Goal: Communication & Community: Share content

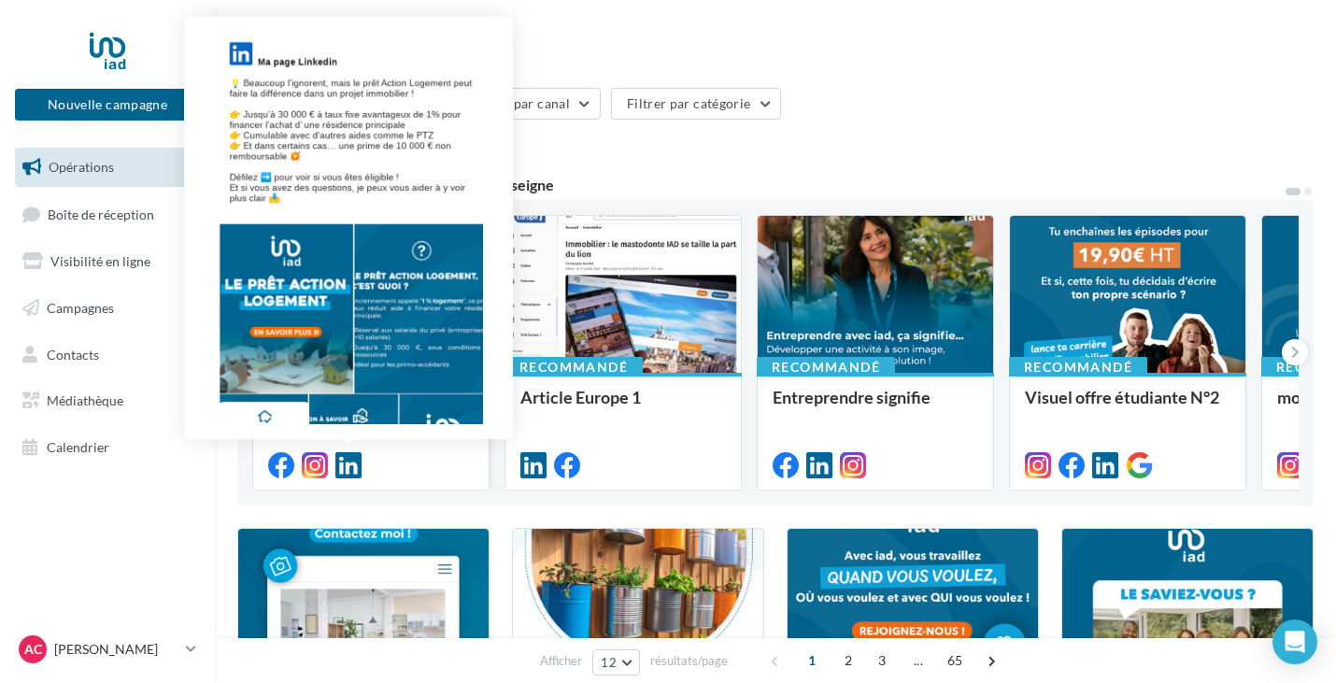
click at [357, 463] on icon at bounding box center [348, 465] width 26 height 26
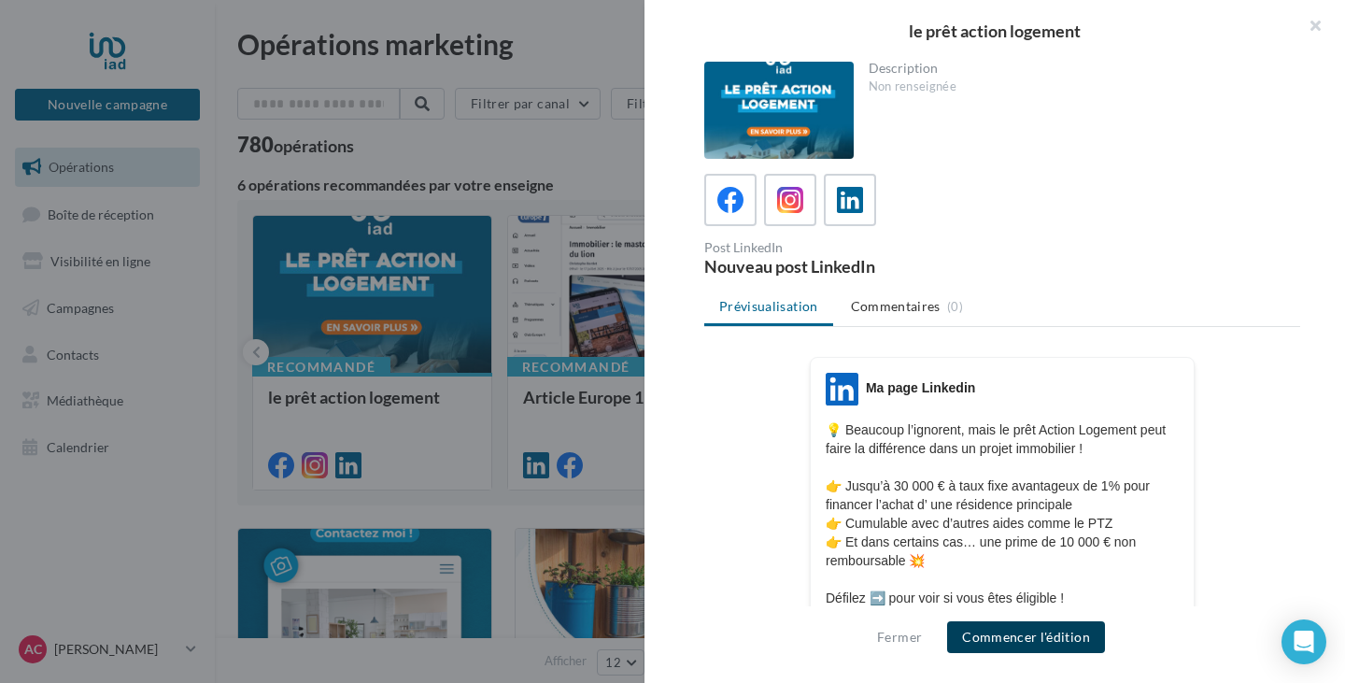
click at [1018, 630] on button "Commencer l'édition" at bounding box center [1026, 637] width 158 height 32
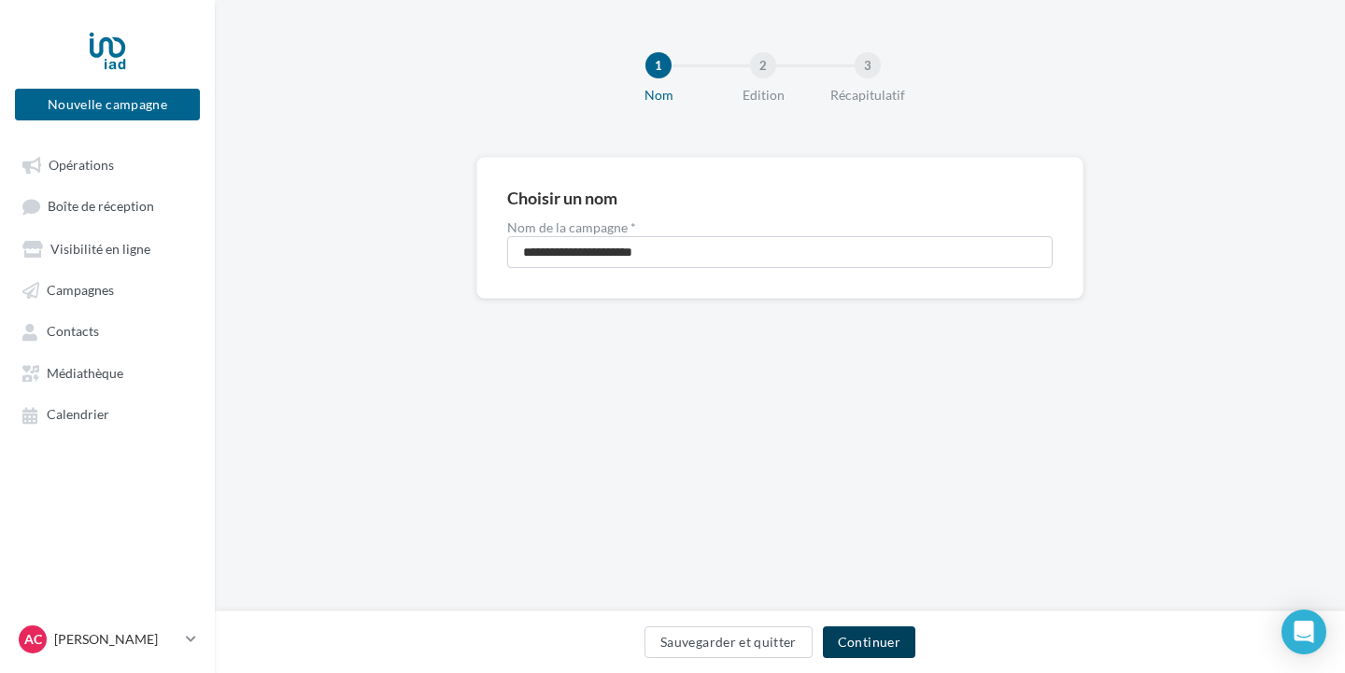
click at [884, 628] on button "Continuer" at bounding box center [869, 643] width 92 height 32
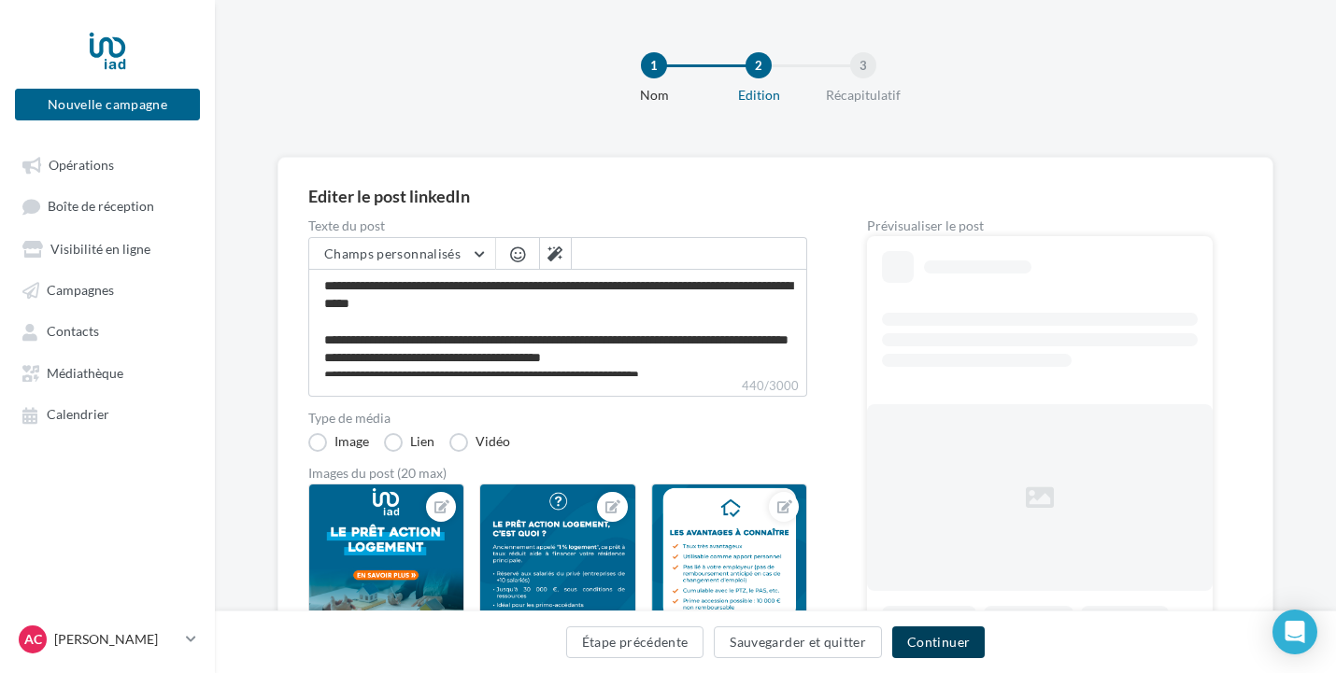
click at [937, 648] on button "Continuer" at bounding box center [938, 643] width 92 height 32
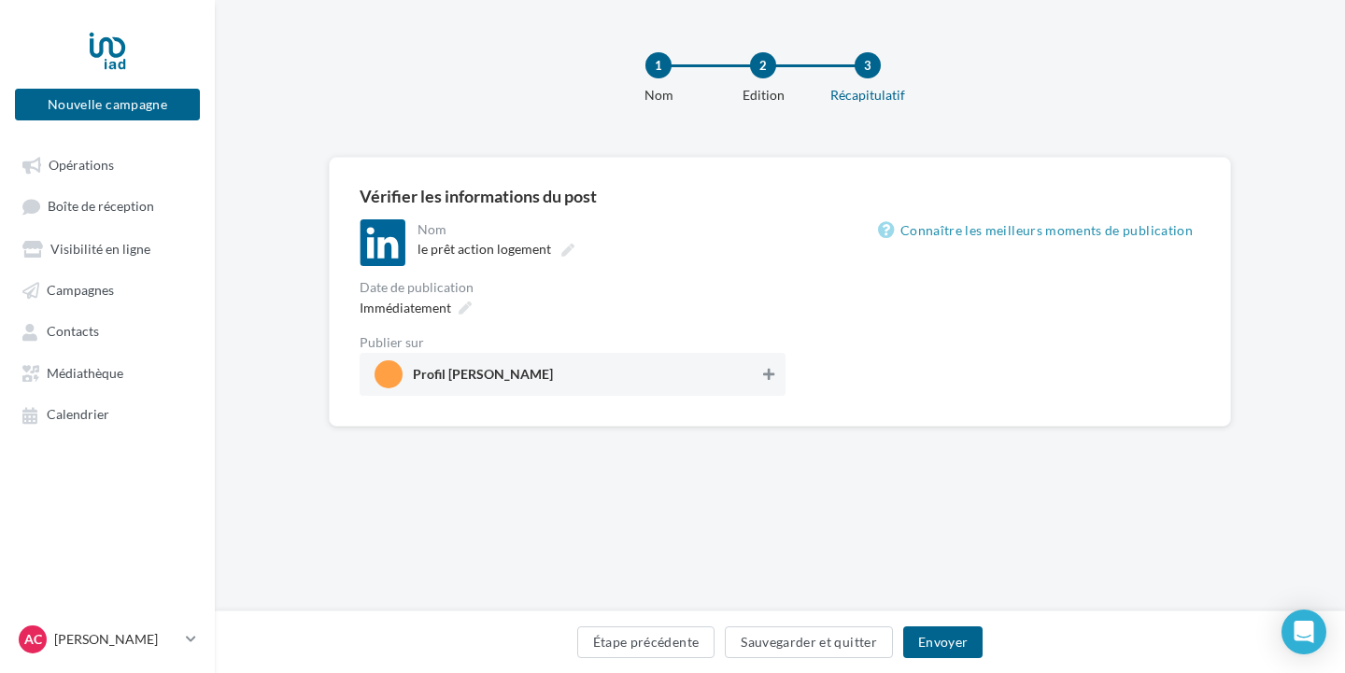
click at [771, 379] on icon at bounding box center [768, 374] width 11 height 13
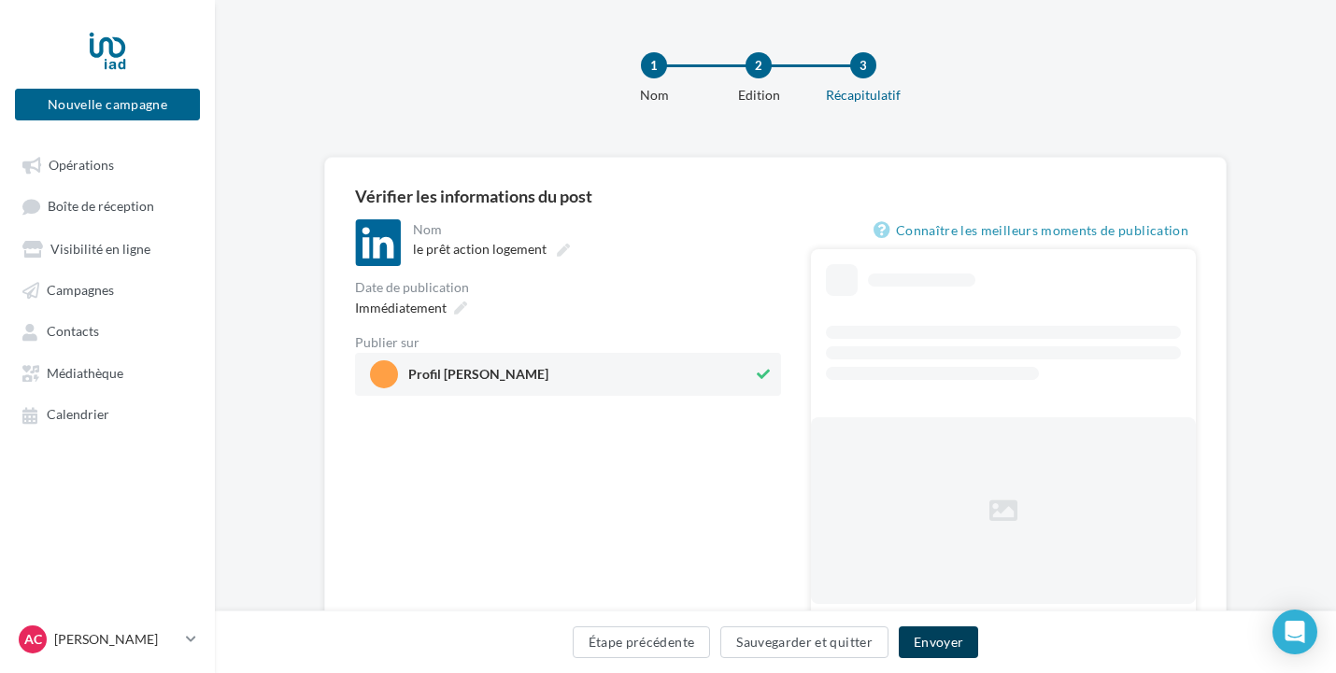
click at [946, 637] on button "Envoyer" at bounding box center [938, 643] width 79 height 32
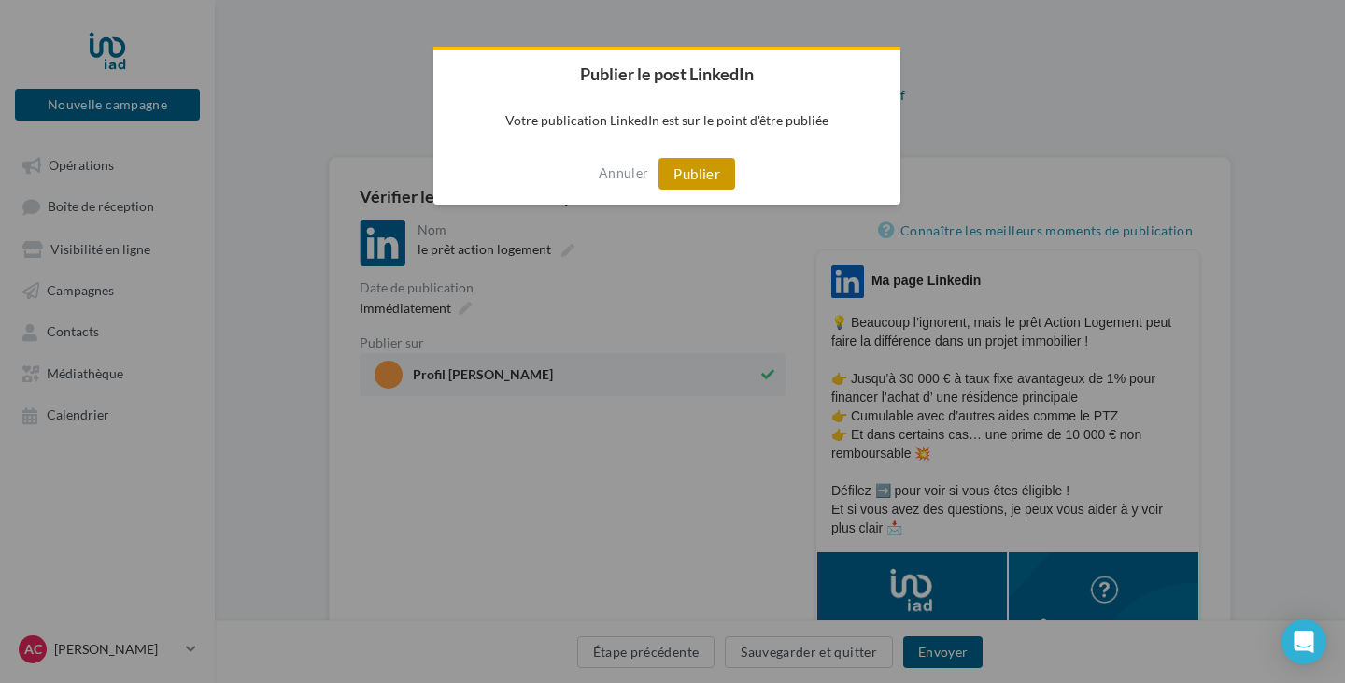
click at [700, 172] on button "Publier" at bounding box center [696, 174] width 77 height 32
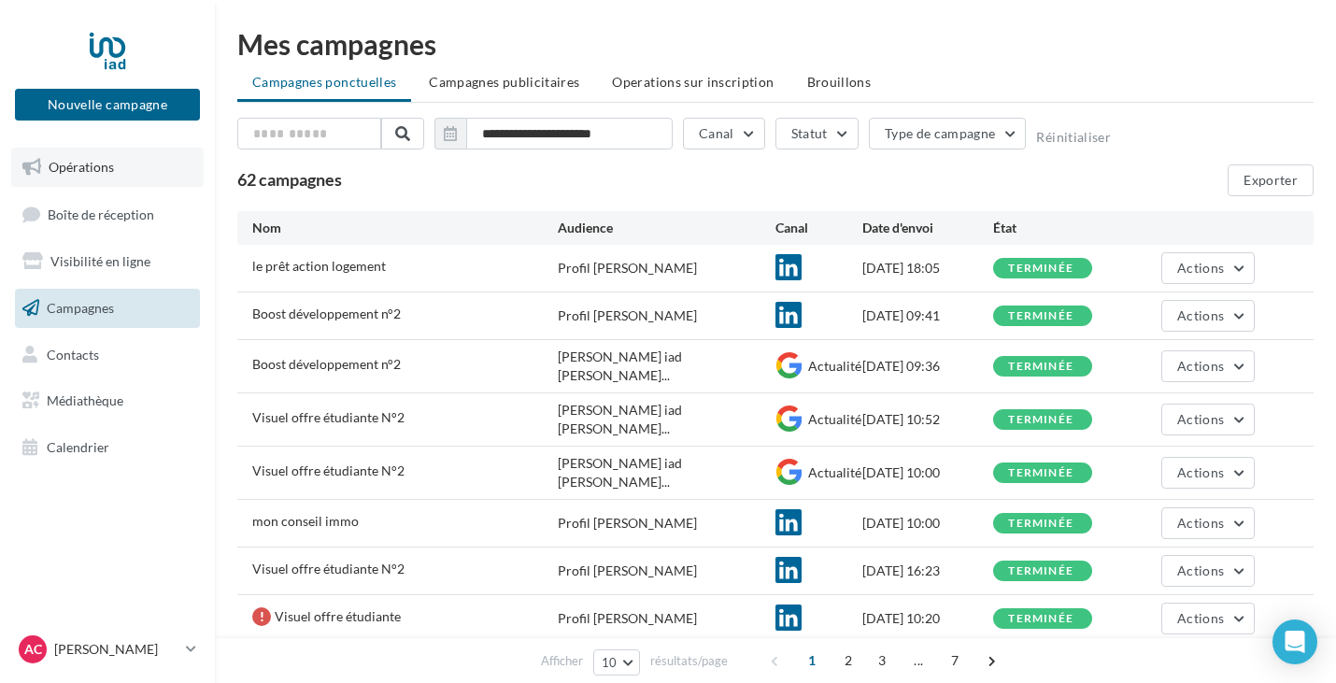
click at [94, 161] on span "Opérations" at bounding box center [81, 167] width 65 height 16
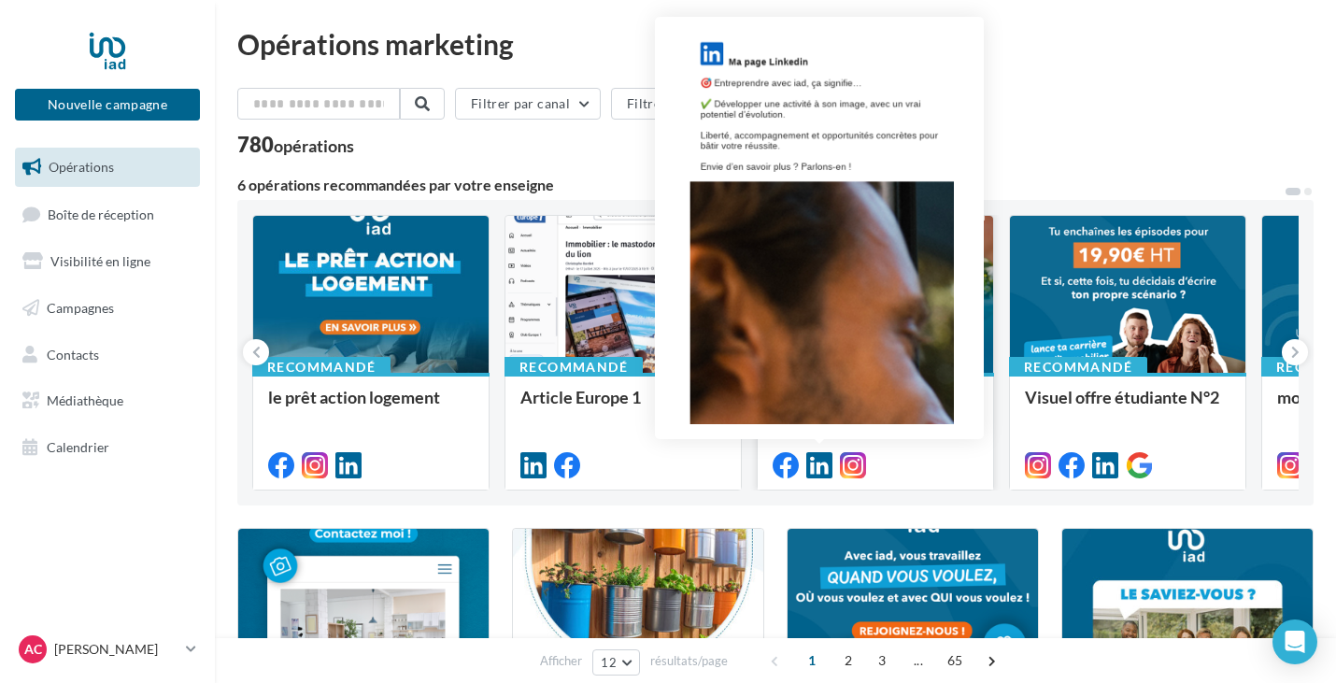
click at [825, 459] on icon at bounding box center [819, 465] width 26 height 26
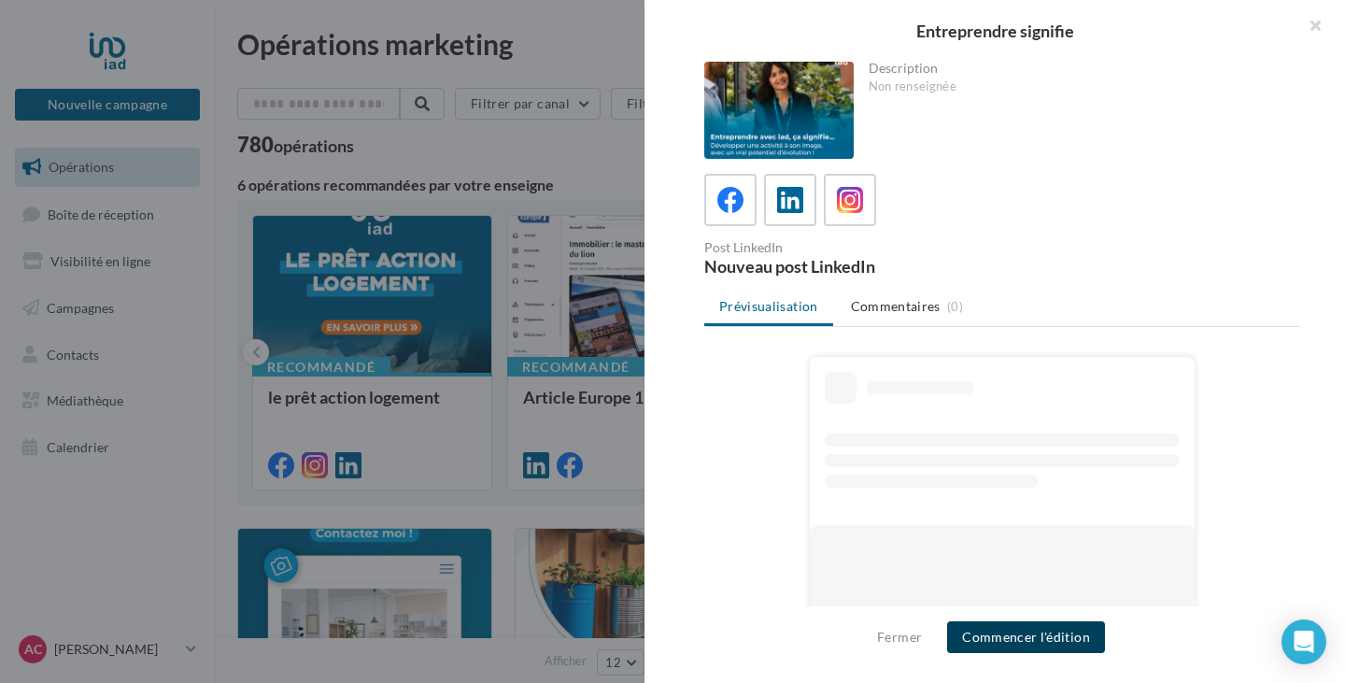
click at [1054, 644] on button "Commencer l'édition" at bounding box center [1026, 637] width 158 height 32
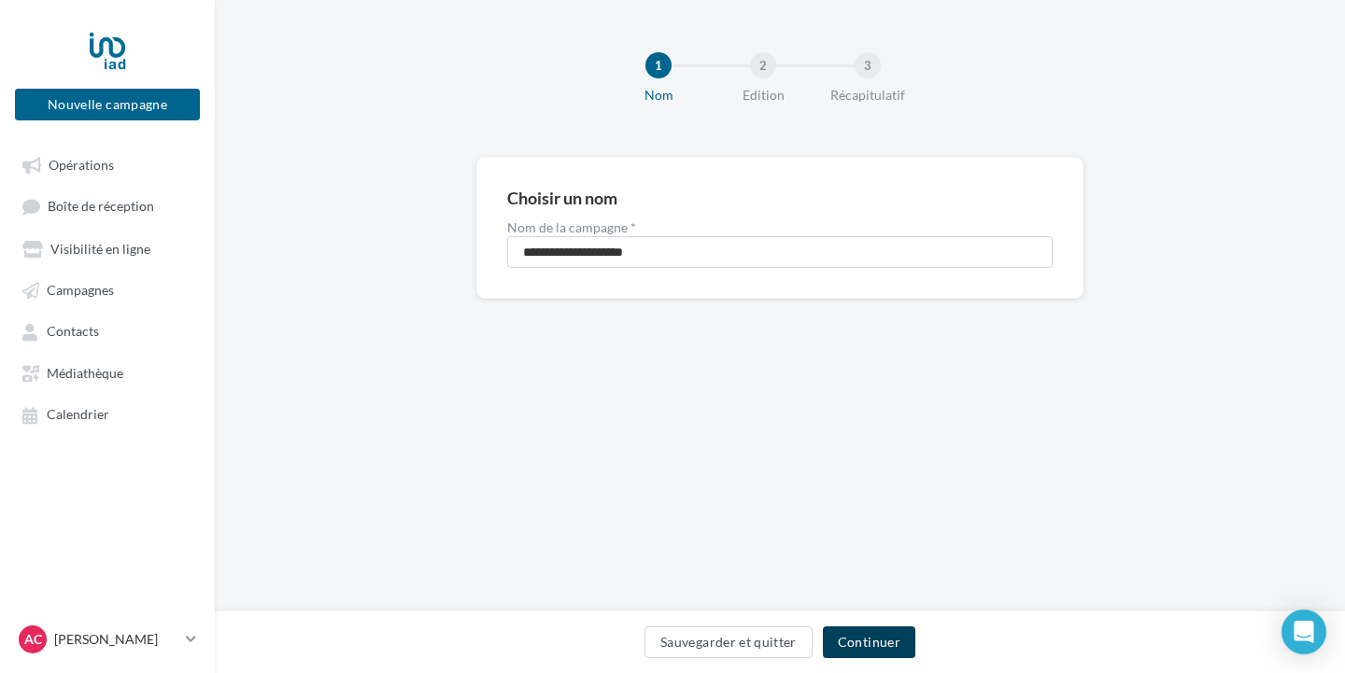
click at [892, 640] on button "Continuer" at bounding box center [869, 643] width 92 height 32
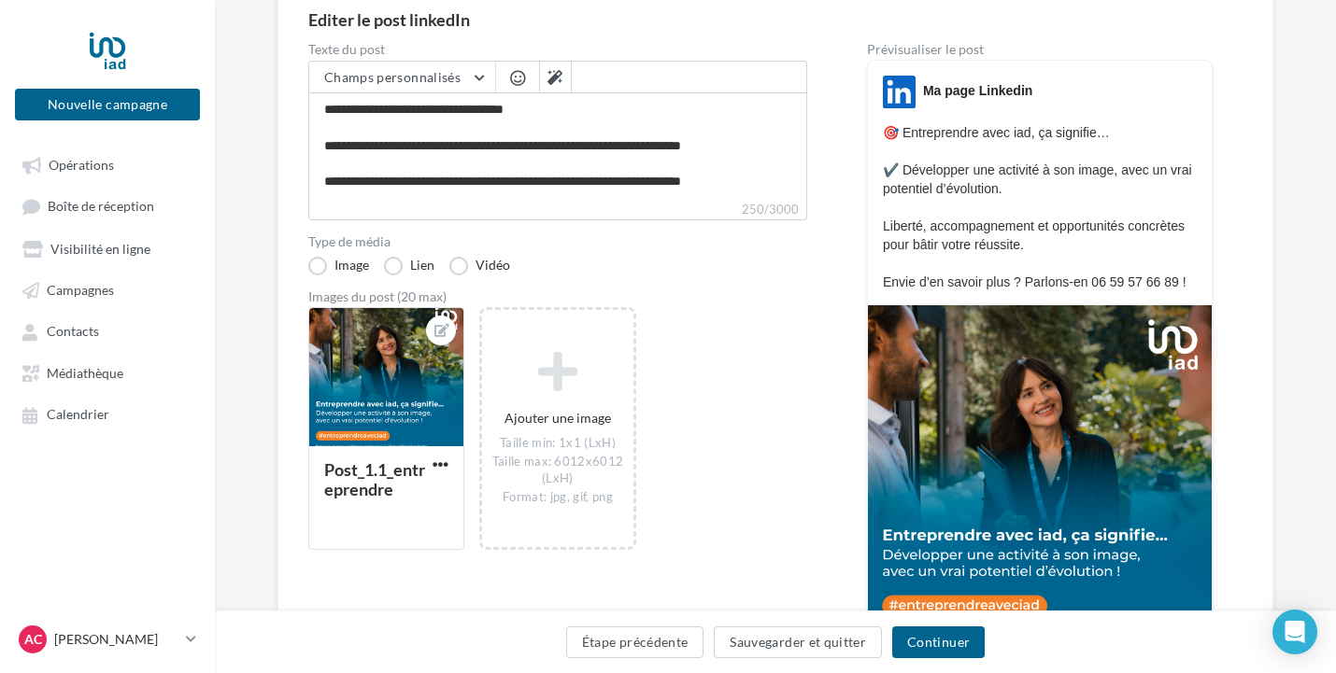
scroll to position [225, 0]
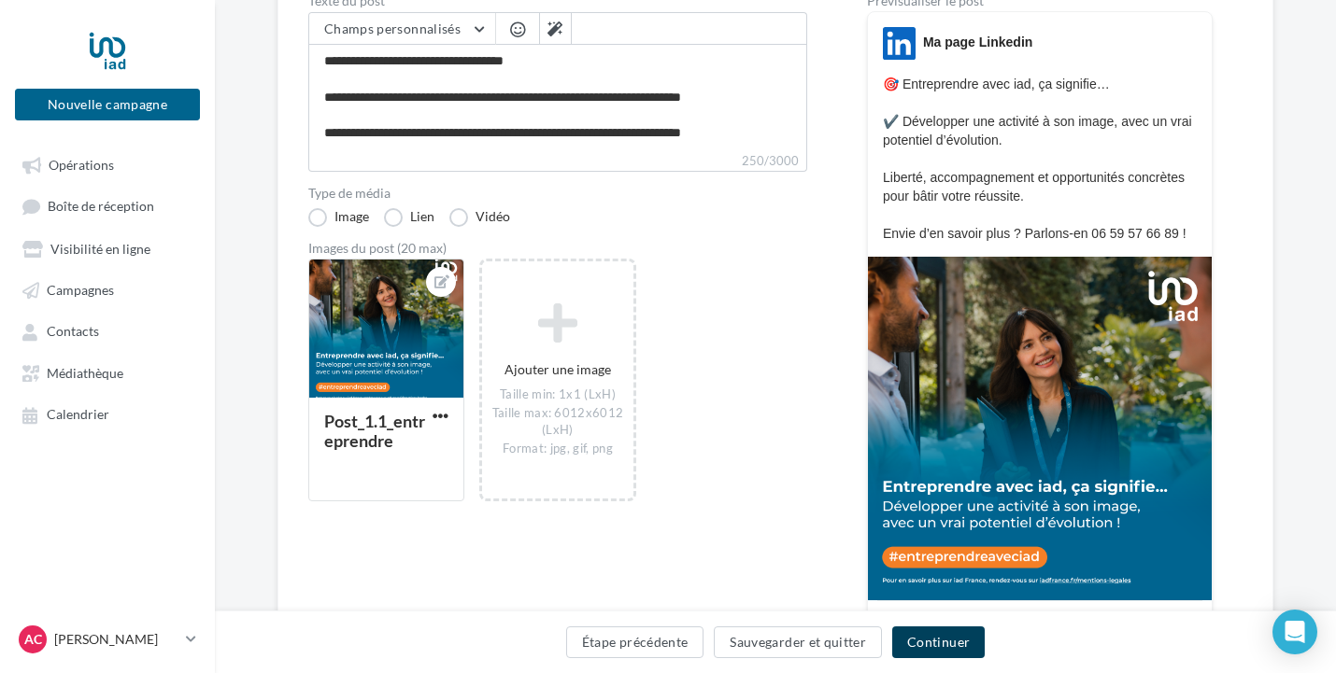
click at [936, 649] on button "Continuer" at bounding box center [938, 643] width 92 height 32
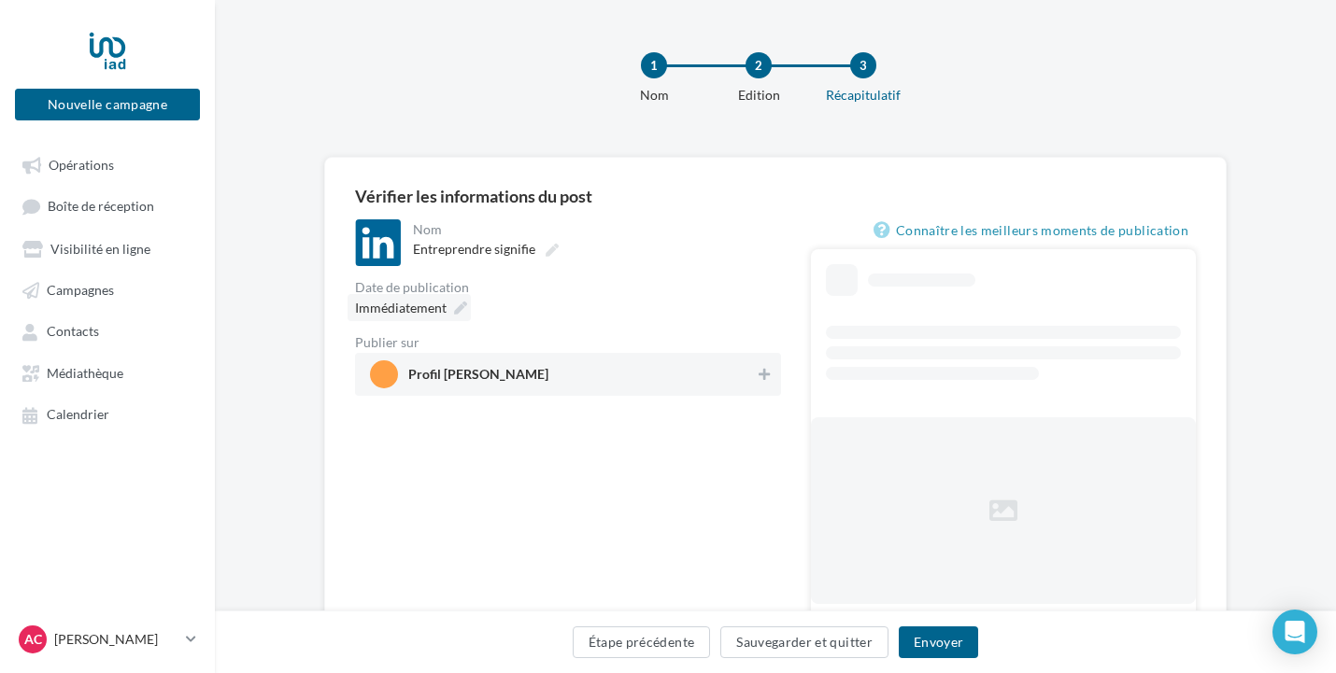
click at [462, 305] on icon at bounding box center [460, 308] width 13 height 13
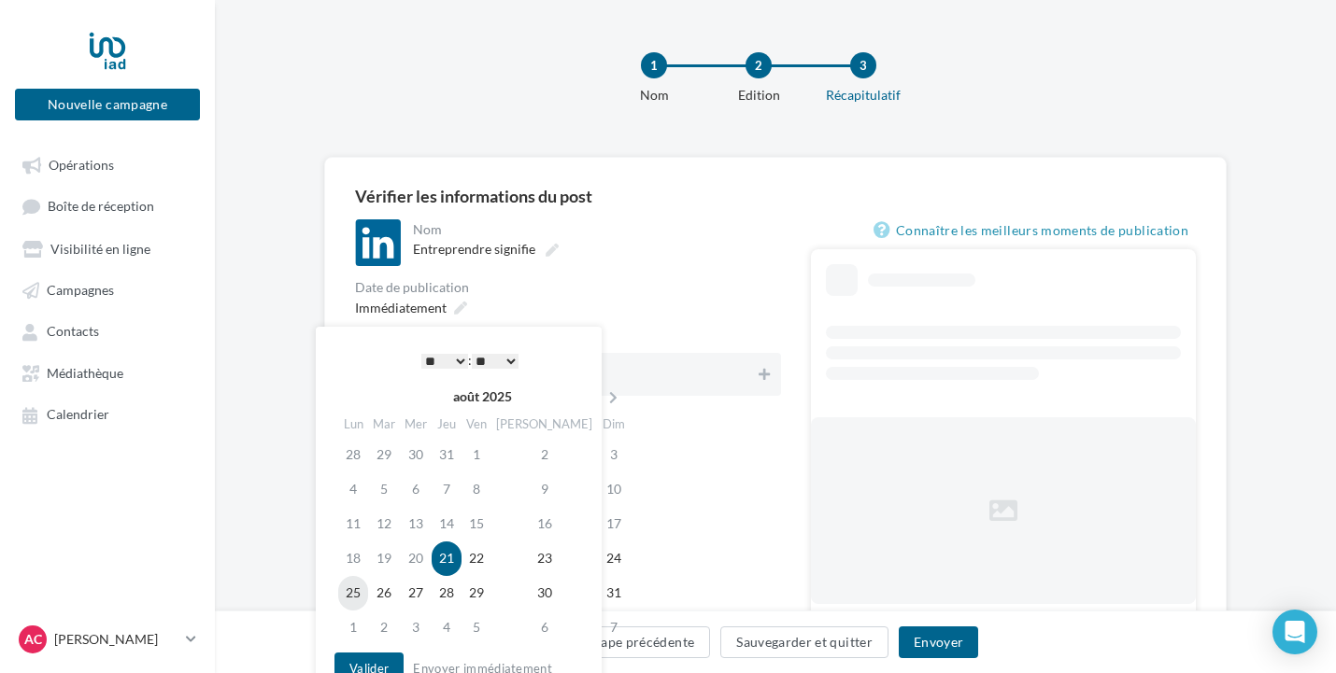
click at [363, 596] on td "25" at bounding box center [353, 593] width 30 height 35
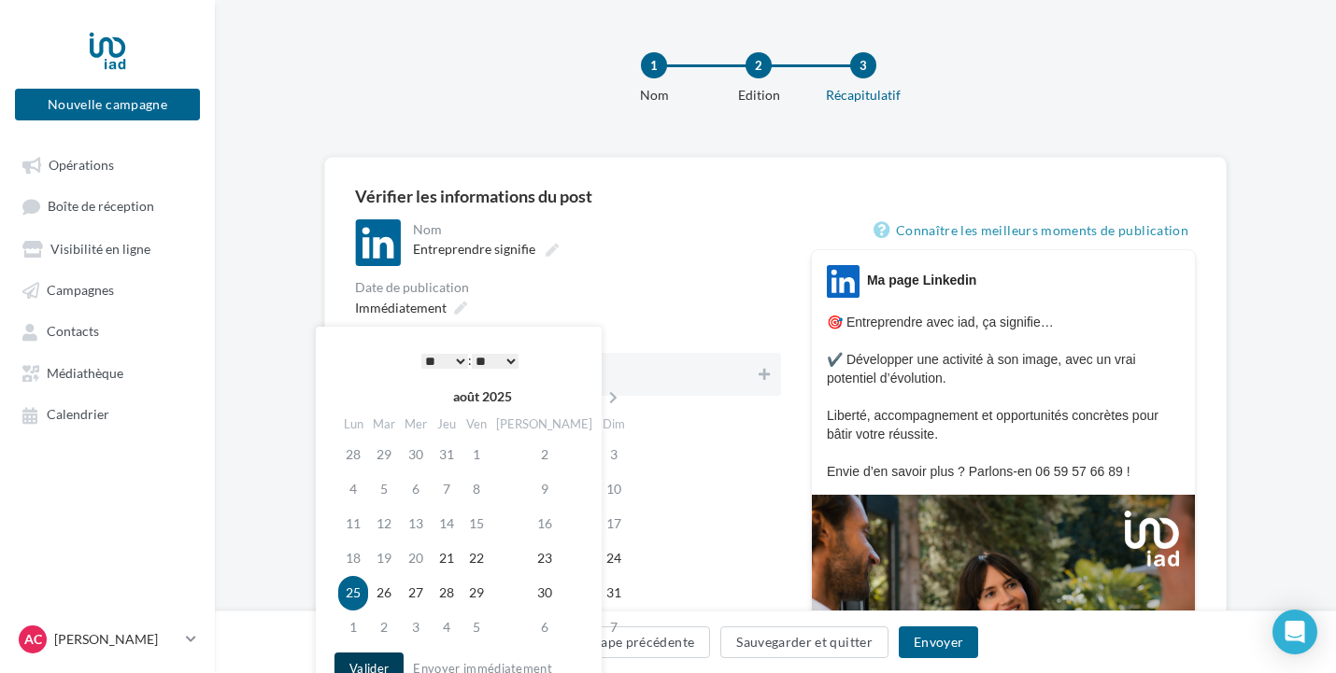
click at [376, 664] on button "Valider" at bounding box center [368, 669] width 69 height 32
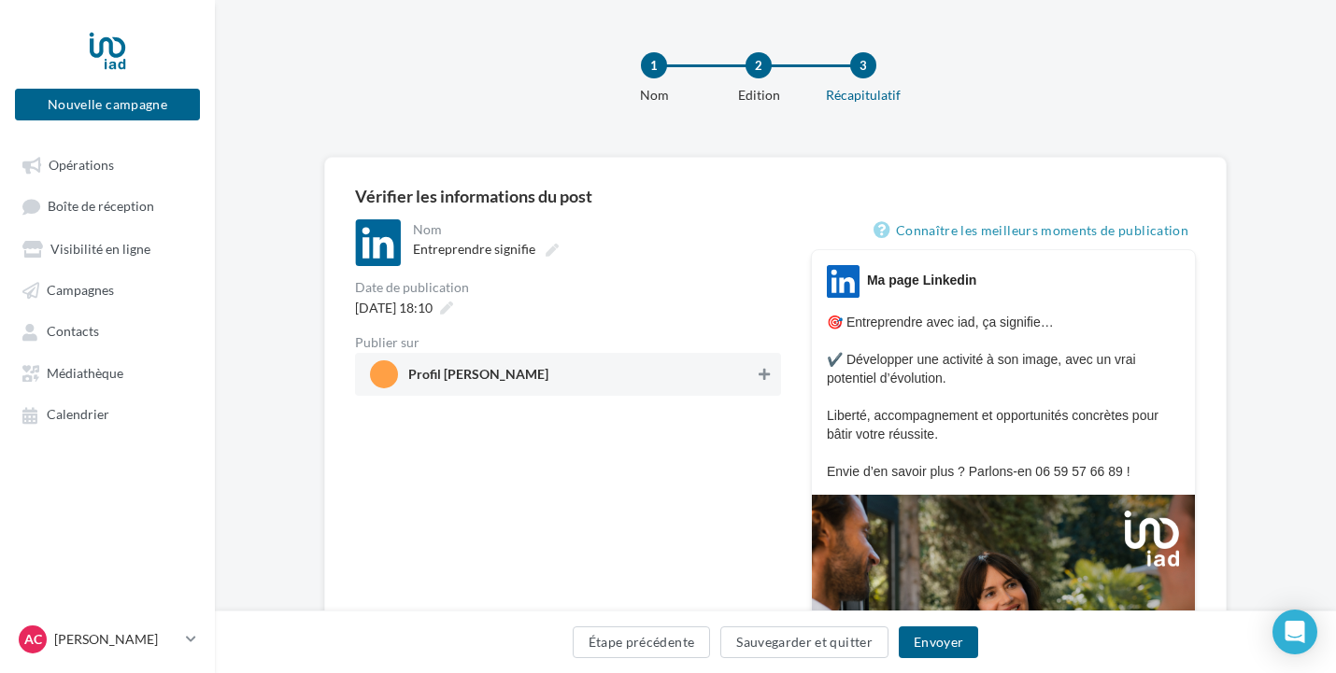
click at [761, 370] on icon at bounding box center [763, 374] width 11 height 13
click at [944, 631] on button "Envoyer" at bounding box center [938, 643] width 79 height 32
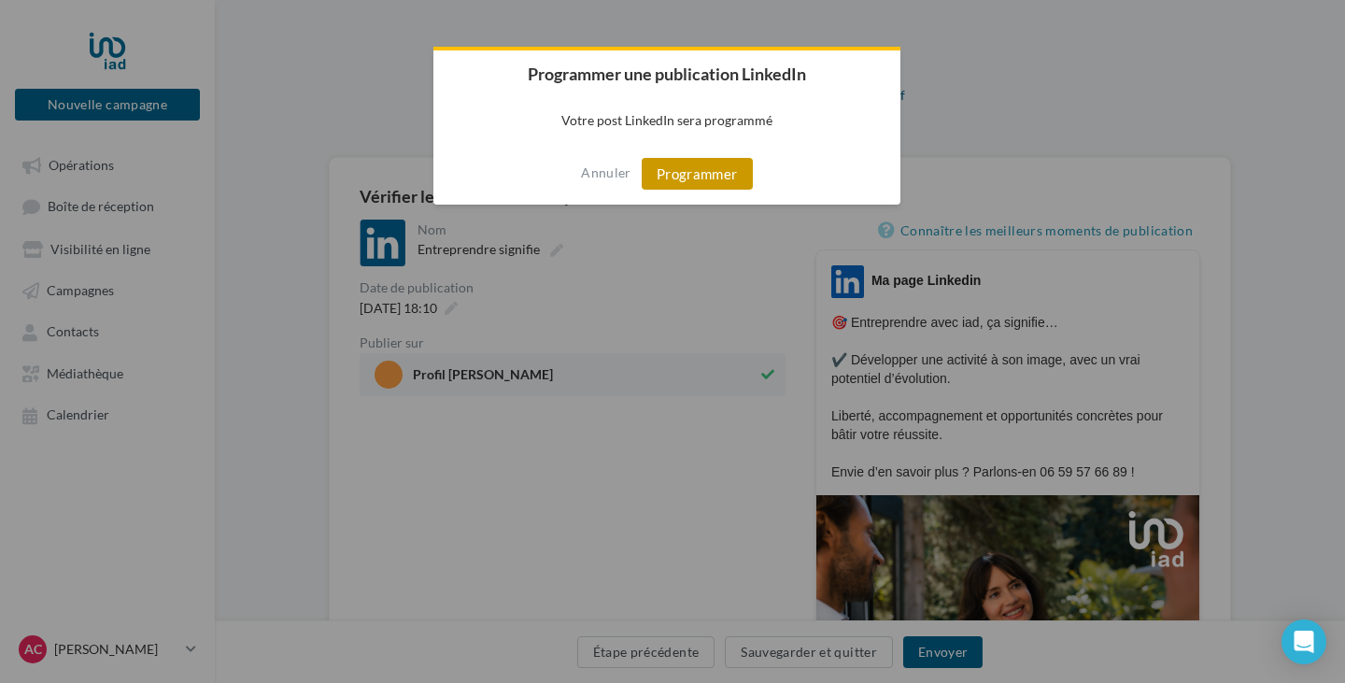
click at [694, 183] on button "Programmer" at bounding box center [697, 174] width 111 height 32
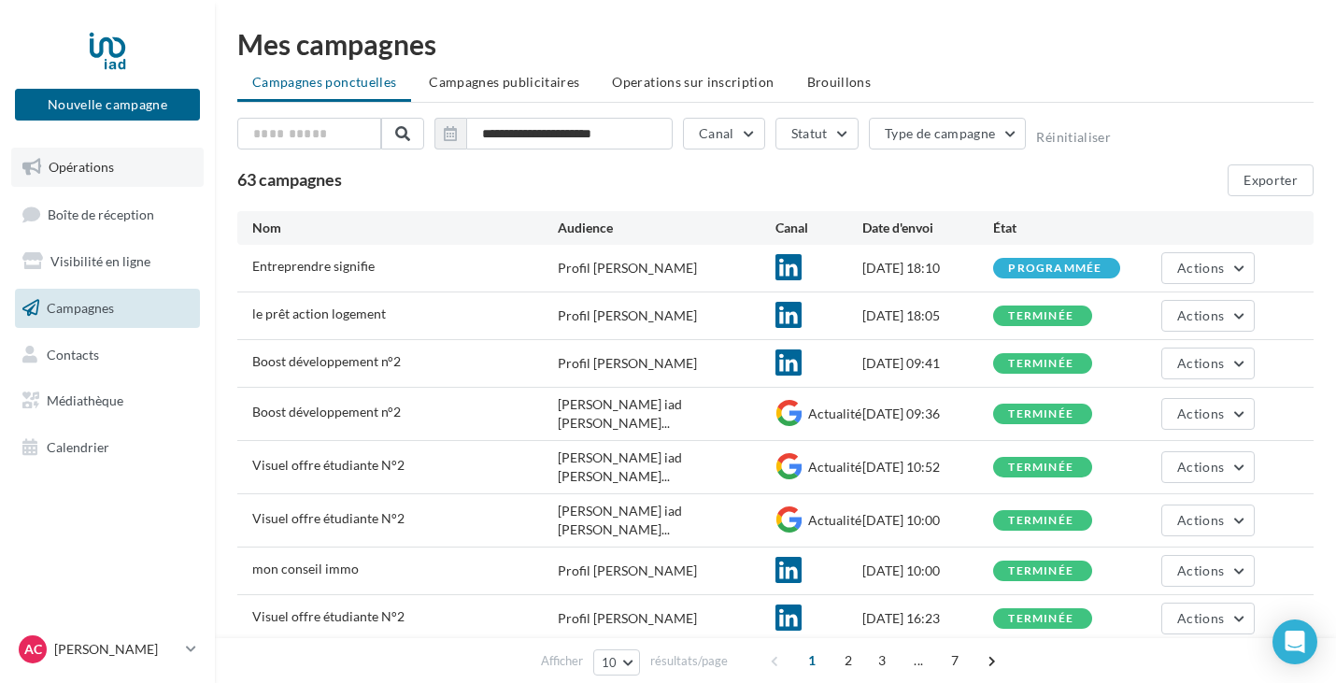
click at [88, 167] on span "Opérations" at bounding box center [81, 167] width 65 height 16
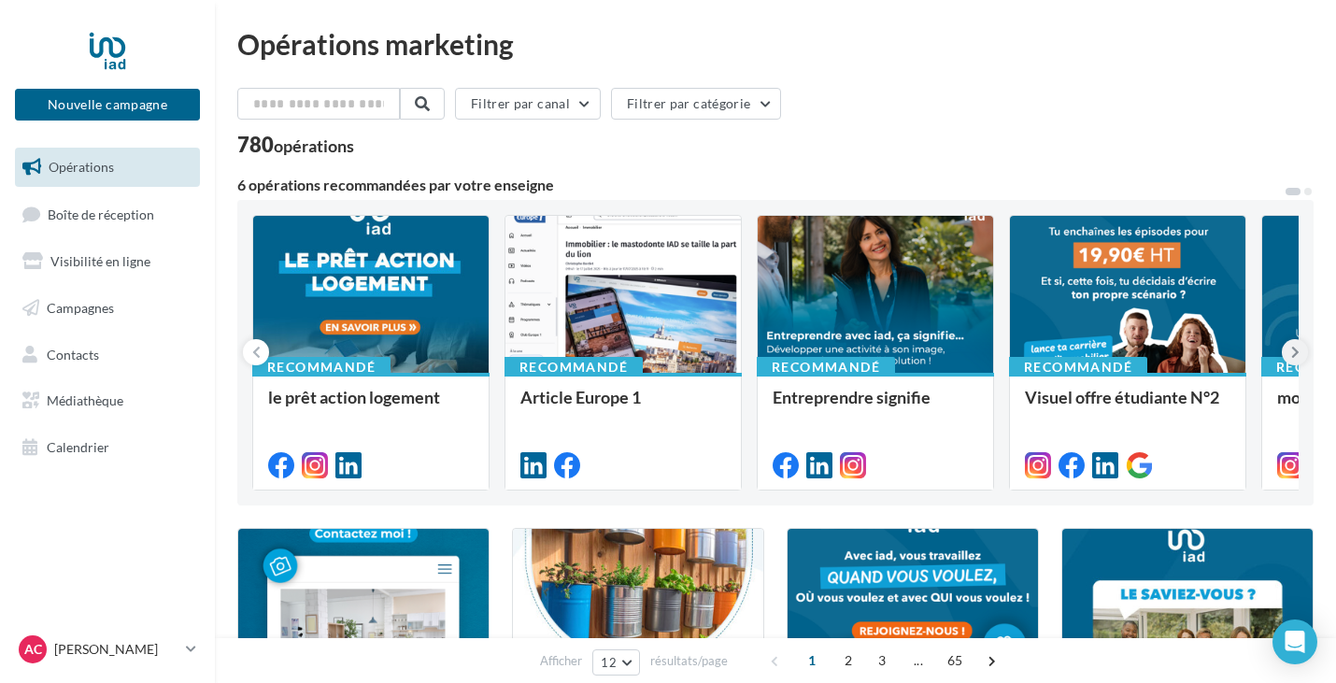
click at [1292, 350] on icon at bounding box center [1295, 352] width 8 height 19
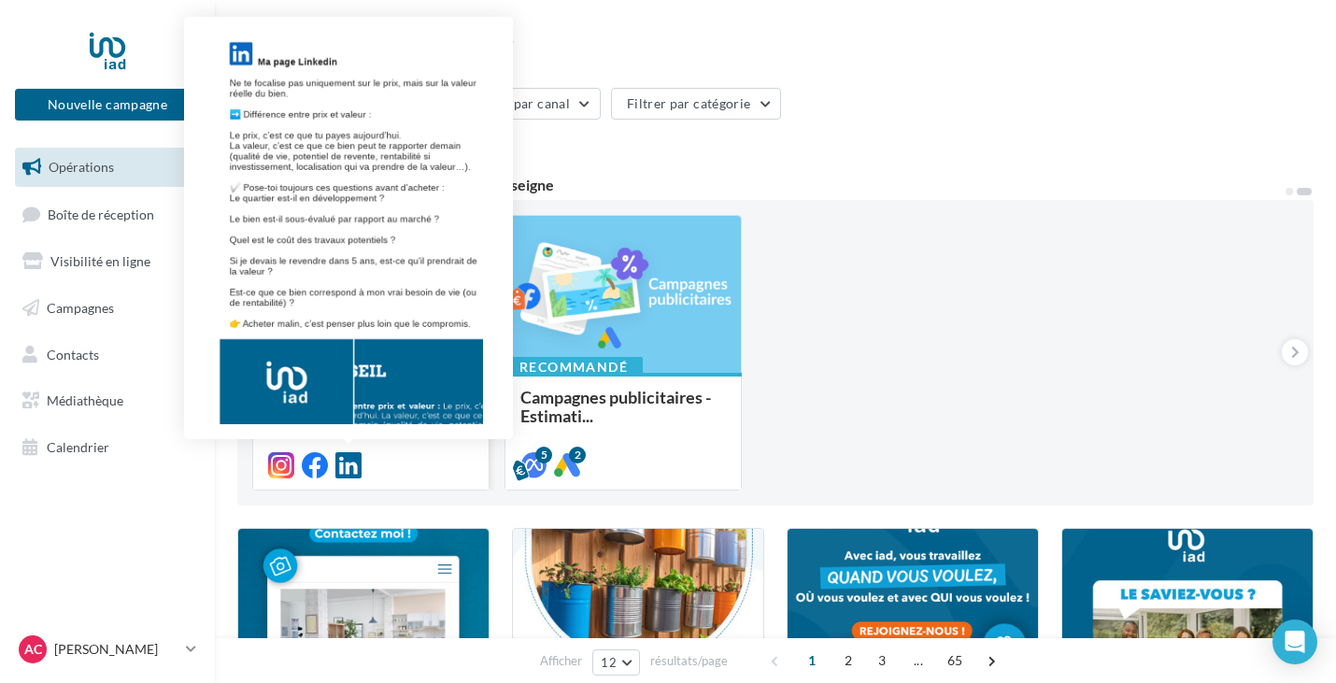
click at [350, 465] on icon at bounding box center [348, 465] width 26 height 26
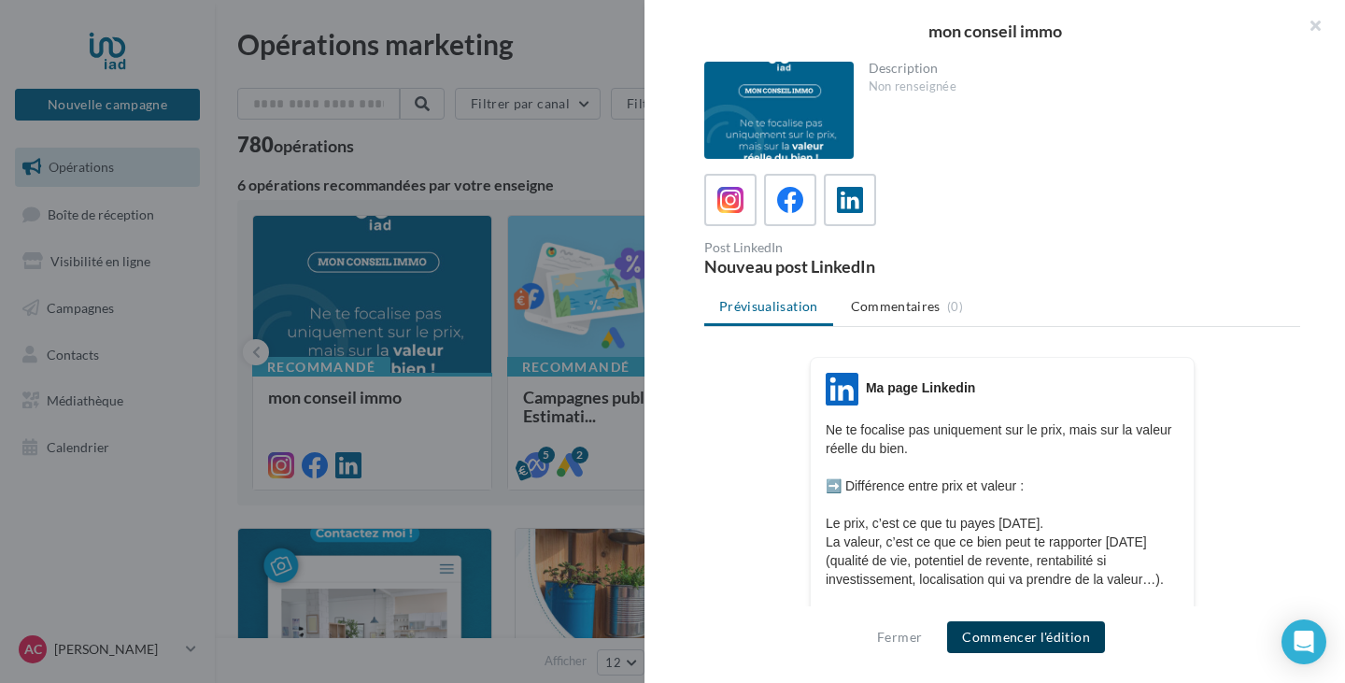
click at [996, 643] on button "Commencer l'édition" at bounding box center [1026, 637] width 158 height 32
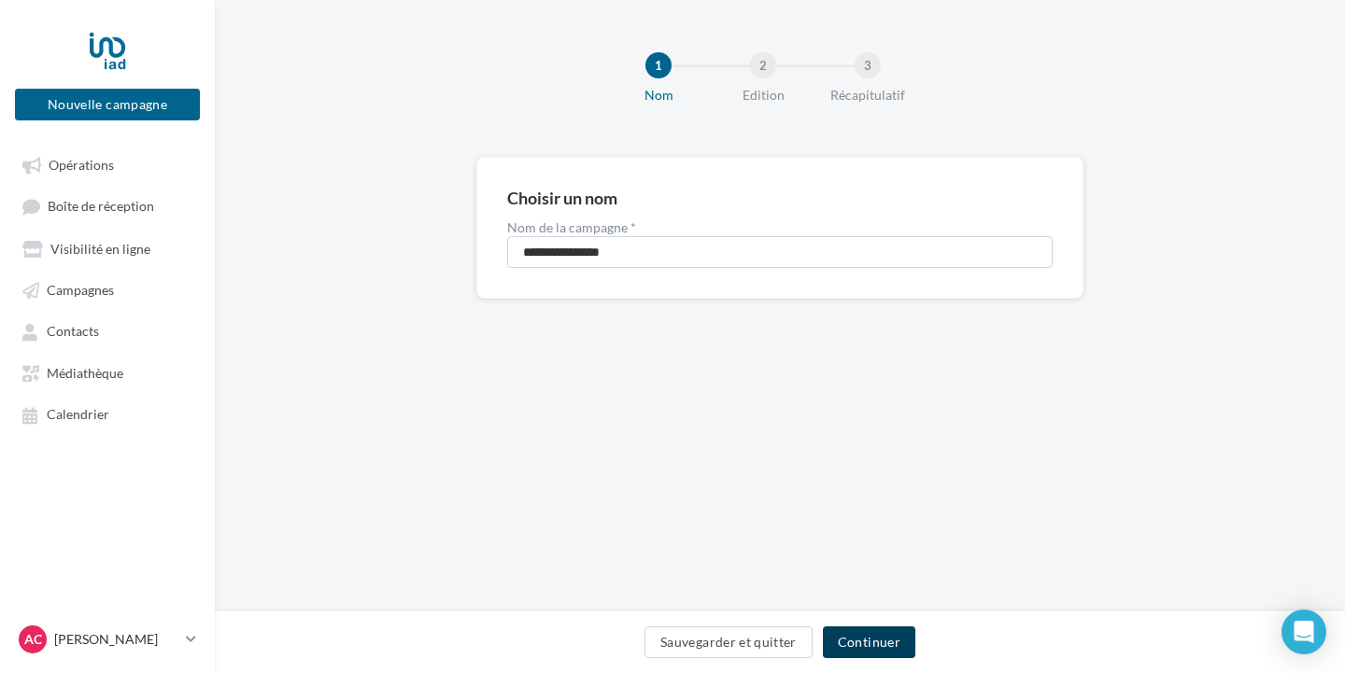
click at [872, 638] on button "Continuer" at bounding box center [869, 643] width 92 height 32
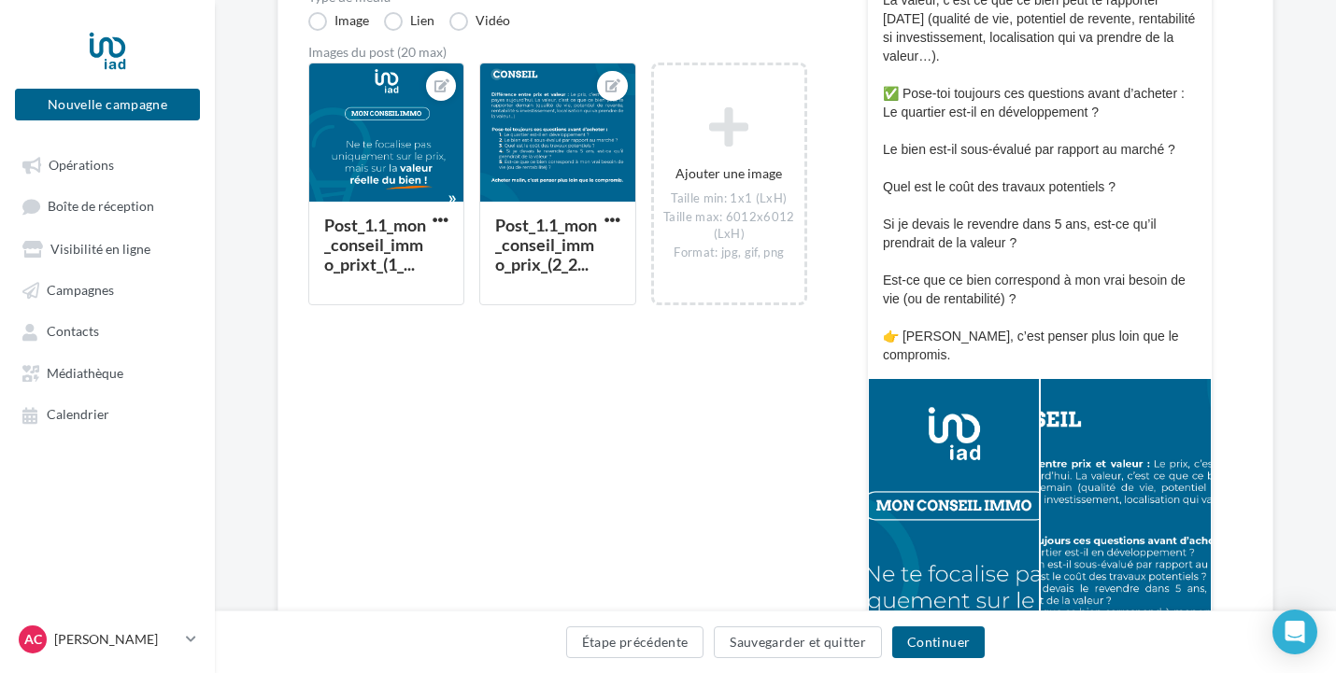
scroll to position [454, 0]
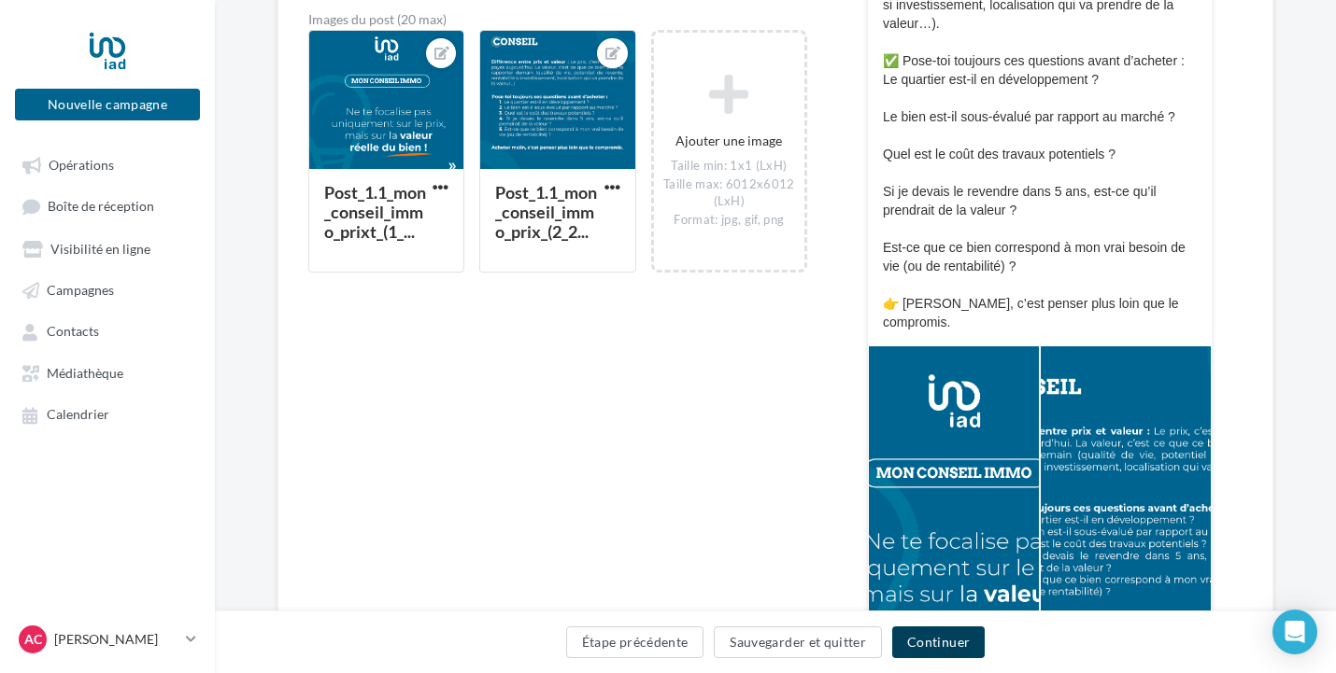
click at [972, 636] on button "Continuer" at bounding box center [938, 643] width 92 height 32
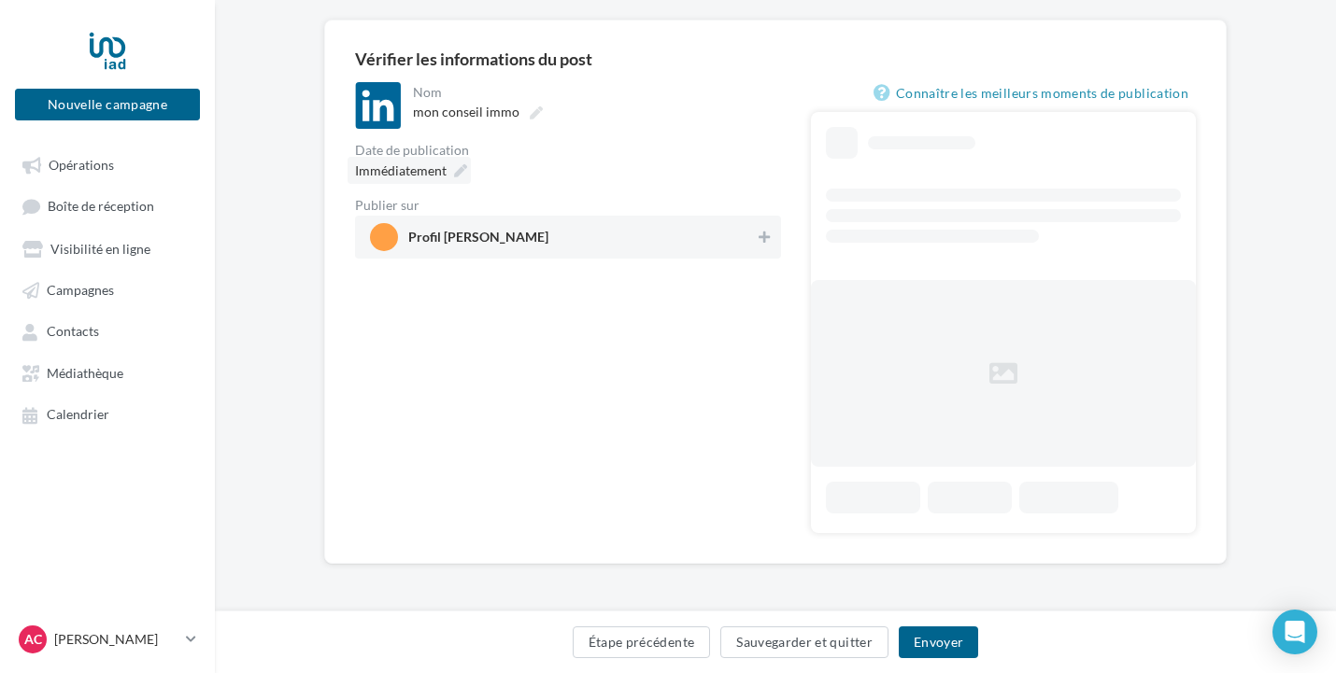
click at [456, 166] on icon at bounding box center [460, 170] width 13 height 13
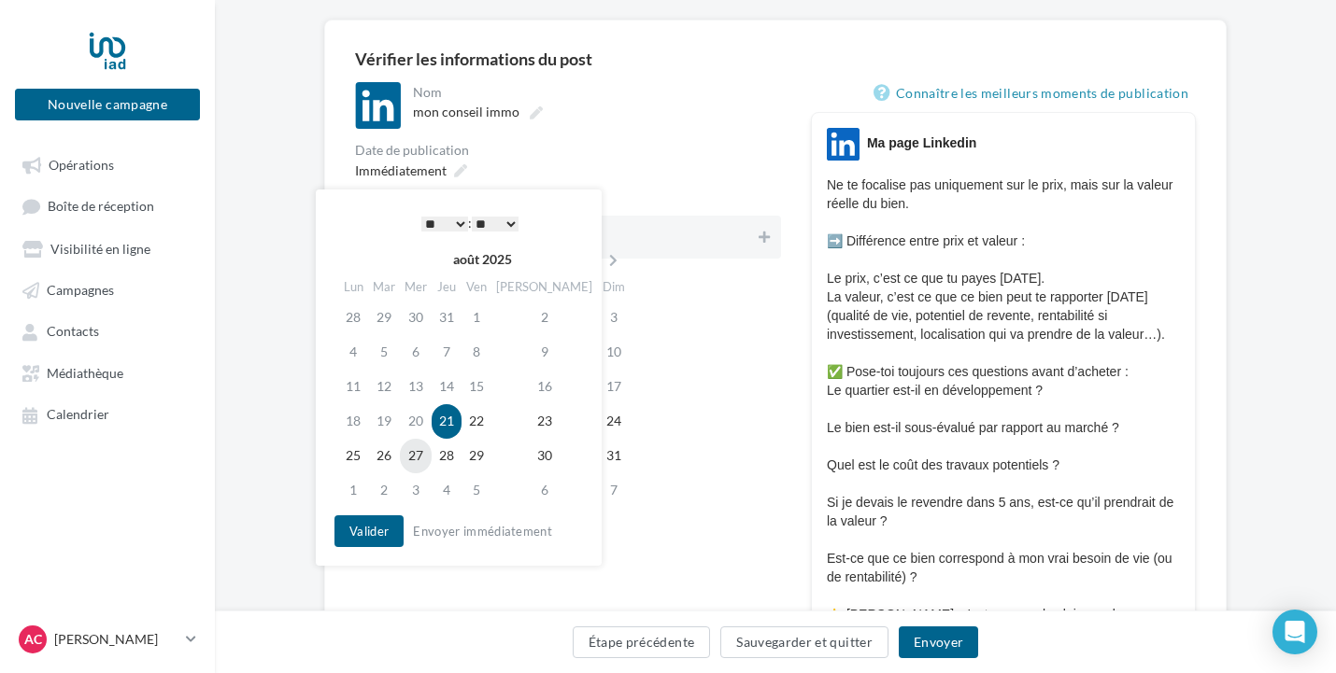
click at [425, 457] on td "27" at bounding box center [416, 456] width 32 height 35
click at [373, 531] on button "Valider" at bounding box center [368, 532] width 69 height 32
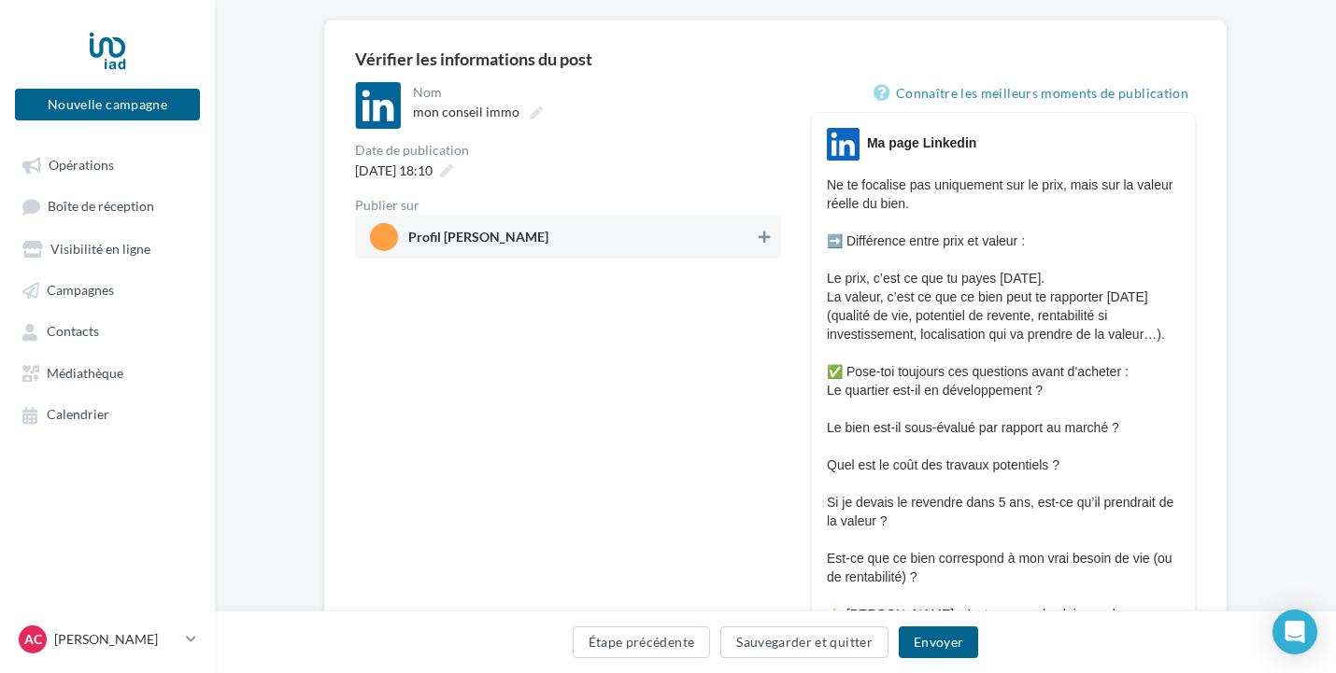
click at [766, 230] on button at bounding box center [764, 237] width 19 height 22
click at [453, 171] on icon at bounding box center [446, 170] width 13 height 13
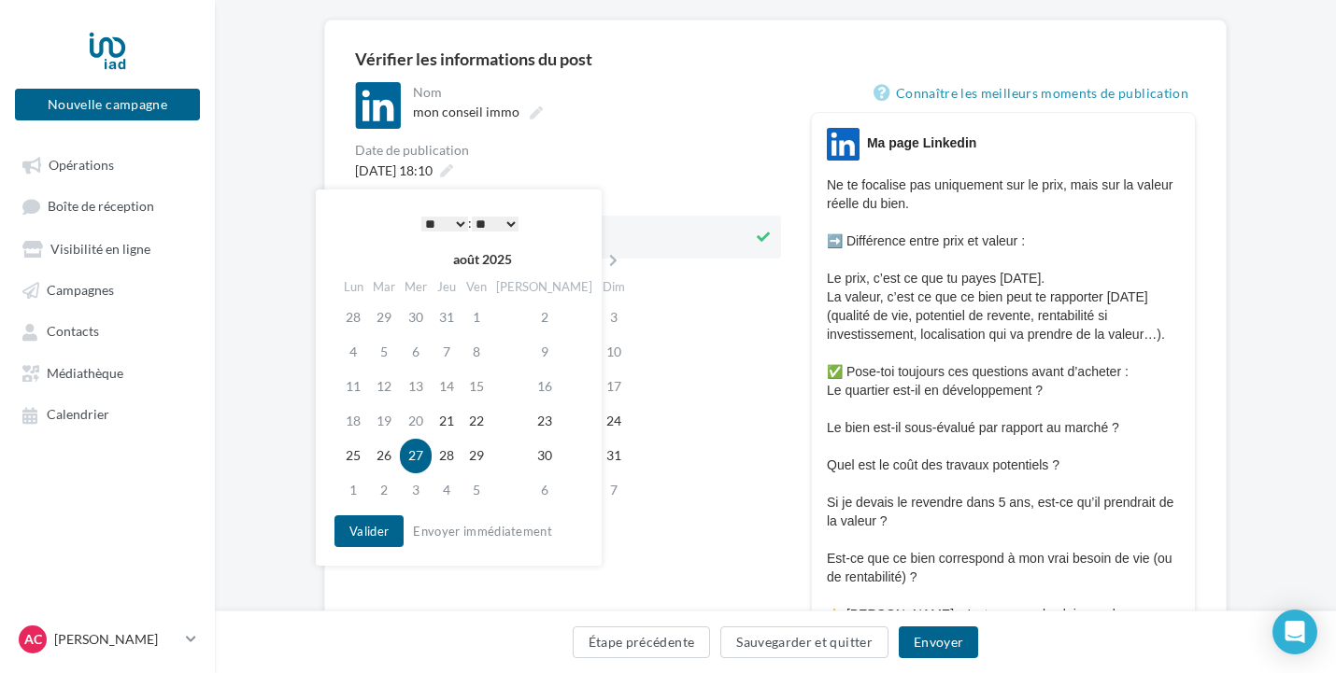
click at [446, 222] on select "* * * * * * * * * * ** ** ** ** ** ** ** ** ** ** ** ** ** **" at bounding box center [444, 224] width 47 height 15
click at [371, 530] on button "Valider" at bounding box center [368, 532] width 69 height 32
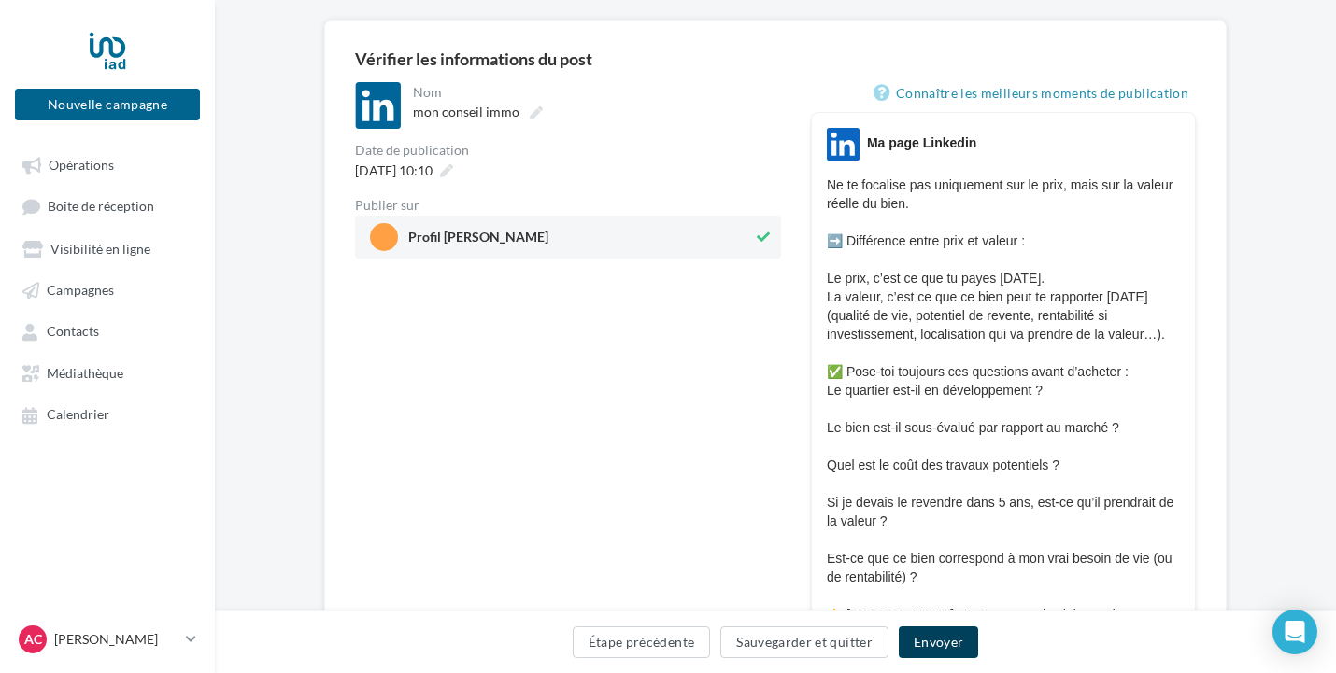
click at [949, 647] on button "Envoyer" at bounding box center [938, 643] width 79 height 32
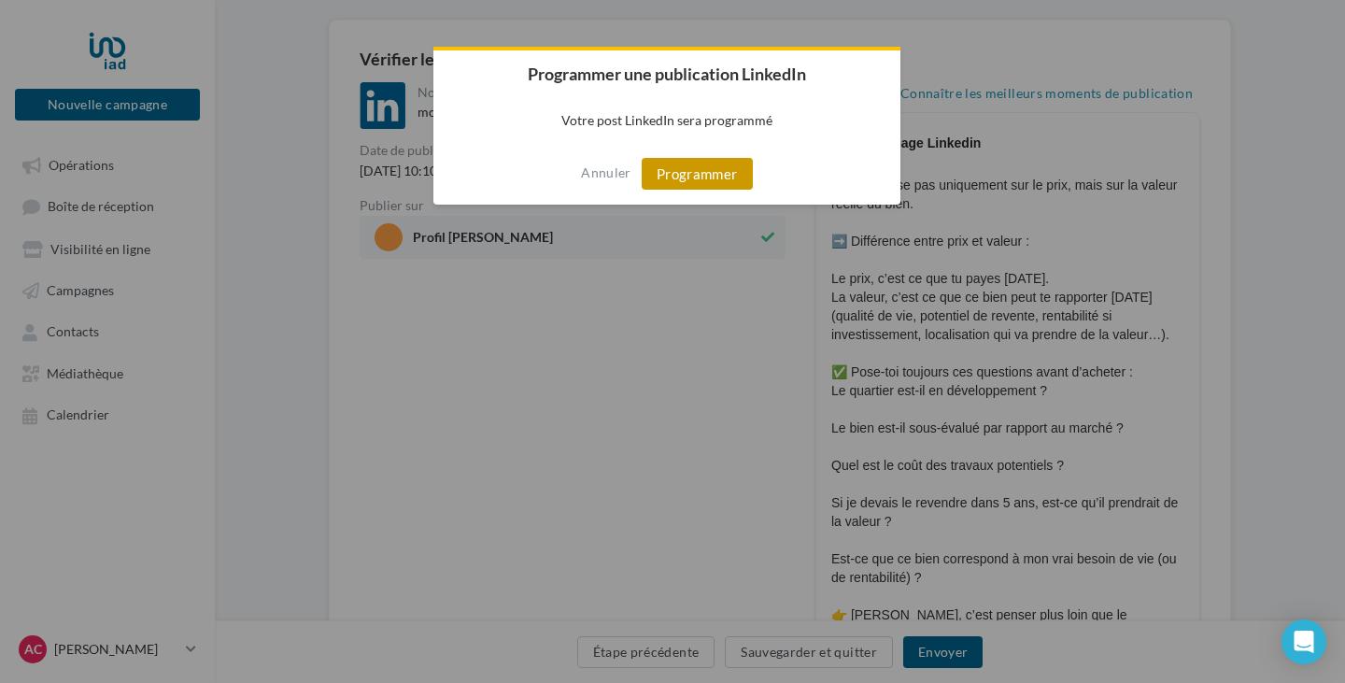
click at [702, 183] on button "Programmer" at bounding box center [697, 174] width 111 height 32
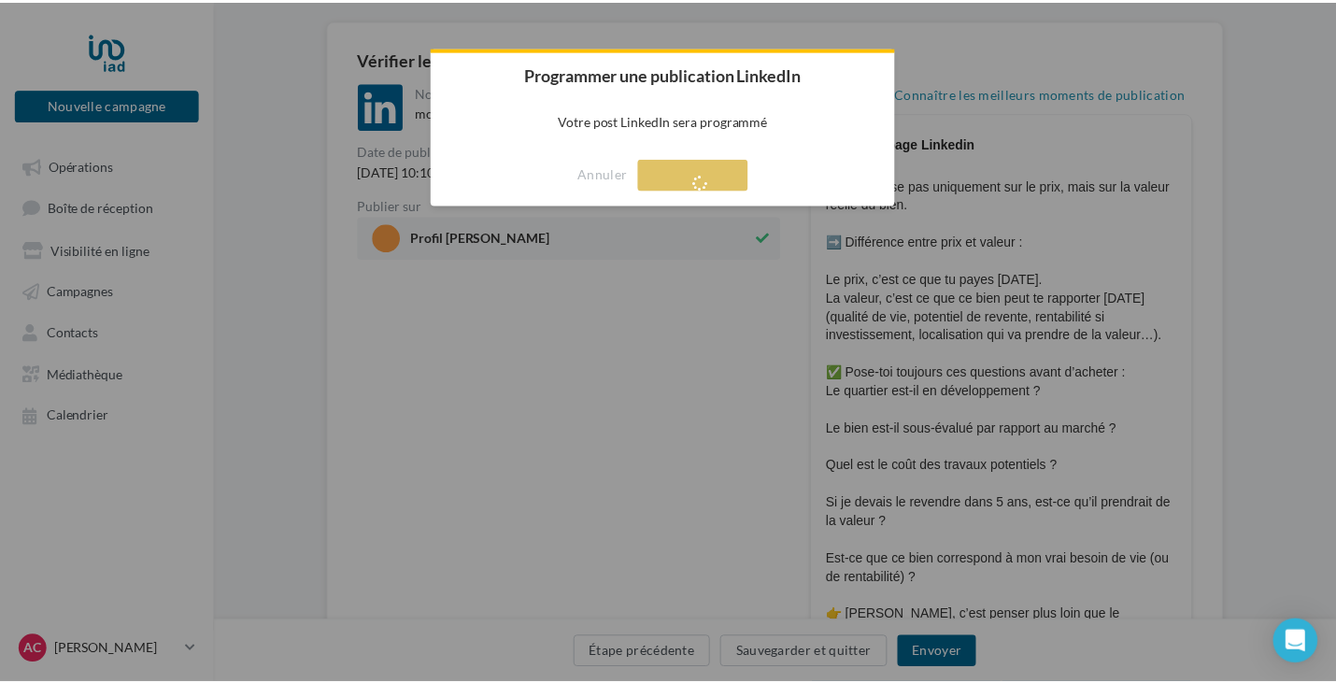
scroll to position [30, 0]
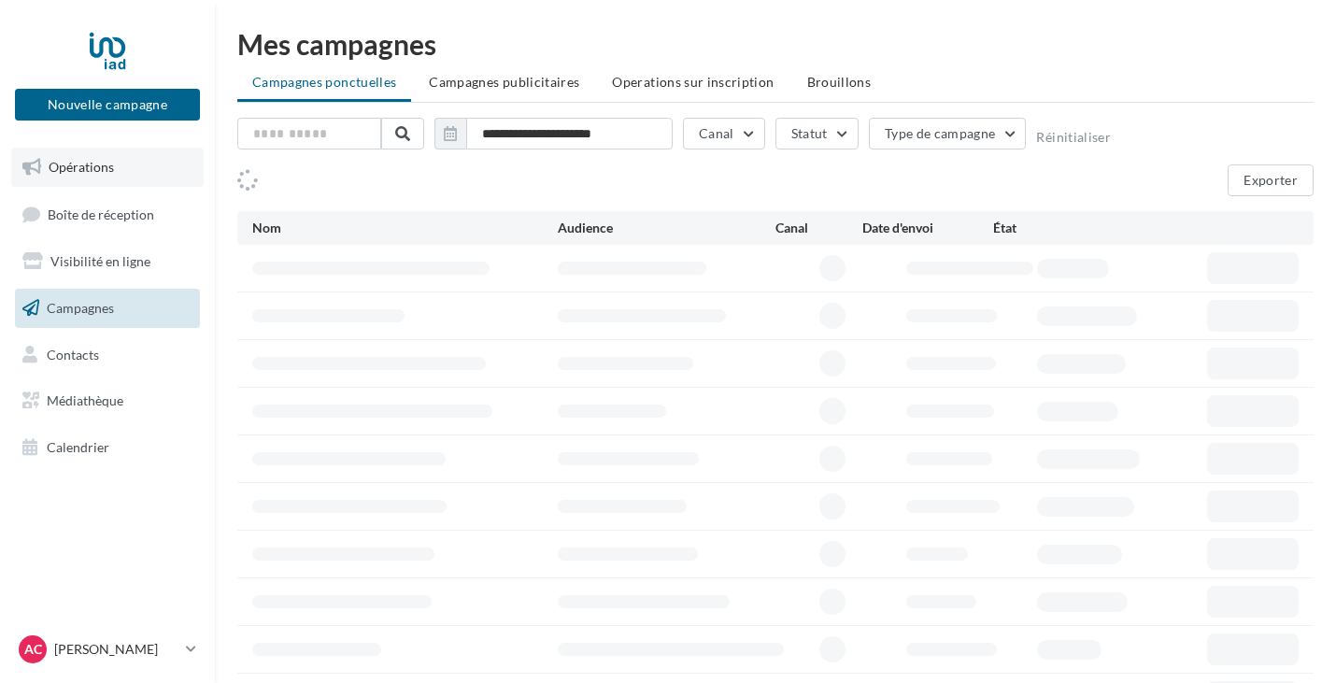
click at [106, 164] on span "Opérations" at bounding box center [81, 167] width 65 height 16
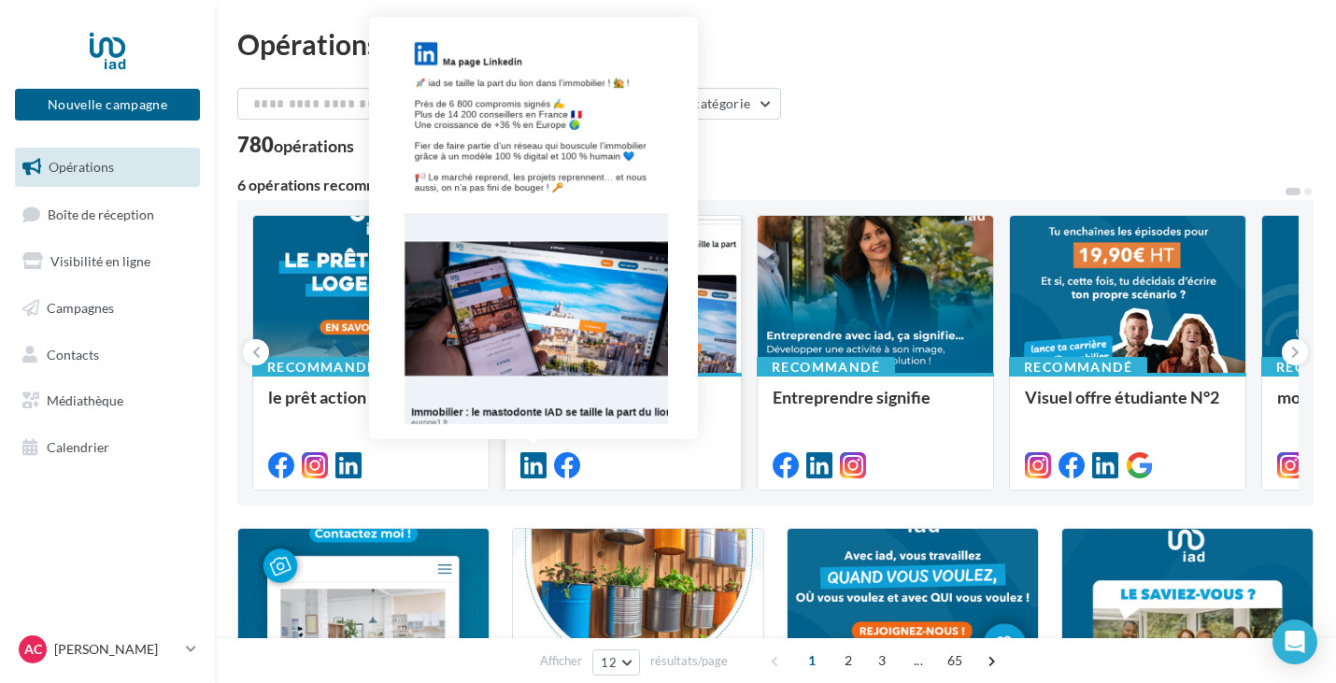
click at [539, 466] on icon at bounding box center [533, 465] width 26 height 26
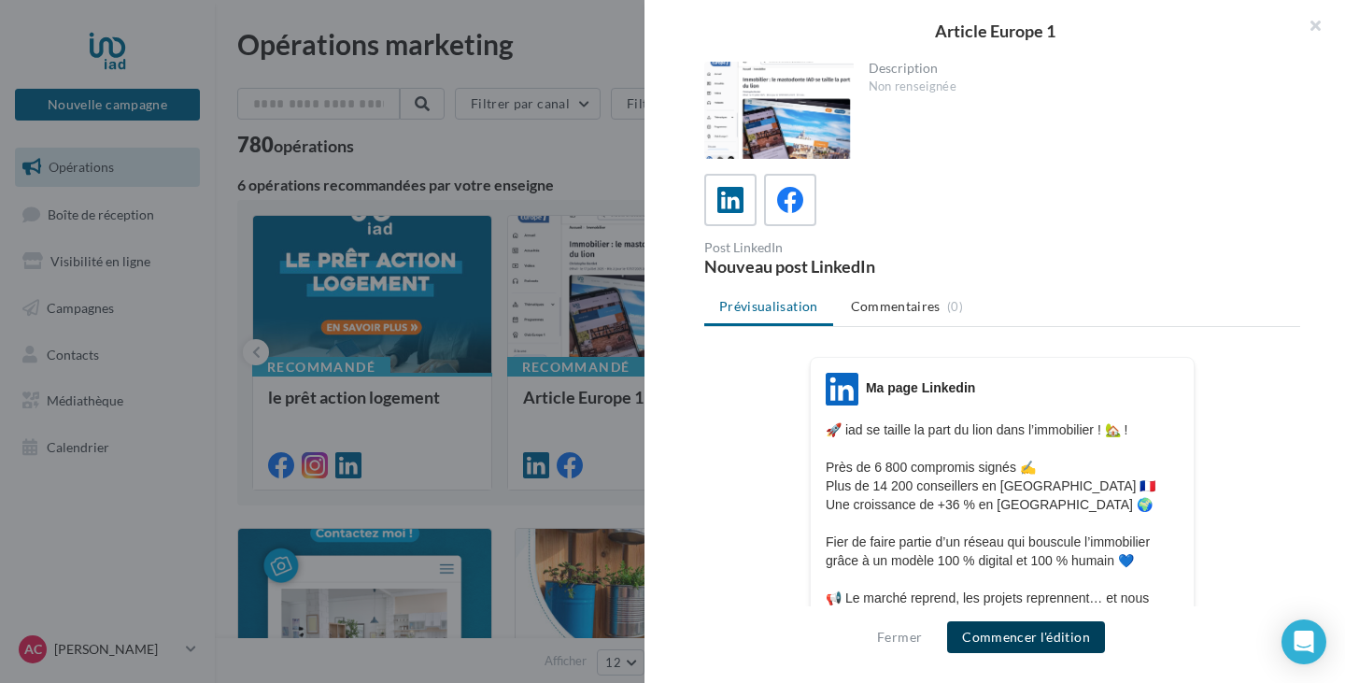
click at [1006, 633] on button "Commencer l'édition" at bounding box center [1026, 637] width 158 height 32
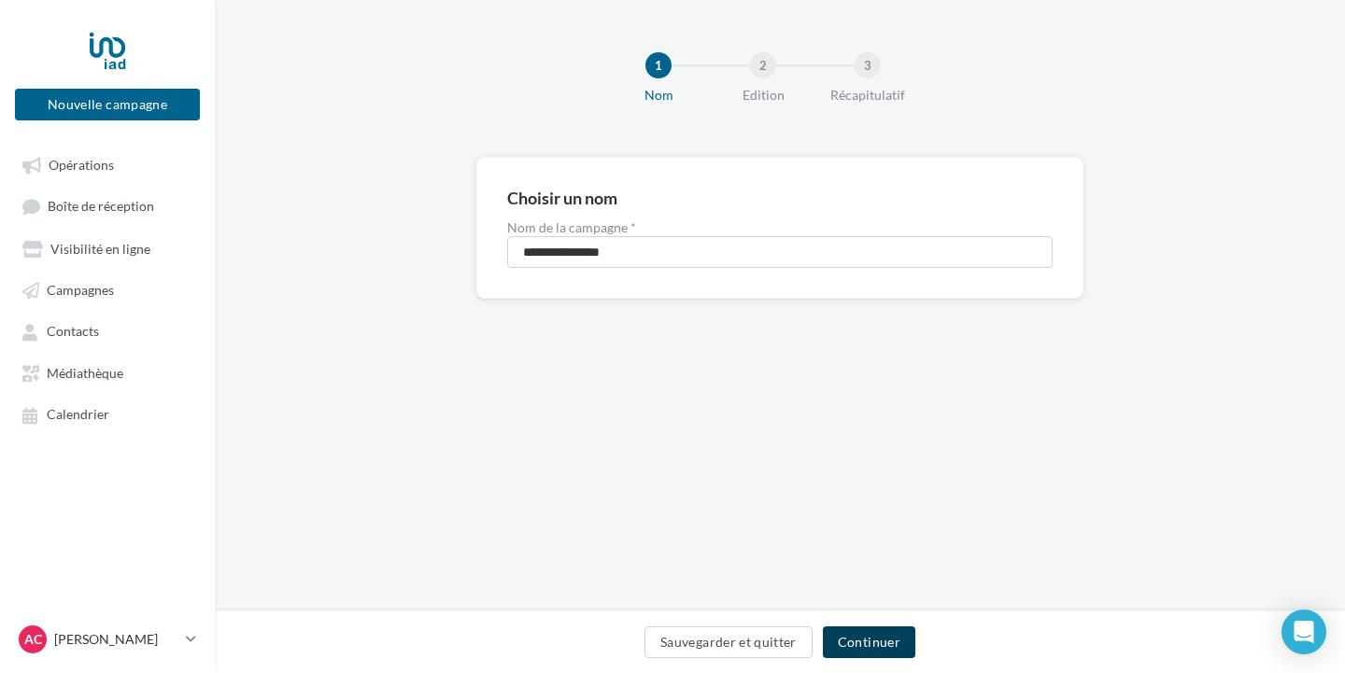
click at [882, 638] on button "Continuer" at bounding box center [869, 643] width 92 height 32
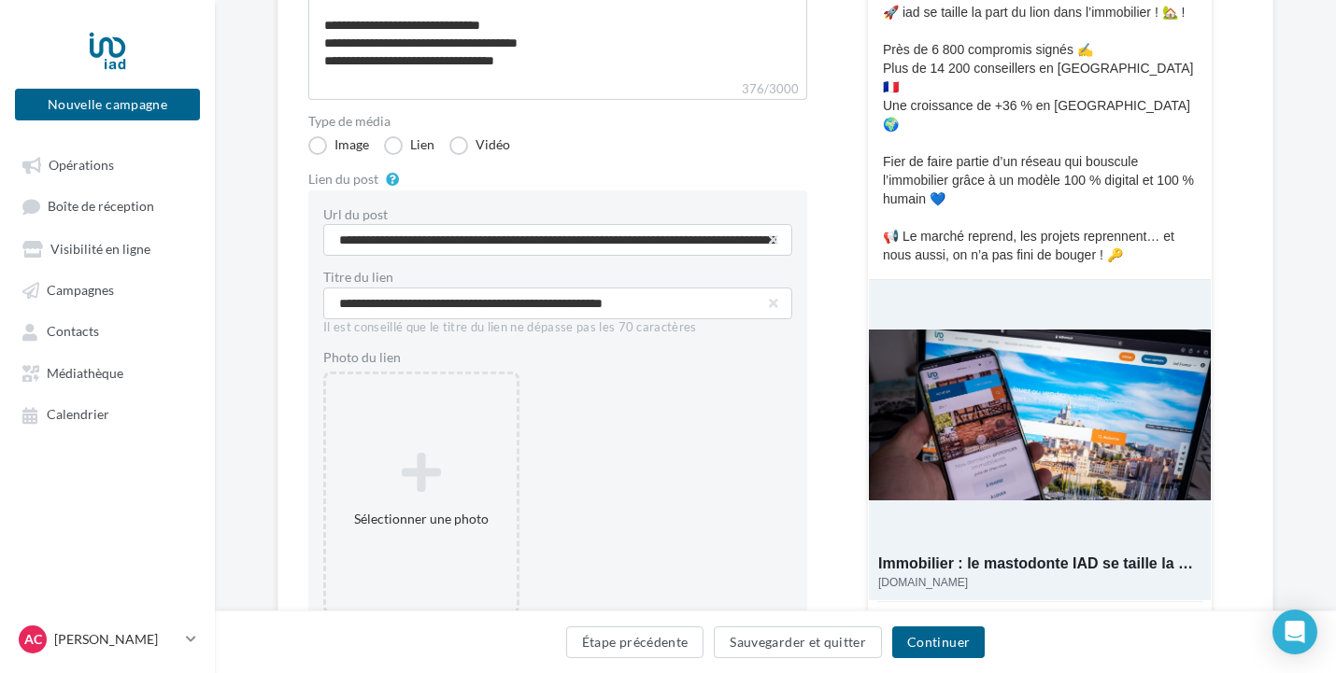
scroll to position [301, 0]
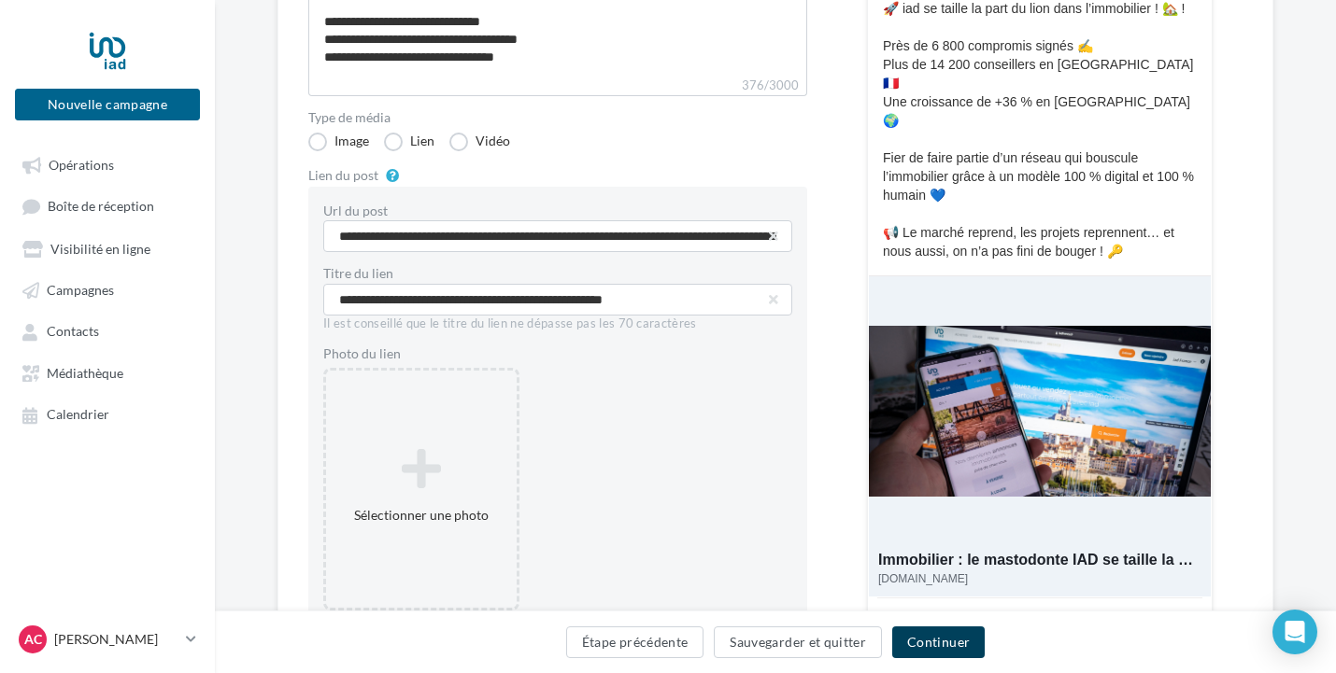
click at [949, 656] on button "Continuer" at bounding box center [938, 643] width 92 height 32
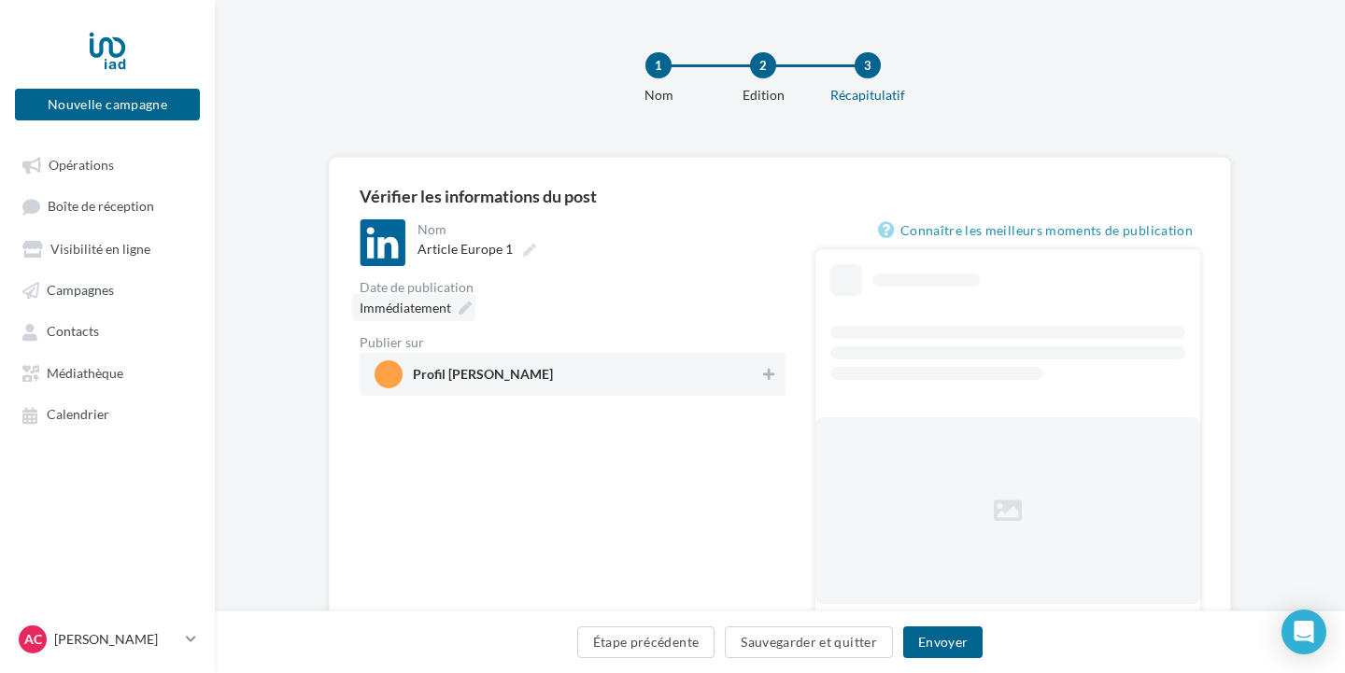
click at [456, 176] on div "**********" at bounding box center [780, 429] width 902 height 545
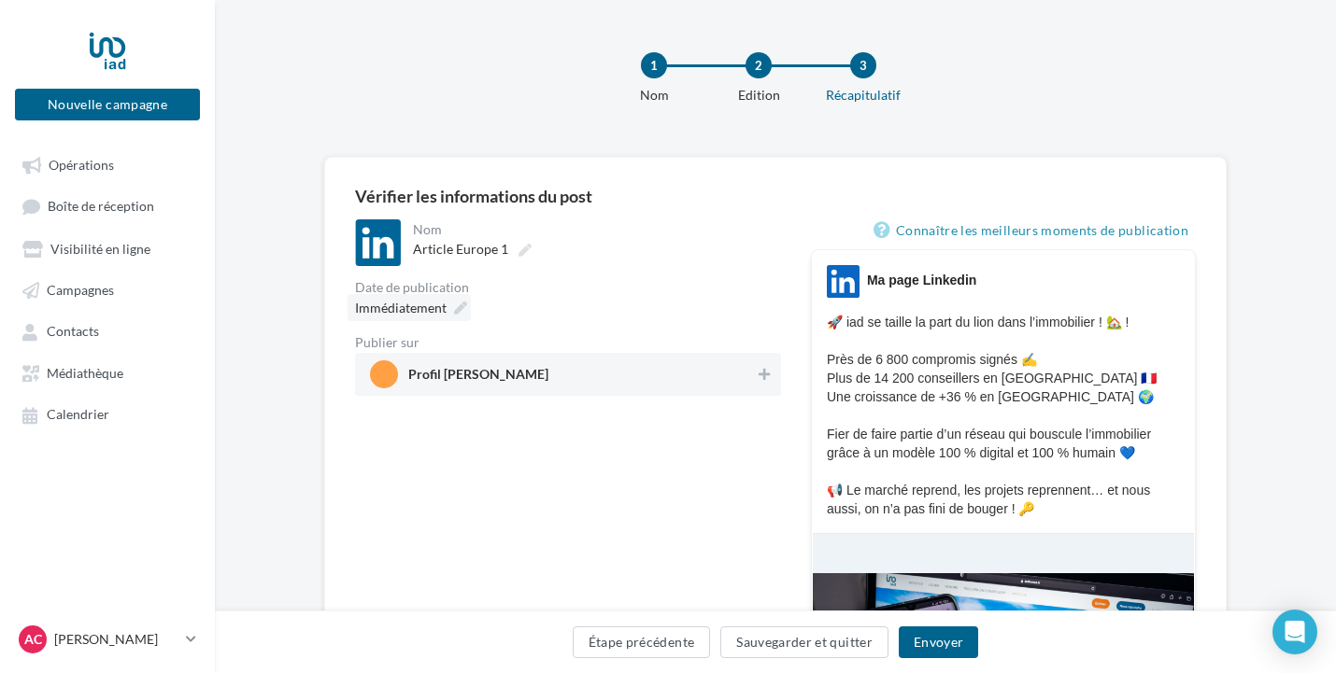
click at [460, 313] on icon at bounding box center [460, 308] width 13 height 13
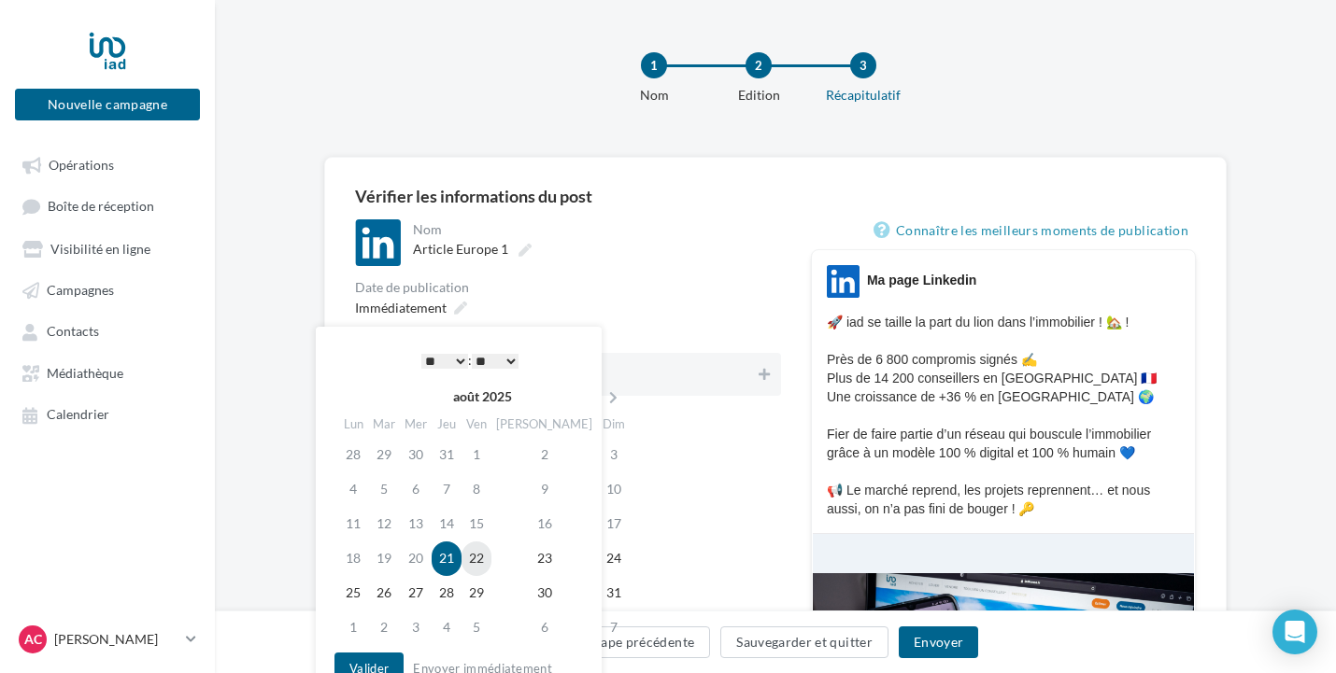
click at [490, 549] on td "22" at bounding box center [476, 559] width 30 height 35
click at [464, 365] on select "* * * * * * * * * * ** ** ** ** ** ** ** ** ** ** ** ** ** **" at bounding box center [444, 361] width 47 height 15
click at [393, 658] on button "Valider" at bounding box center [368, 669] width 69 height 32
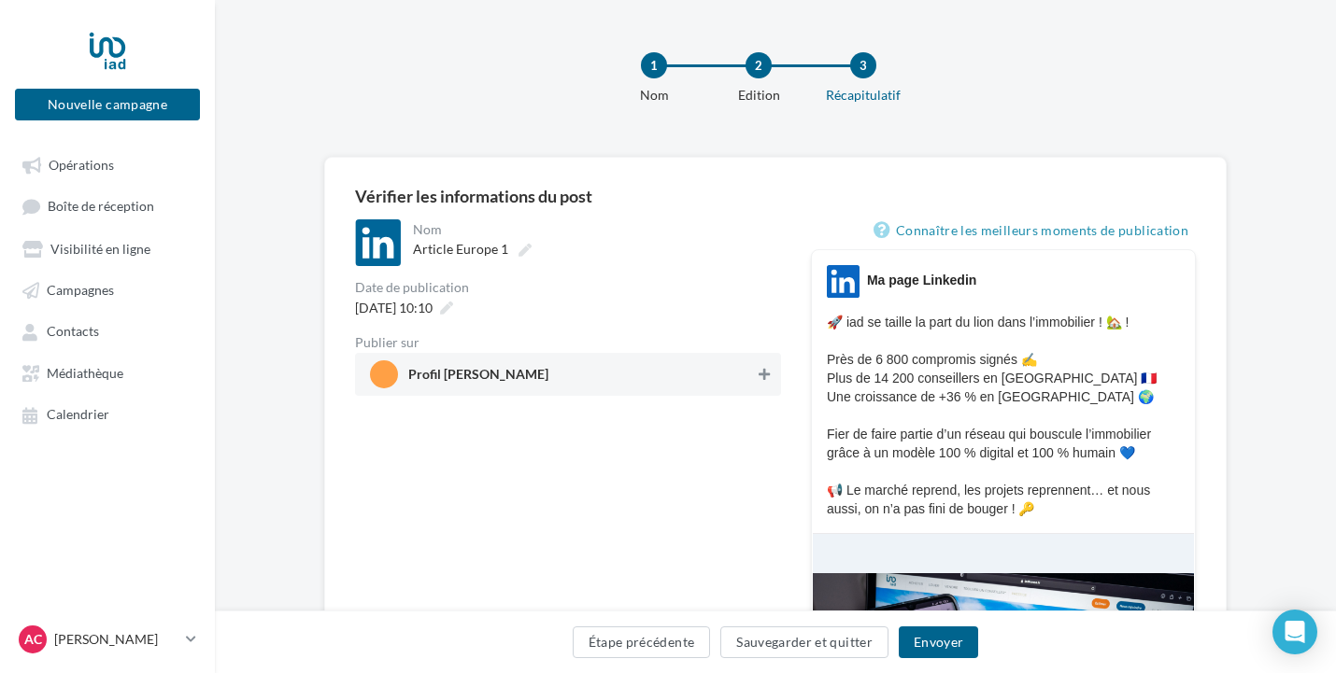
click at [765, 385] on button at bounding box center [764, 374] width 19 height 22
click at [942, 650] on button "Envoyer" at bounding box center [938, 643] width 79 height 32
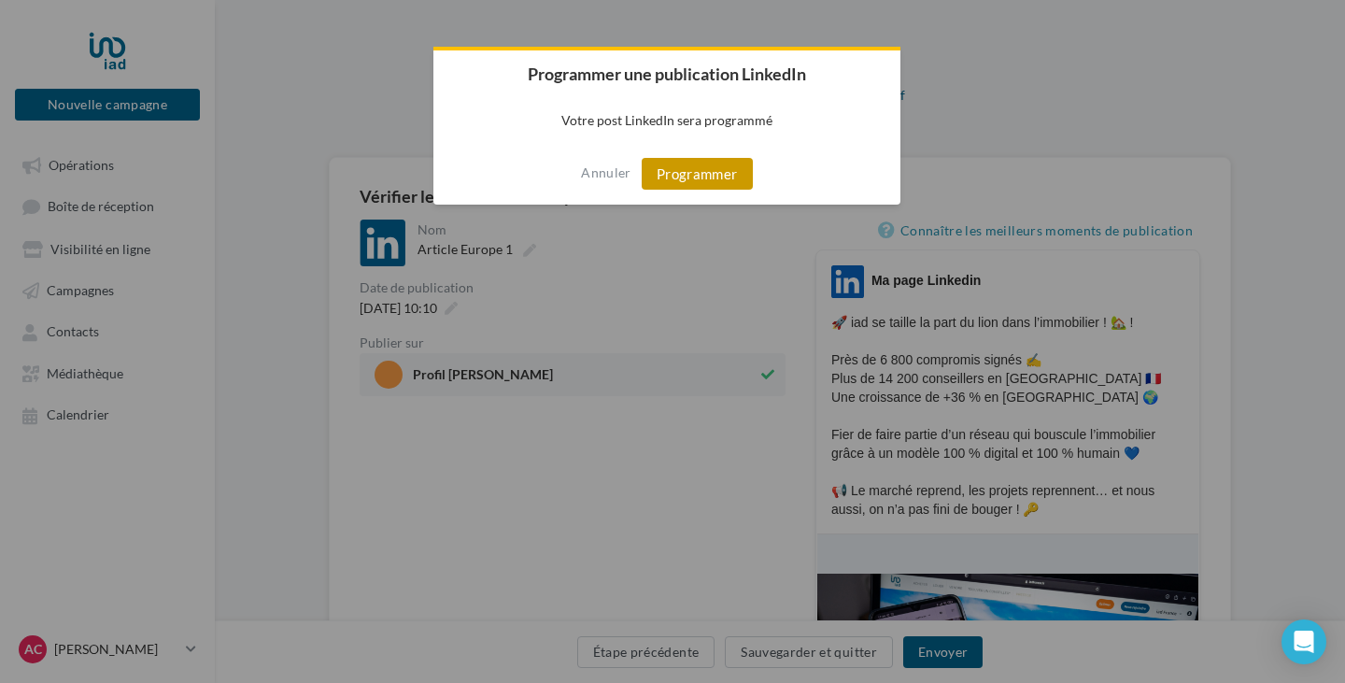
click at [726, 170] on button "Programmer" at bounding box center [697, 174] width 111 height 32
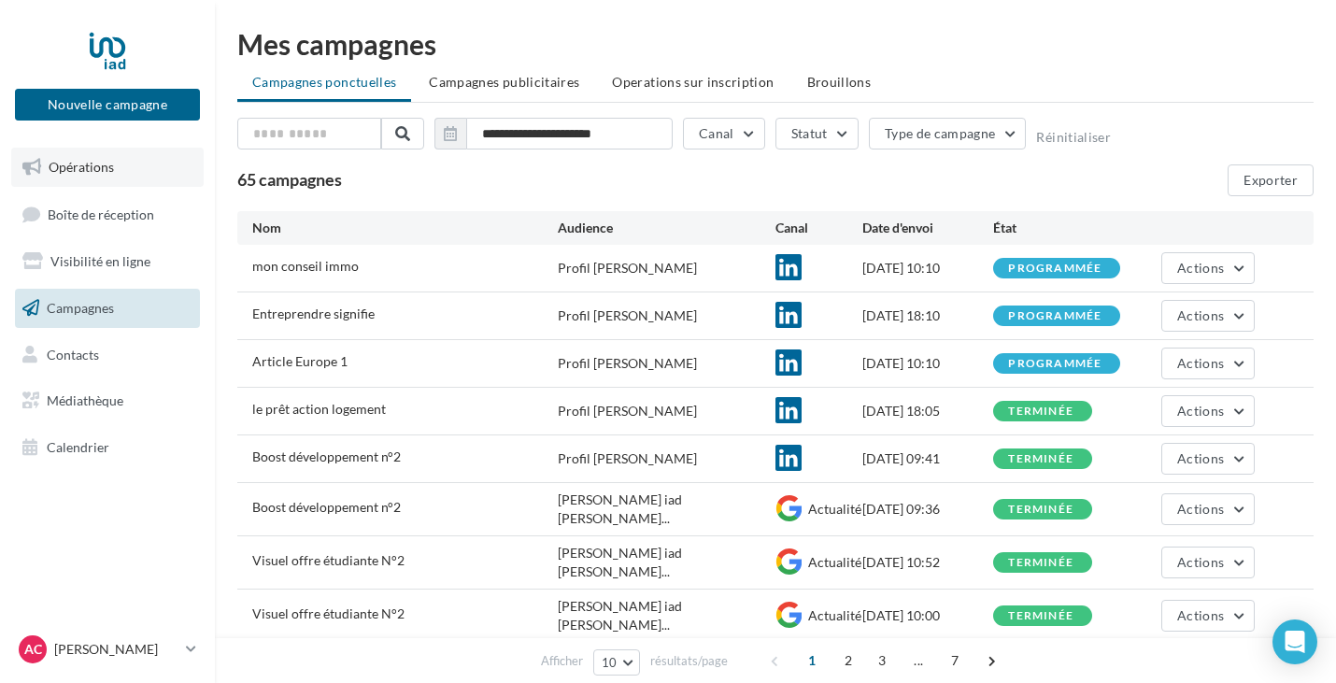
click at [126, 167] on link "Opérations" at bounding box center [107, 167] width 192 height 39
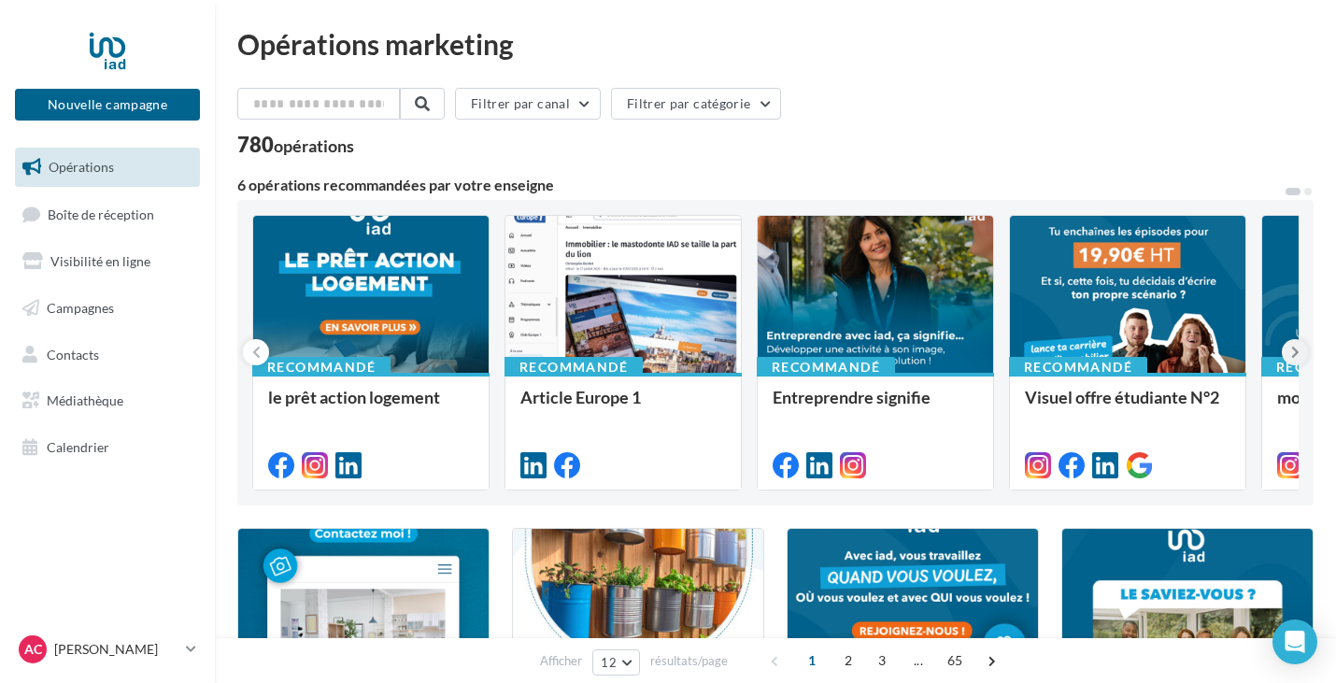
click at [1291, 358] on icon at bounding box center [1295, 352] width 8 height 19
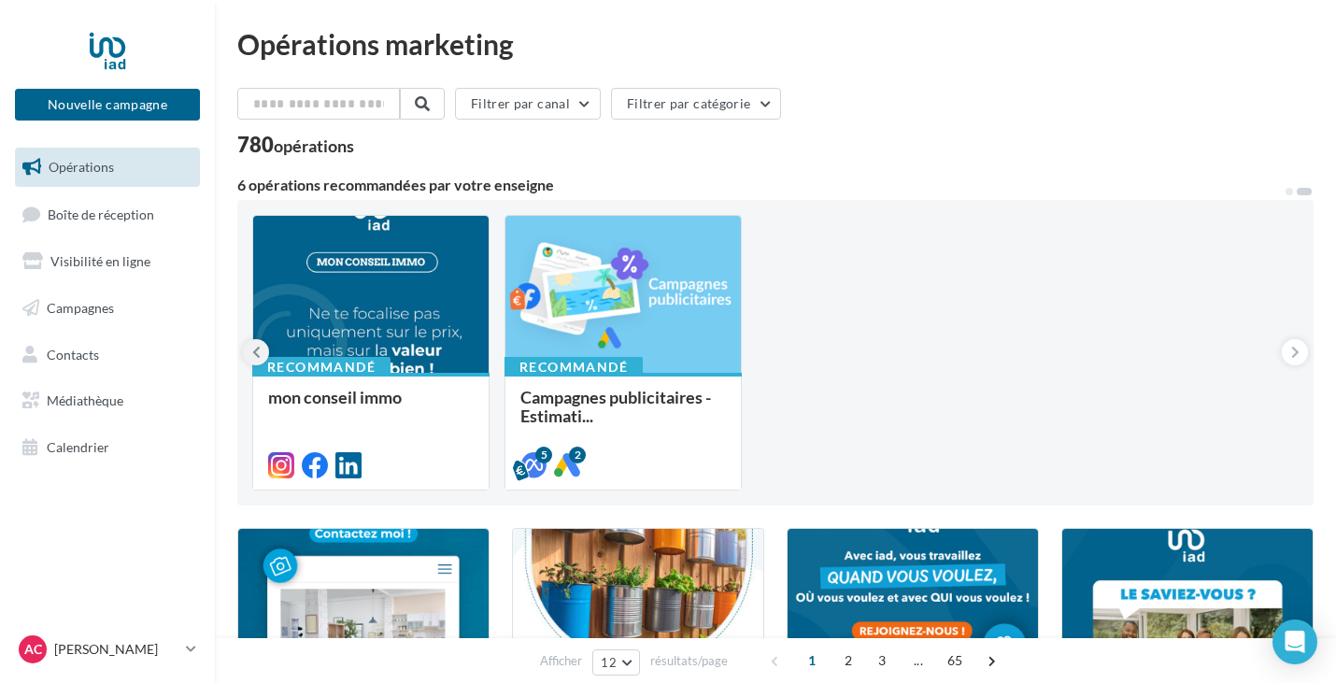
click at [254, 351] on icon at bounding box center [256, 352] width 8 height 19
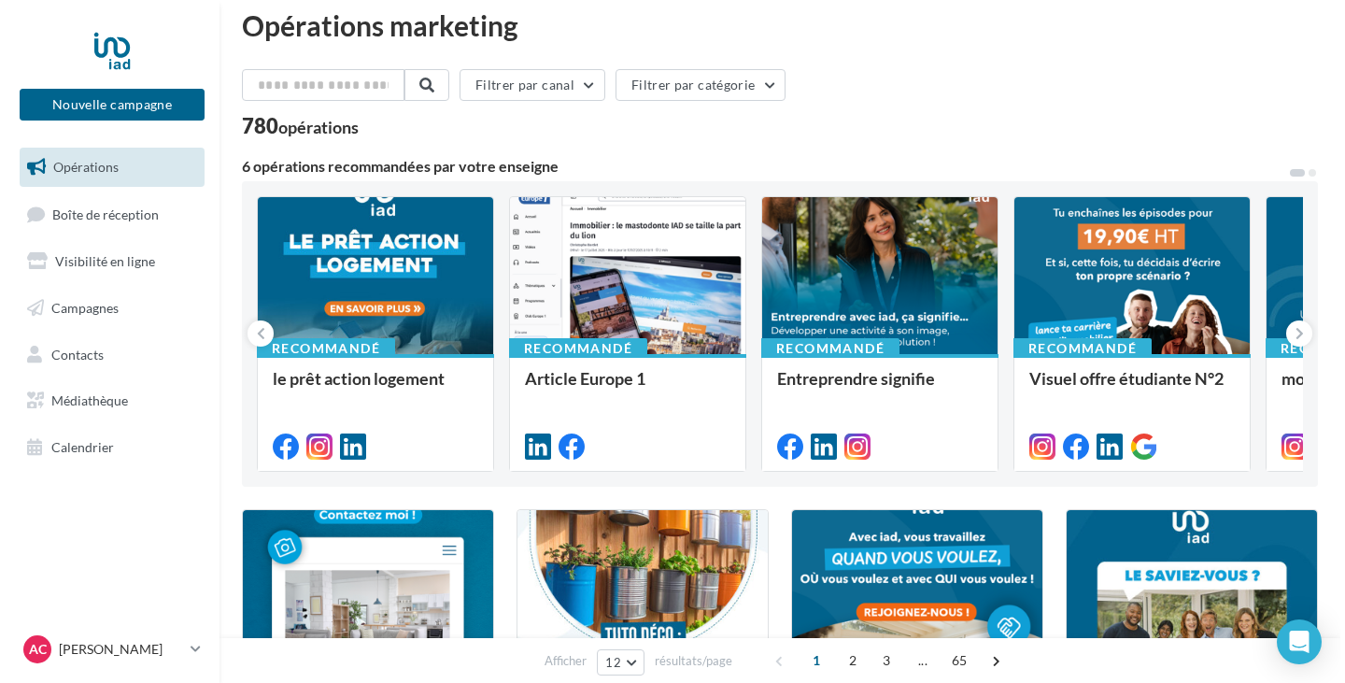
scroll to position [21, 0]
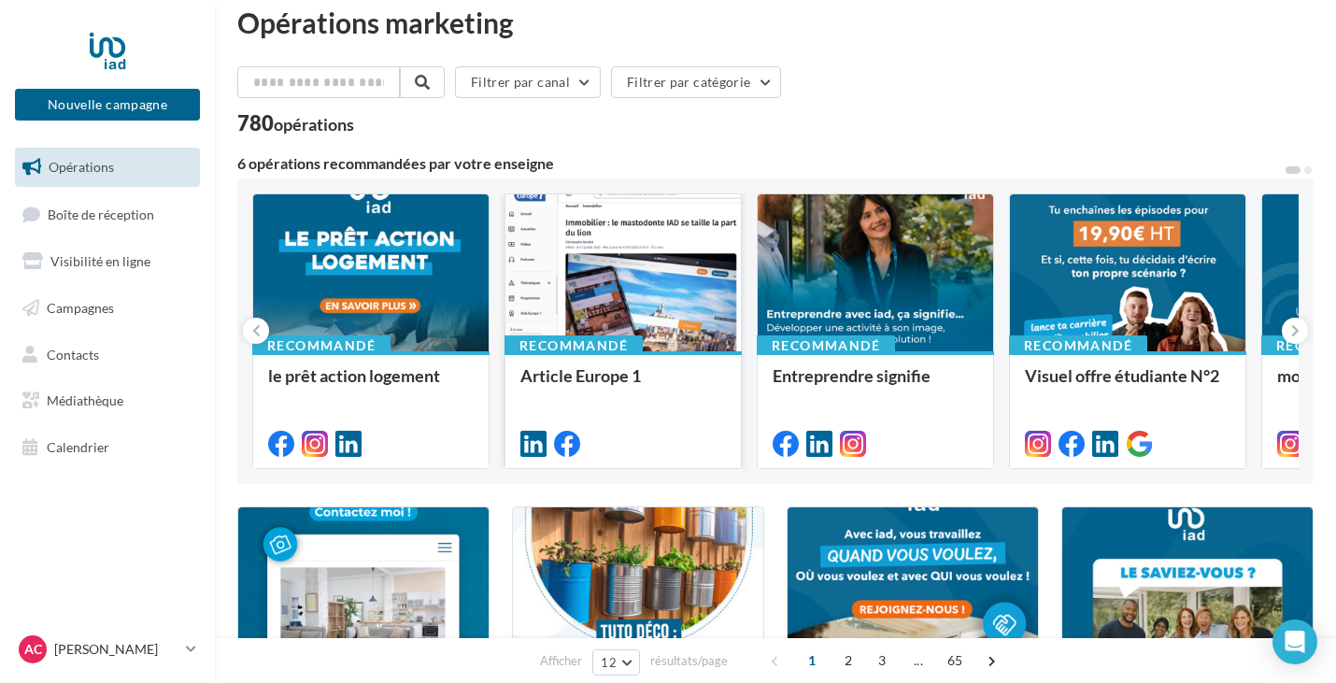
click at [637, 254] on div at bounding box center [622, 273] width 235 height 159
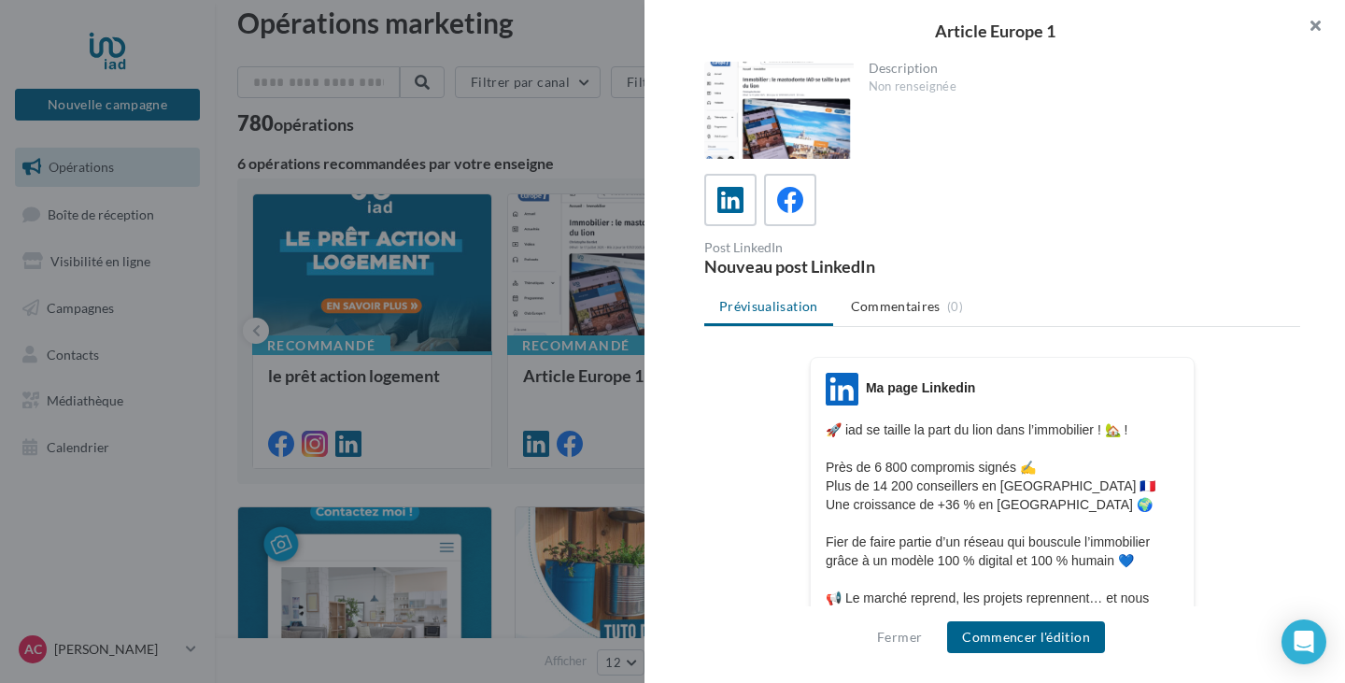
click at [1308, 25] on button "button" at bounding box center [1307, 28] width 75 height 56
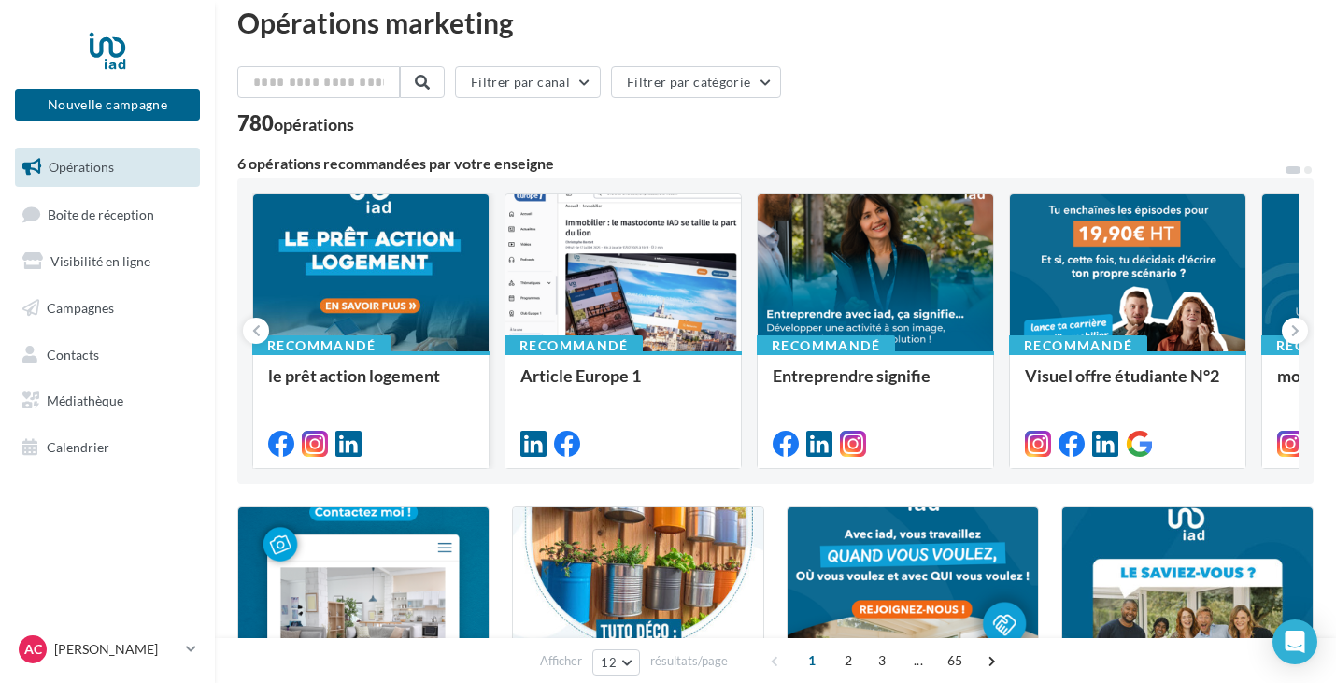
click at [406, 236] on div at bounding box center [370, 273] width 235 height 159
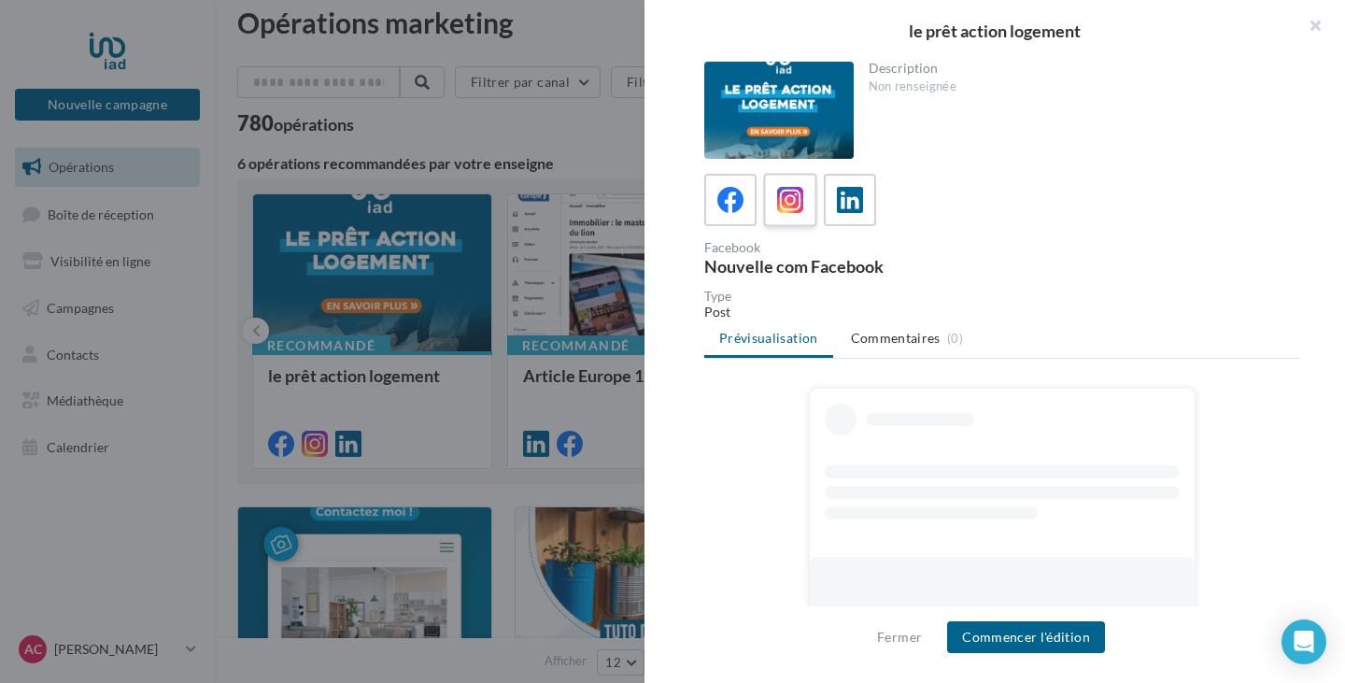
click at [787, 208] on icon at bounding box center [790, 200] width 27 height 27
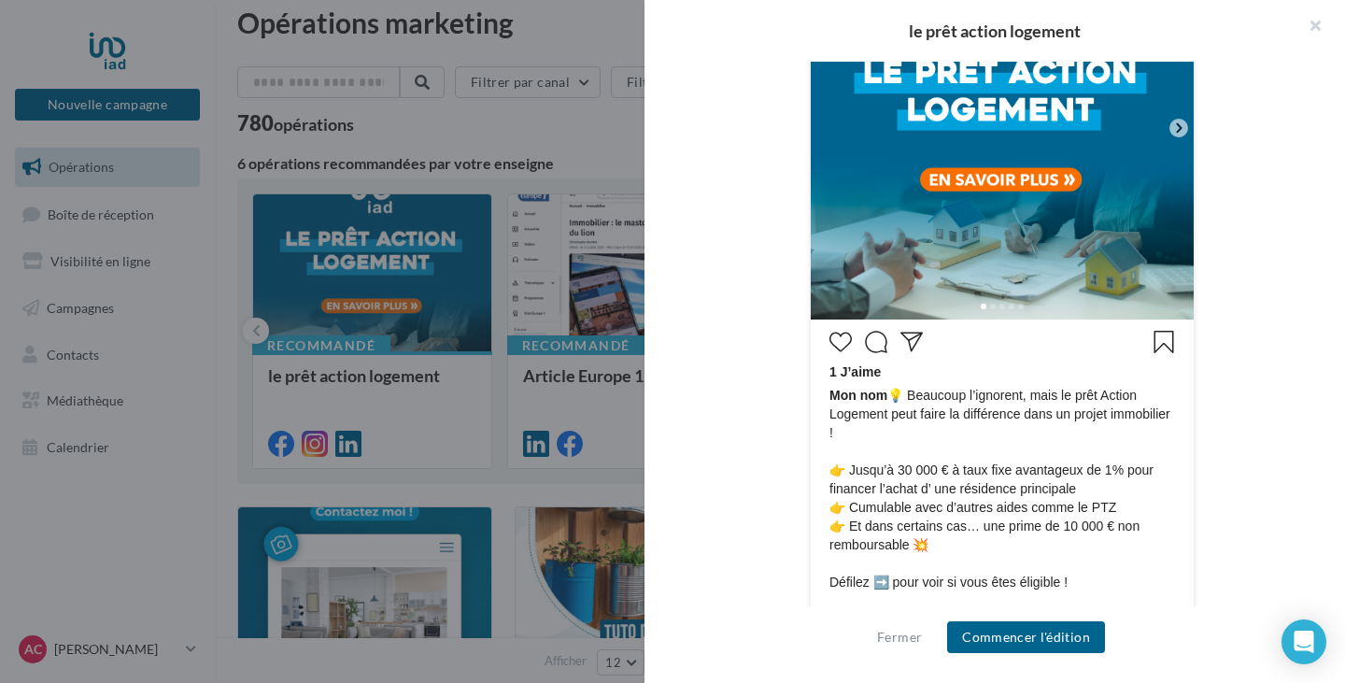
scroll to position [467, 0]
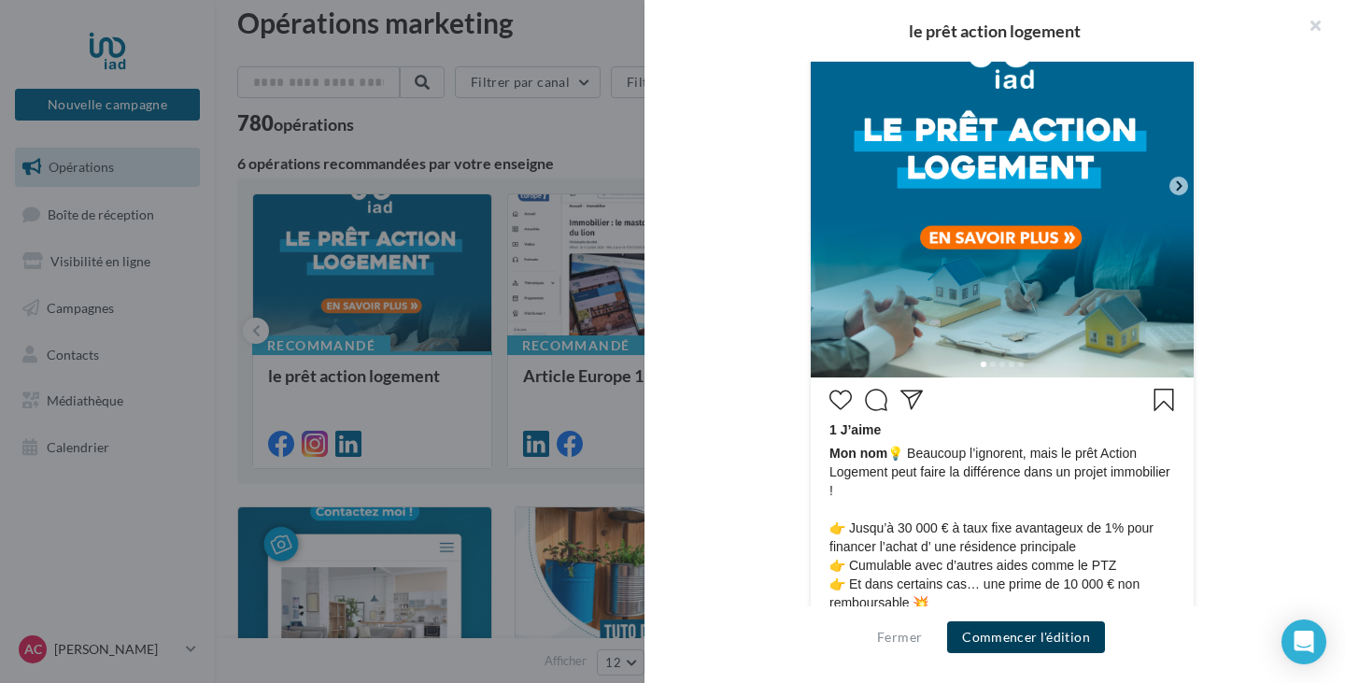
click at [1022, 638] on button "Commencer l'édition" at bounding box center [1026, 637] width 158 height 32
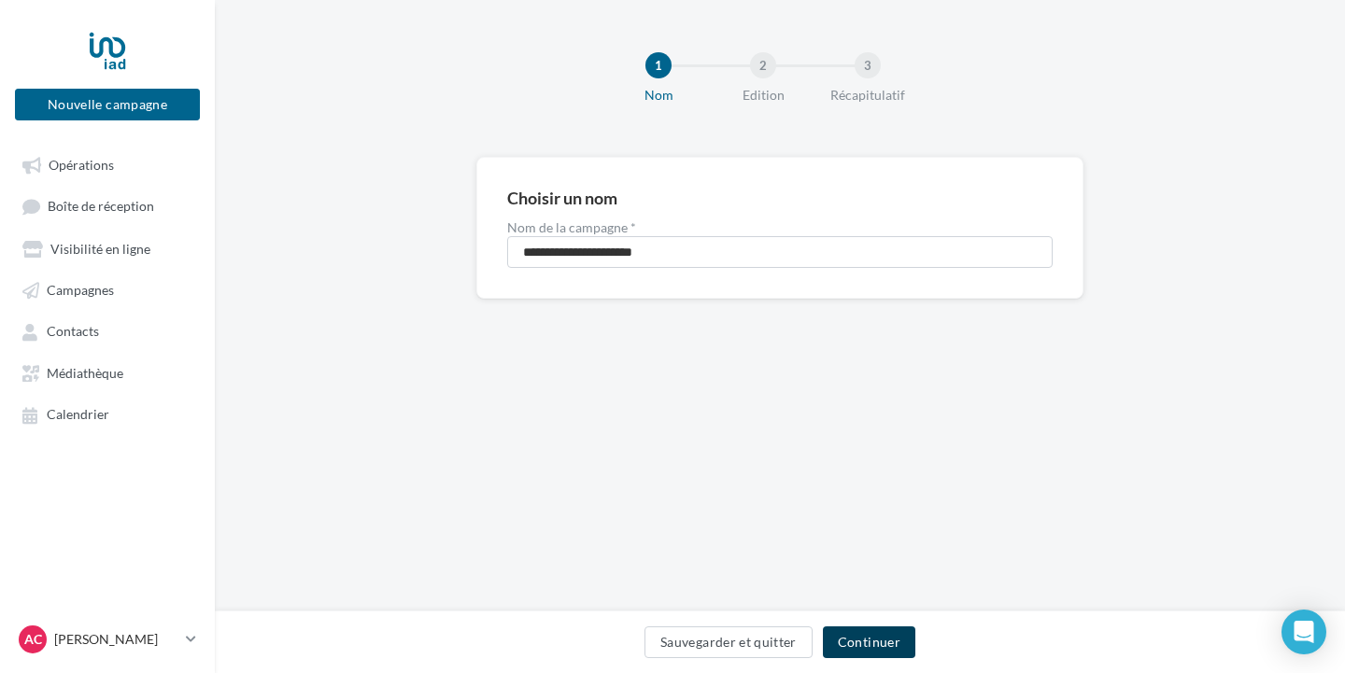
click at [867, 644] on button "Continuer" at bounding box center [869, 643] width 92 height 32
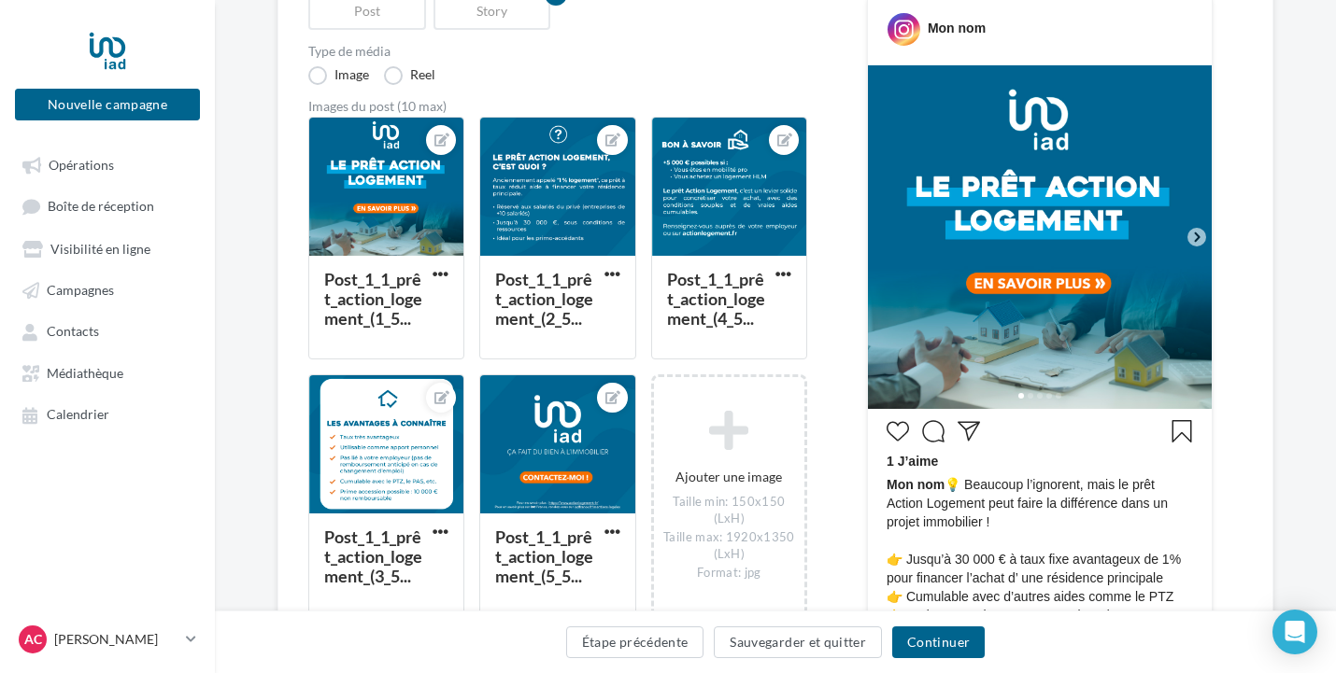
scroll to position [280, 0]
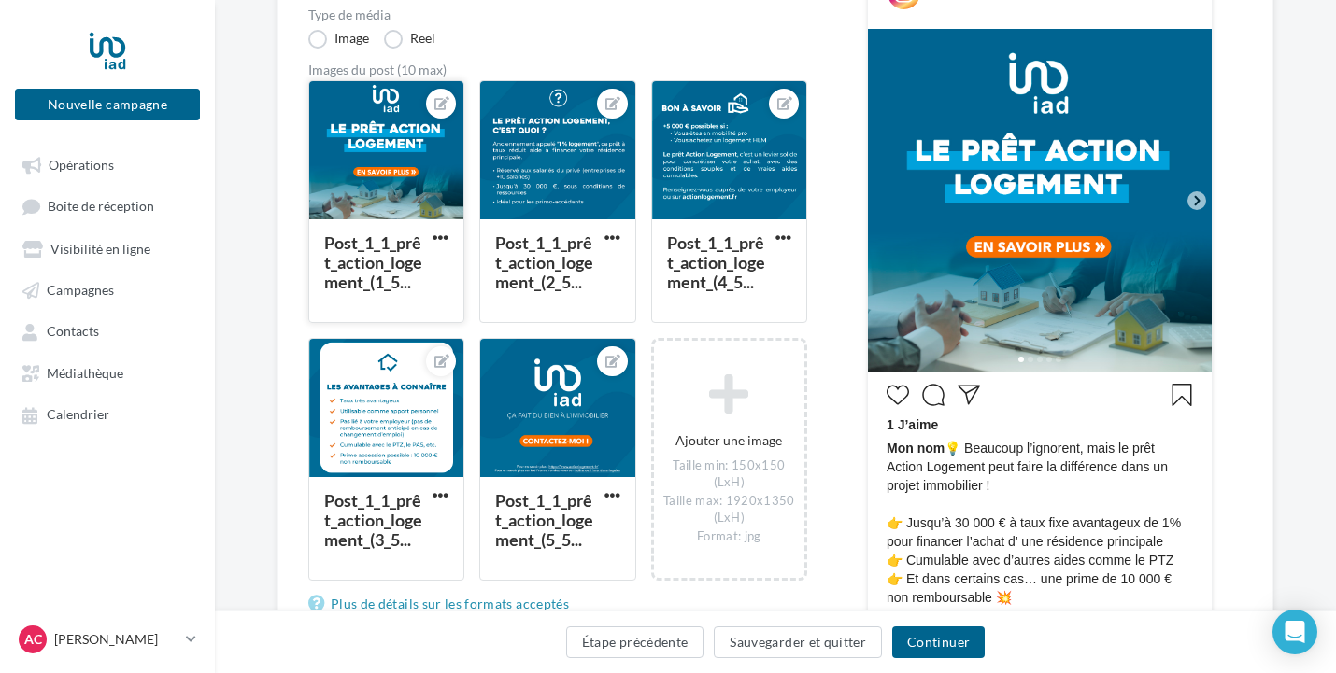
click at [397, 163] on div at bounding box center [386, 151] width 154 height 140
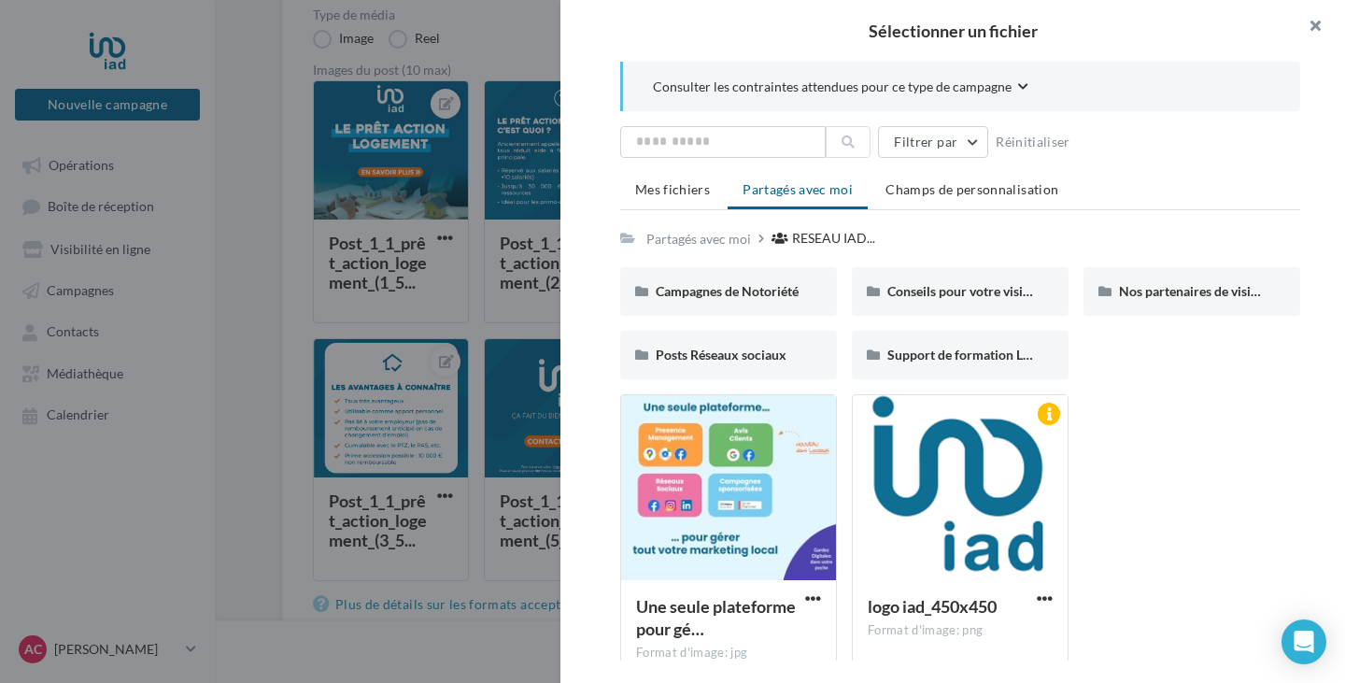
click at [1323, 28] on button "button" at bounding box center [1307, 28] width 75 height 56
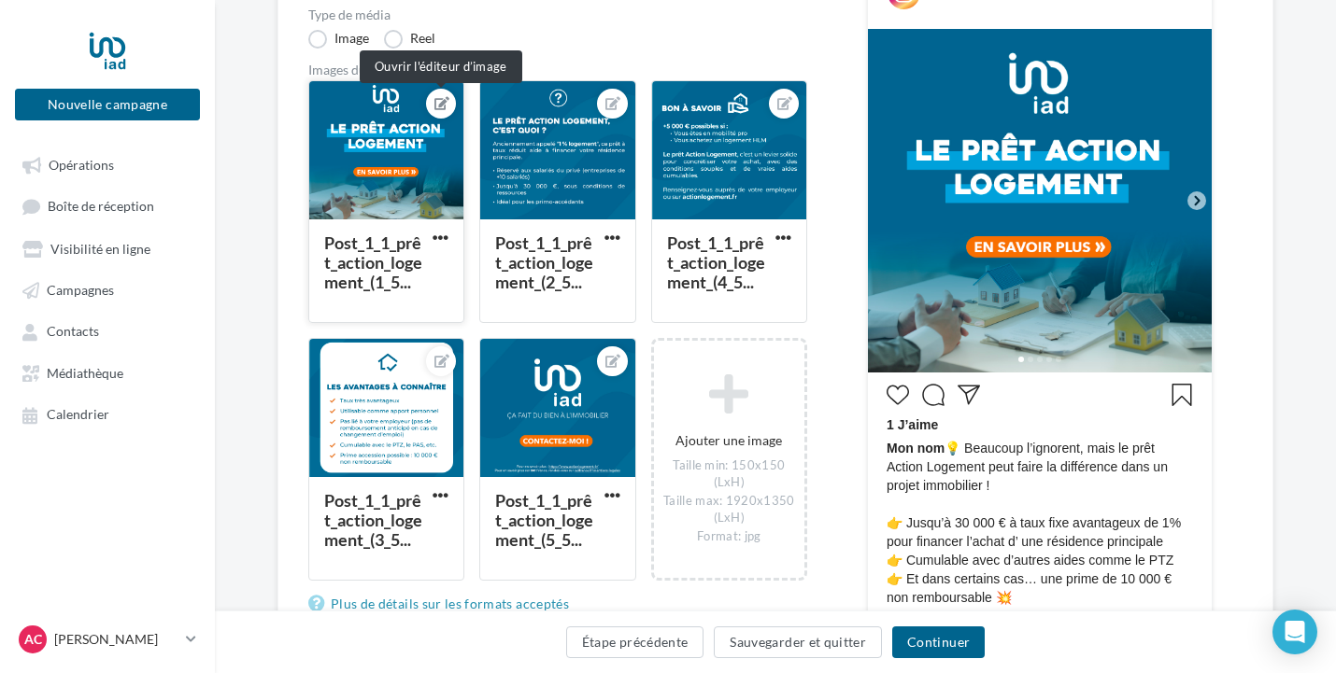
click at [446, 100] on icon at bounding box center [441, 103] width 15 height 13
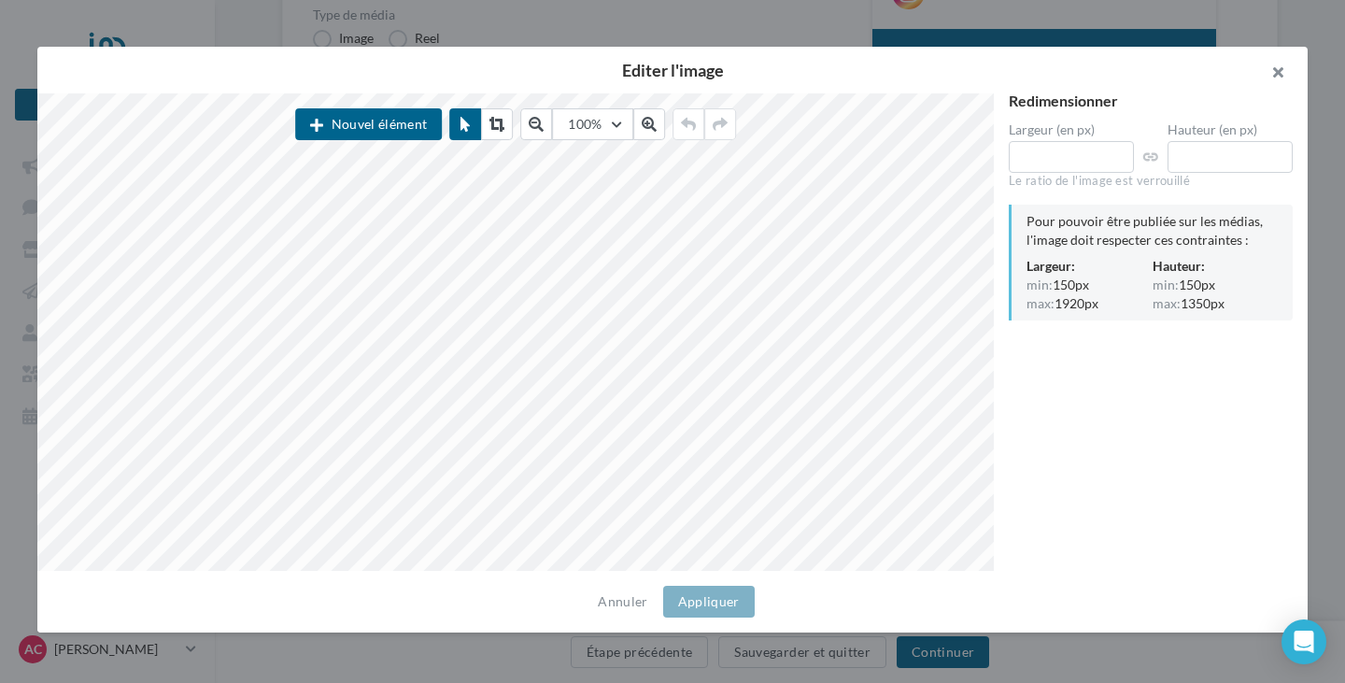
click at [1284, 76] on button "button" at bounding box center [1270, 75] width 75 height 56
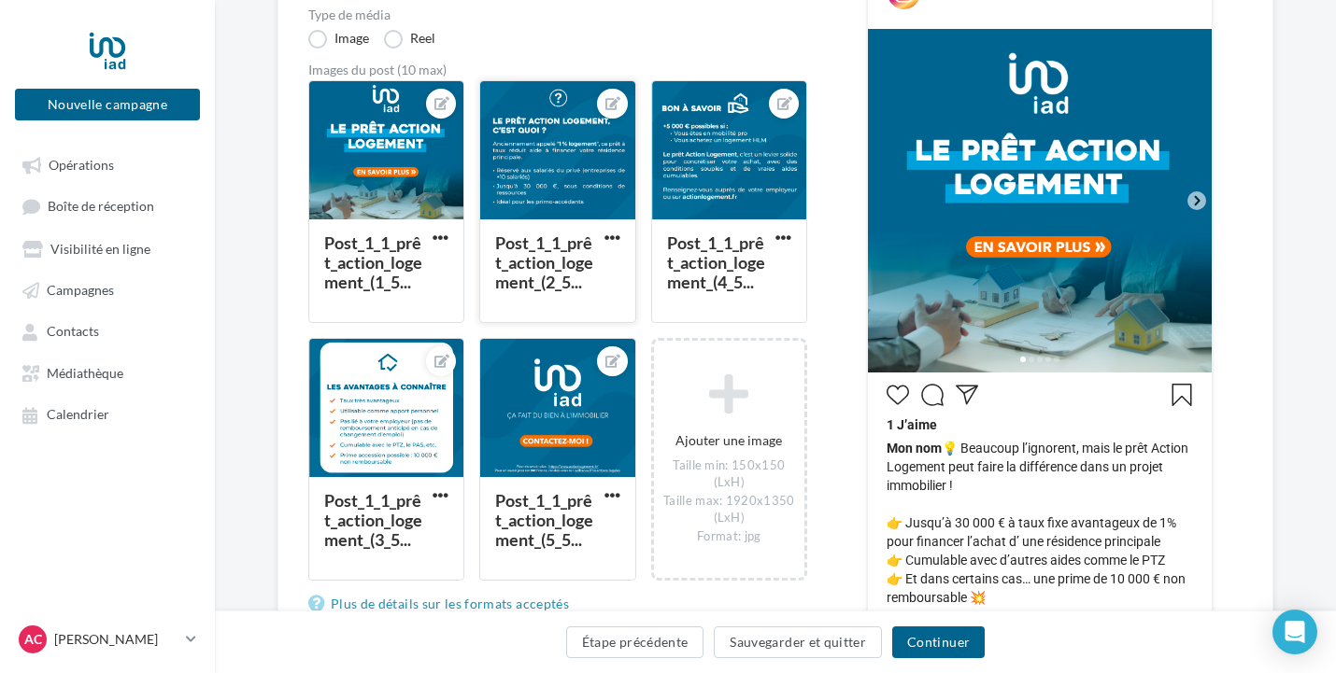
click at [556, 152] on div at bounding box center [557, 151] width 154 height 140
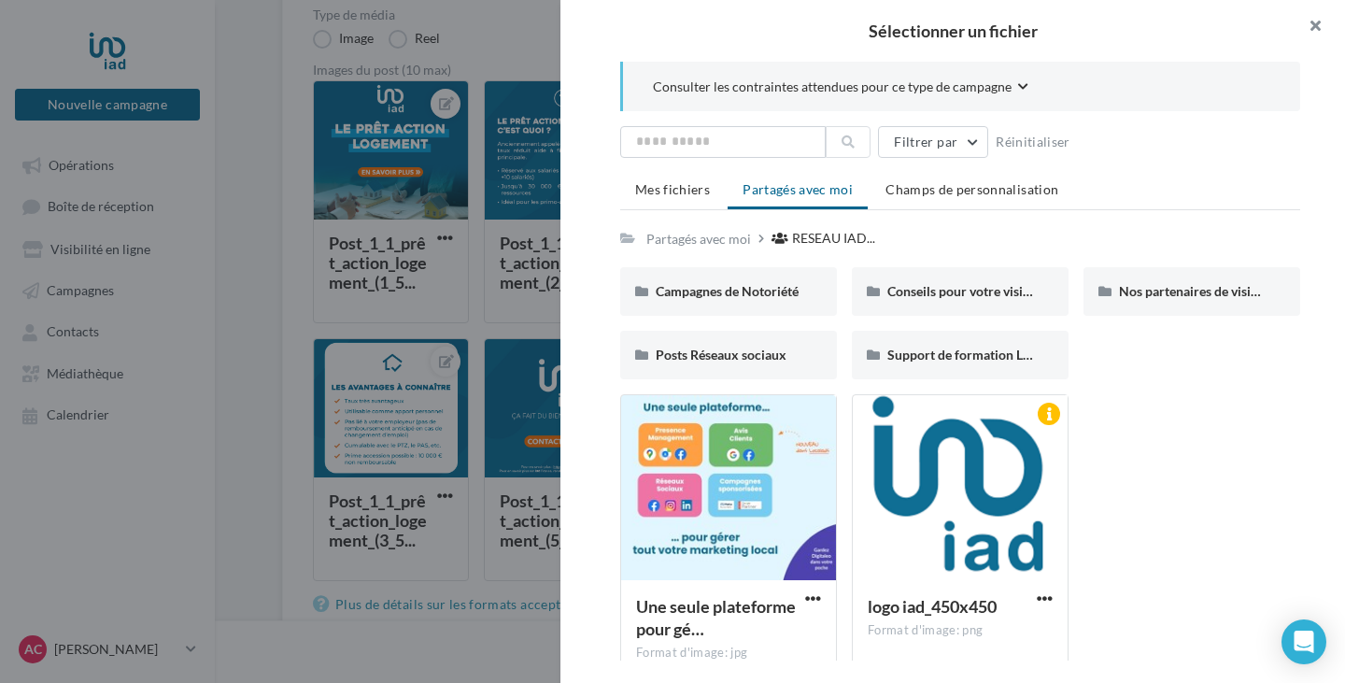
click at [1316, 32] on button "button" at bounding box center [1307, 28] width 75 height 56
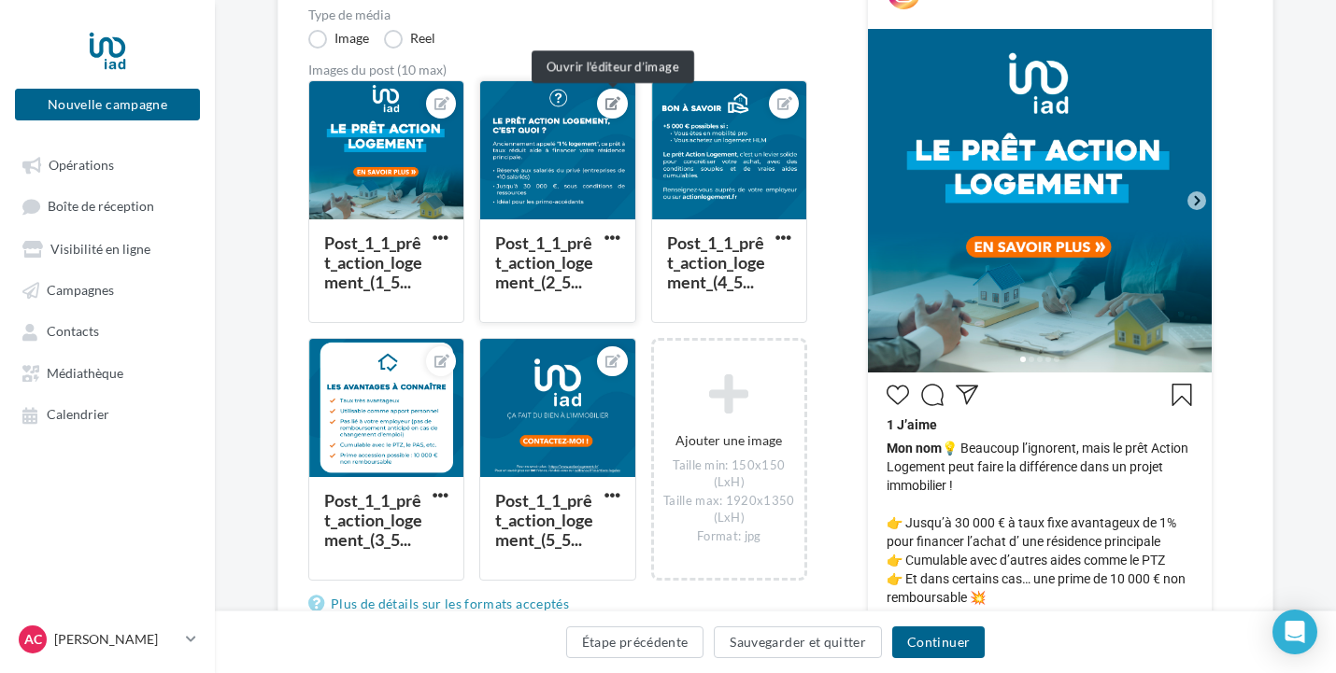
click at [616, 100] on icon at bounding box center [612, 103] width 15 height 13
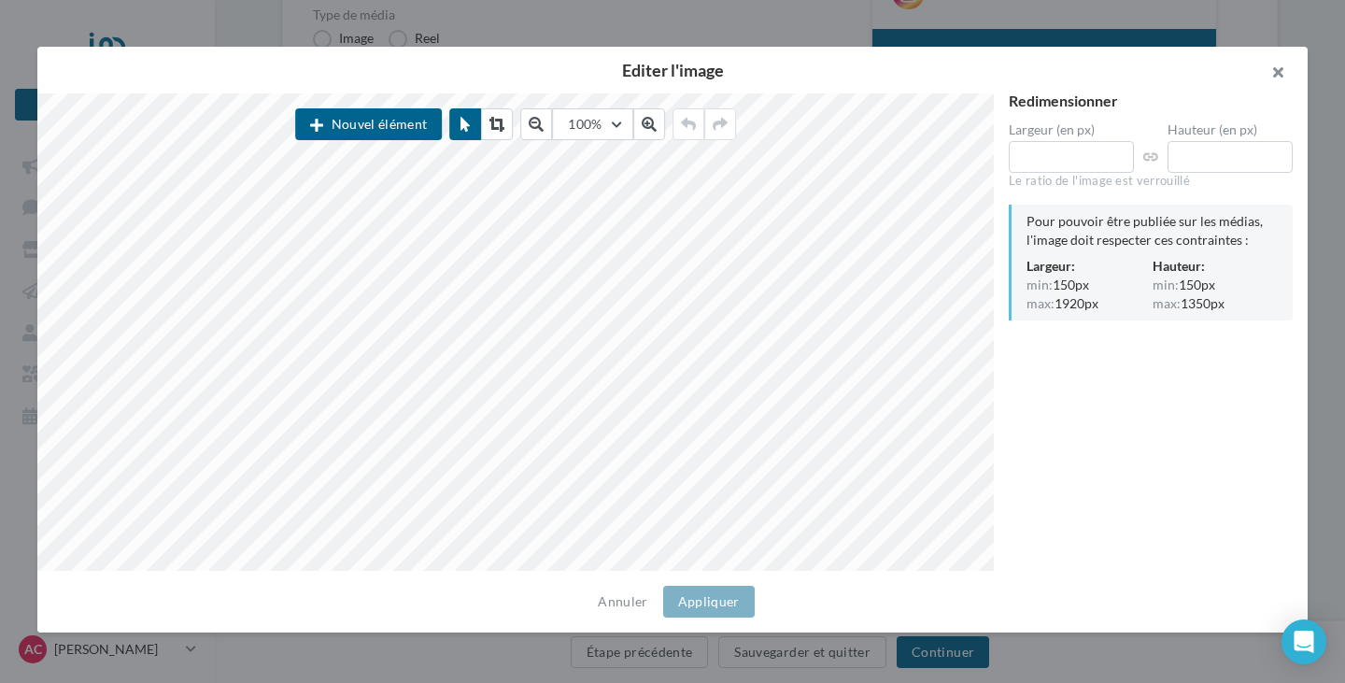
click at [1272, 67] on button "button" at bounding box center [1270, 75] width 75 height 56
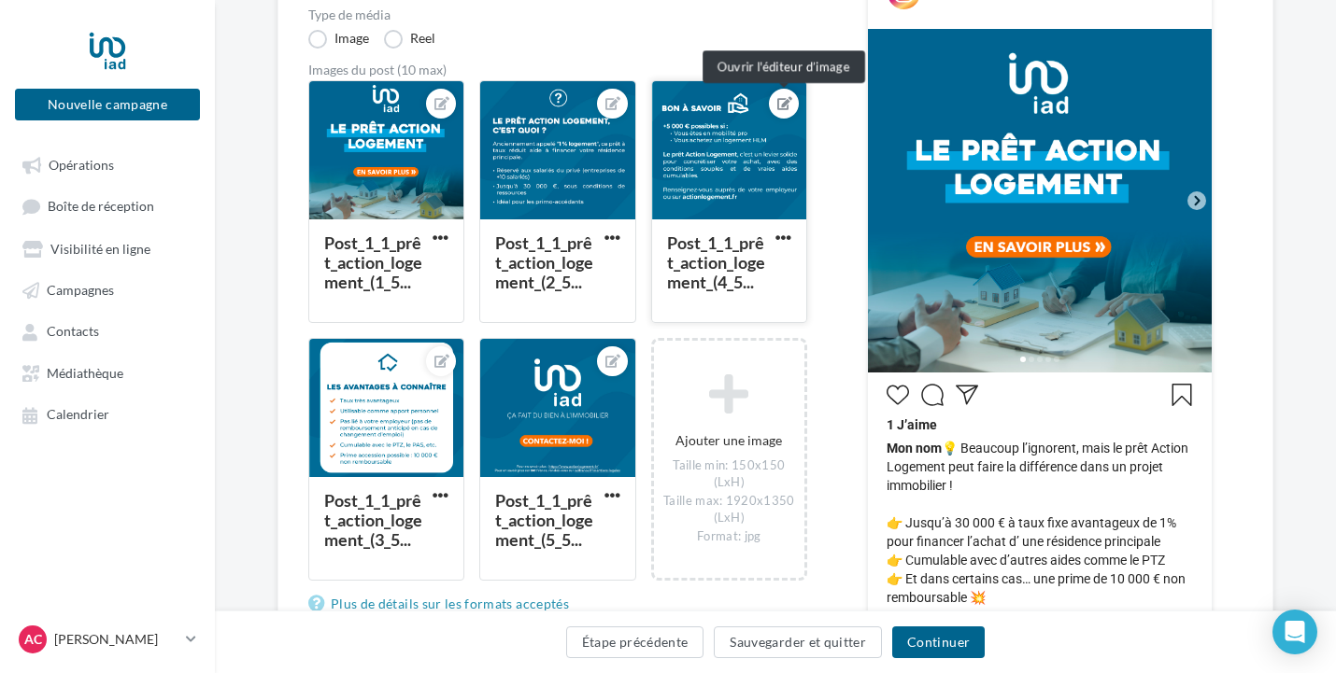
click at [783, 105] on icon at bounding box center [784, 103] width 15 height 13
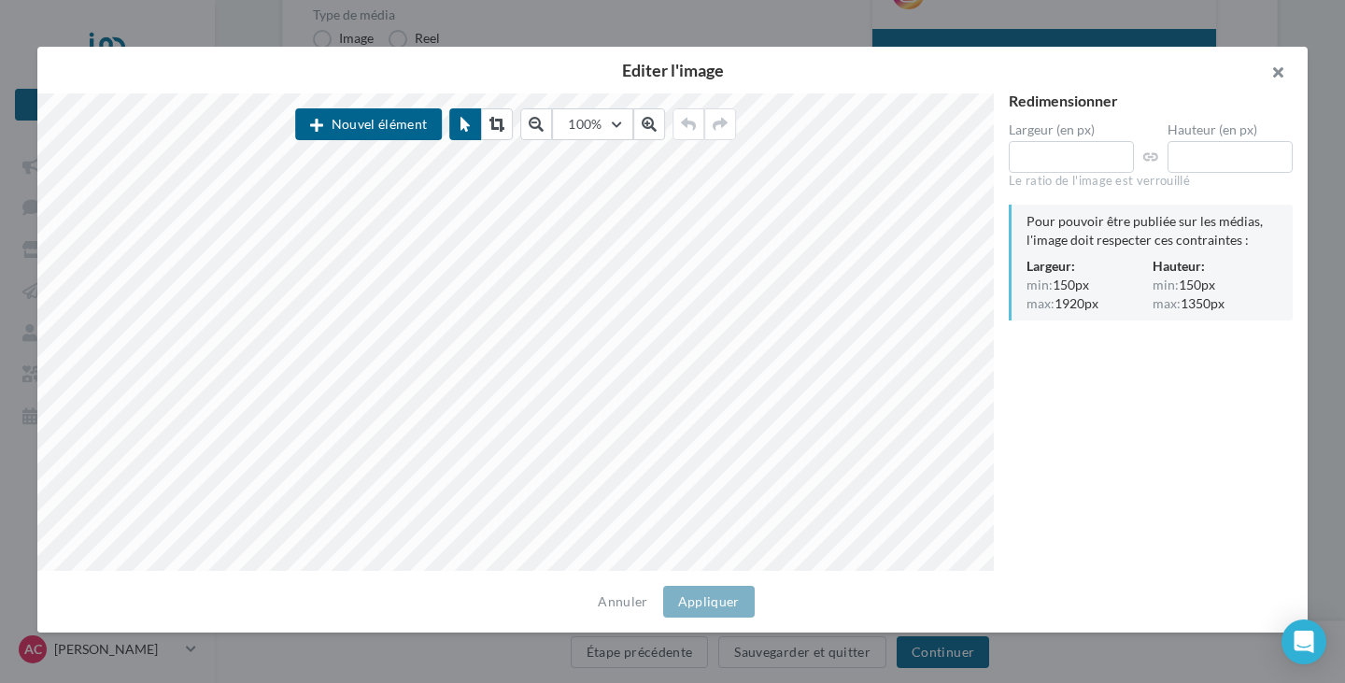
click at [1282, 69] on button "button" at bounding box center [1270, 75] width 75 height 56
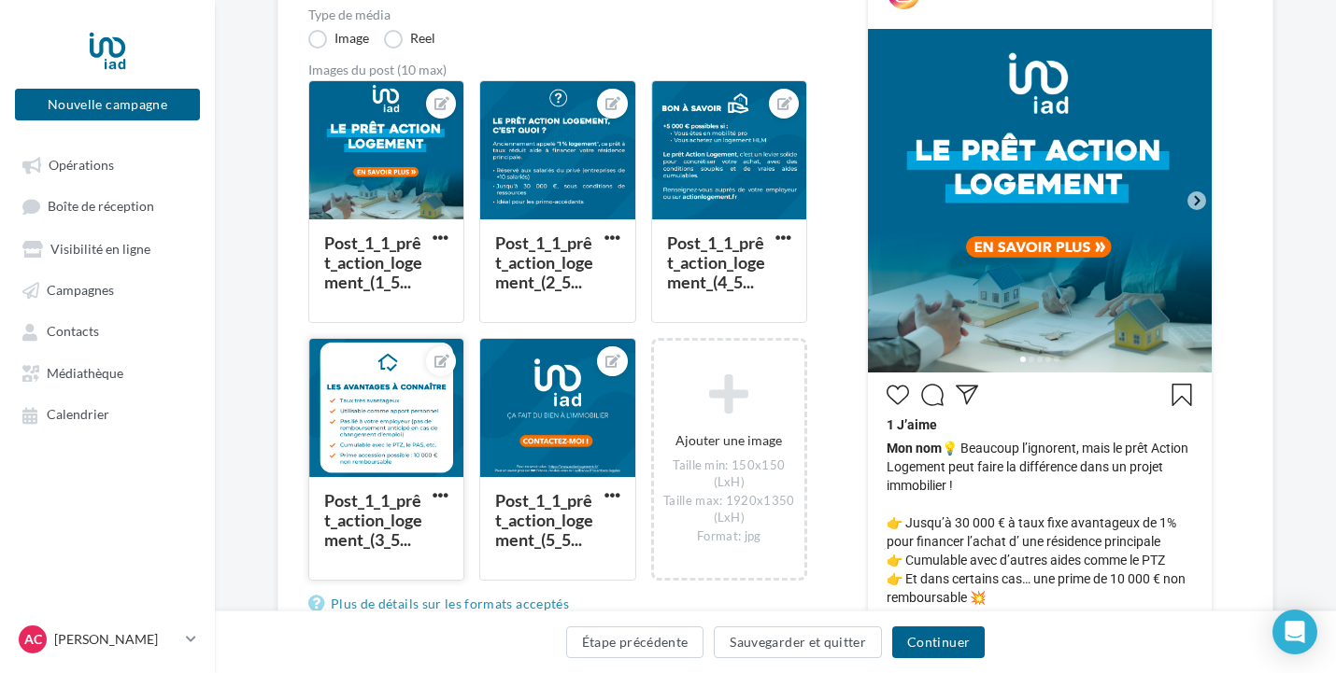
click at [418, 431] on div at bounding box center [386, 409] width 154 height 140
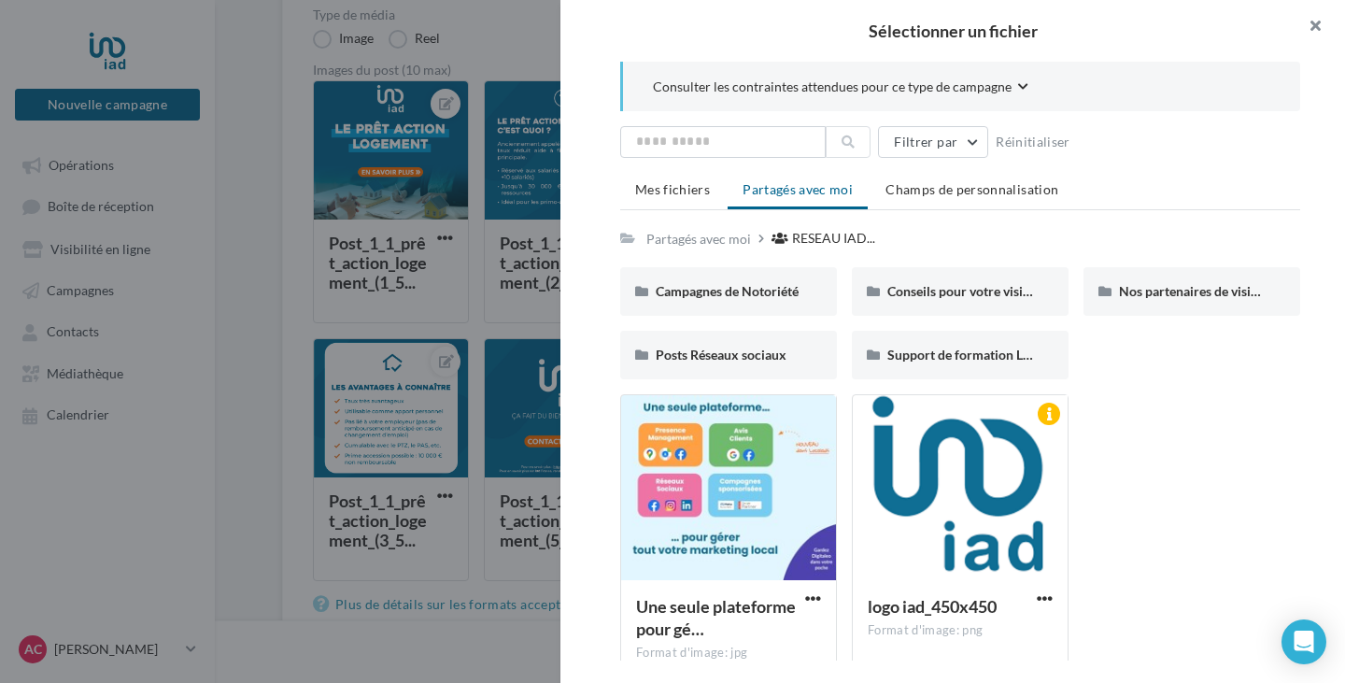
click at [1315, 18] on button "button" at bounding box center [1307, 28] width 75 height 56
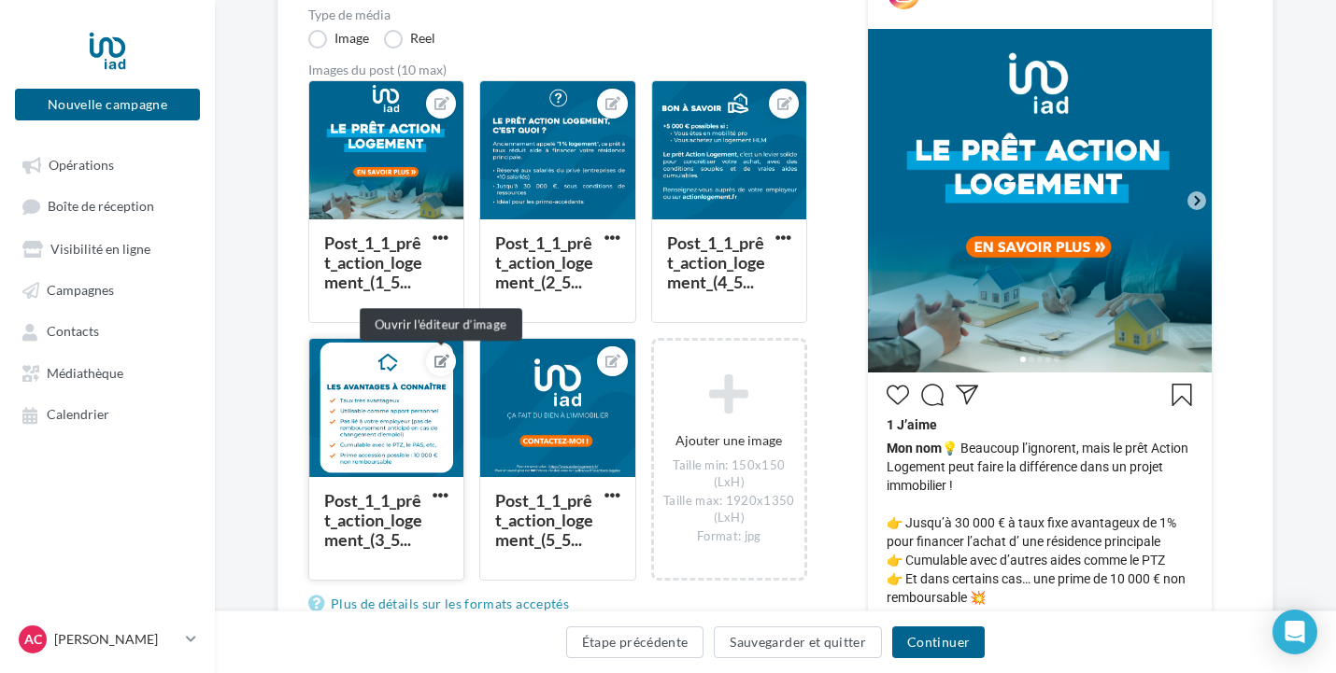
click at [447, 361] on icon at bounding box center [441, 361] width 15 height 13
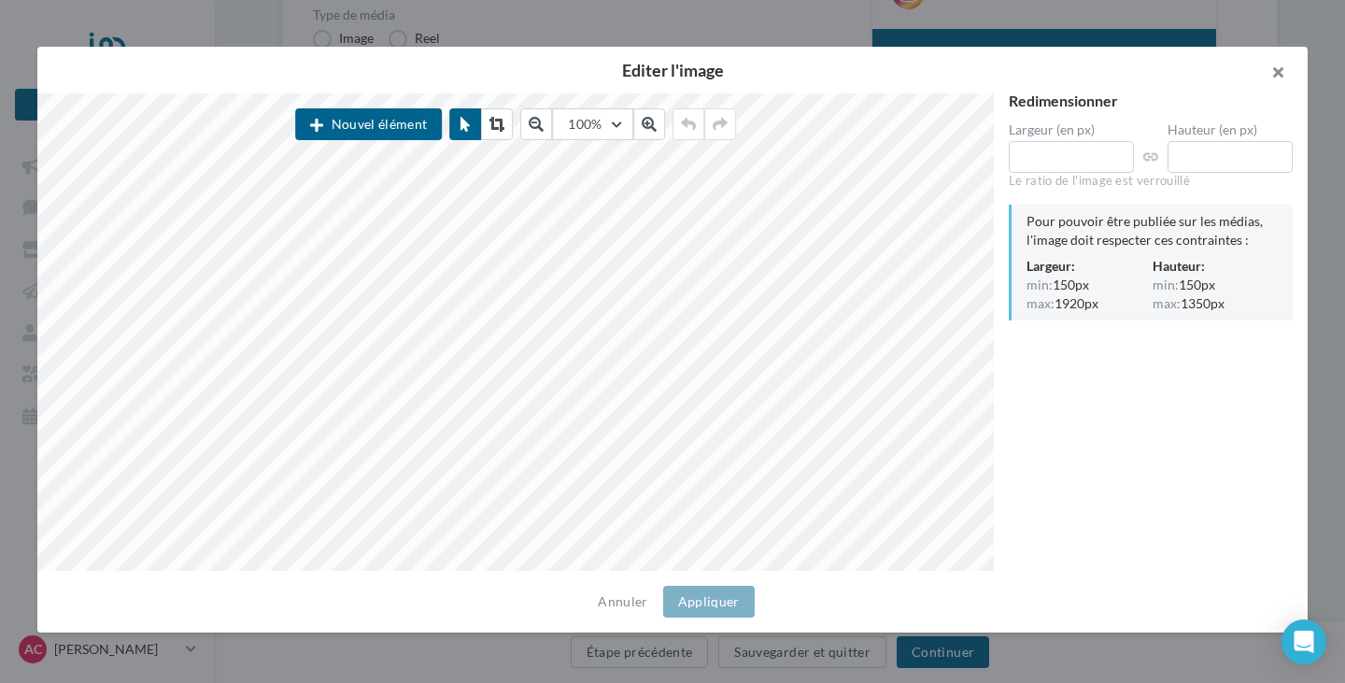
click at [1292, 77] on button "button" at bounding box center [1270, 75] width 75 height 56
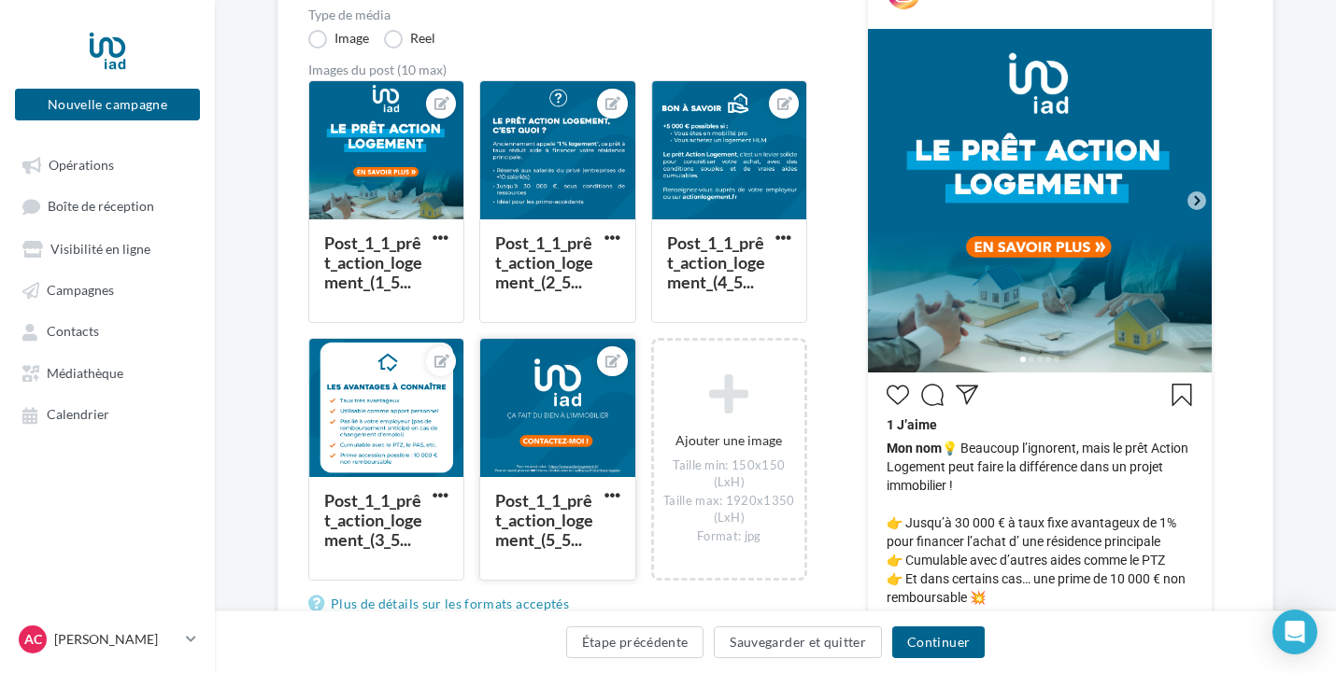
click at [569, 430] on div at bounding box center [557, 409] width 154 height 140
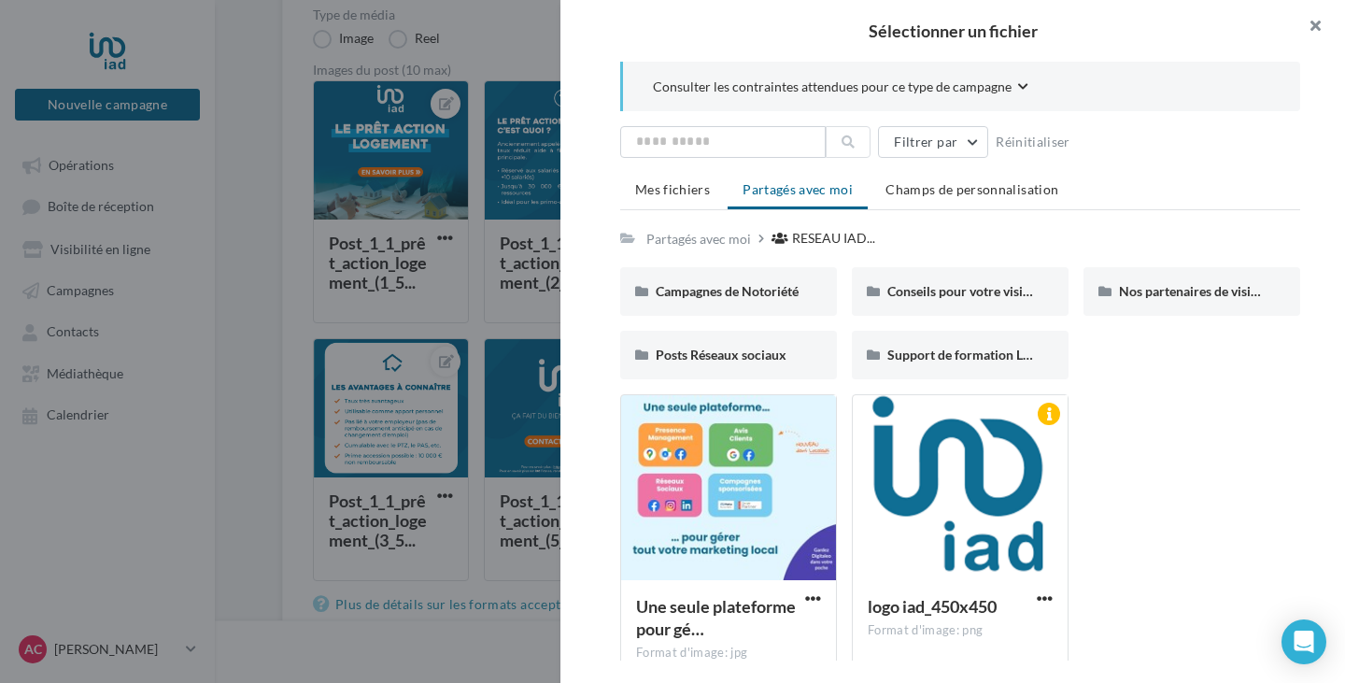
click at [1307, 26] on button "button" at bounding box center [1307, 28] width 75 height 56
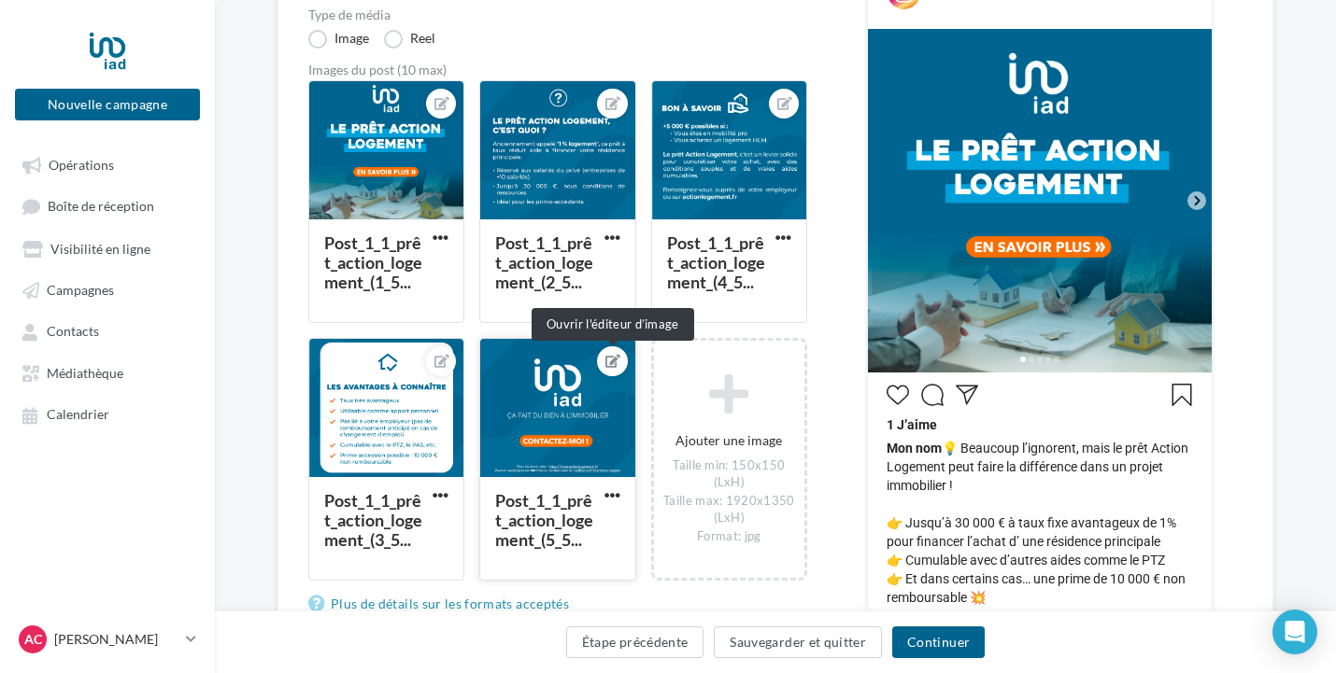
click at [611, 357] on icon at bounding box center [612, 361] width 15 height 13
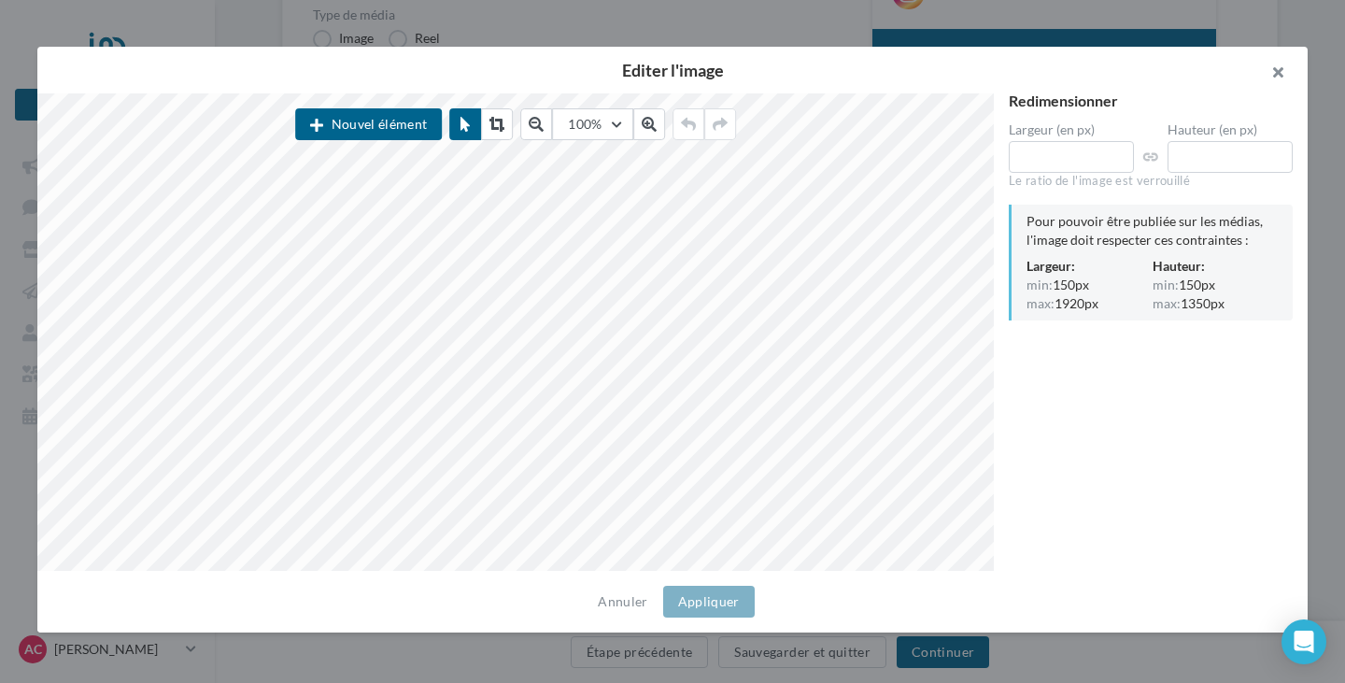
click at [1280, 68] on button "button" at bounding box center [1270, 75] width 75 height 56
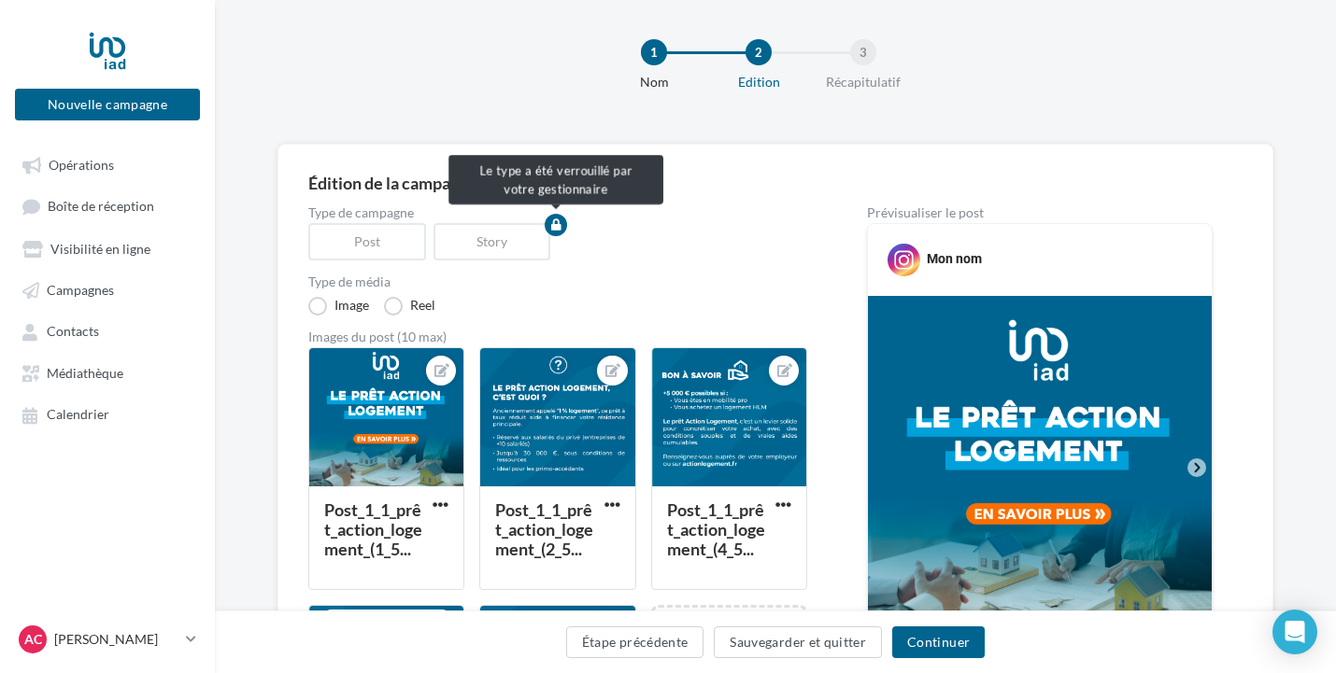
scroll to position [0, 0]
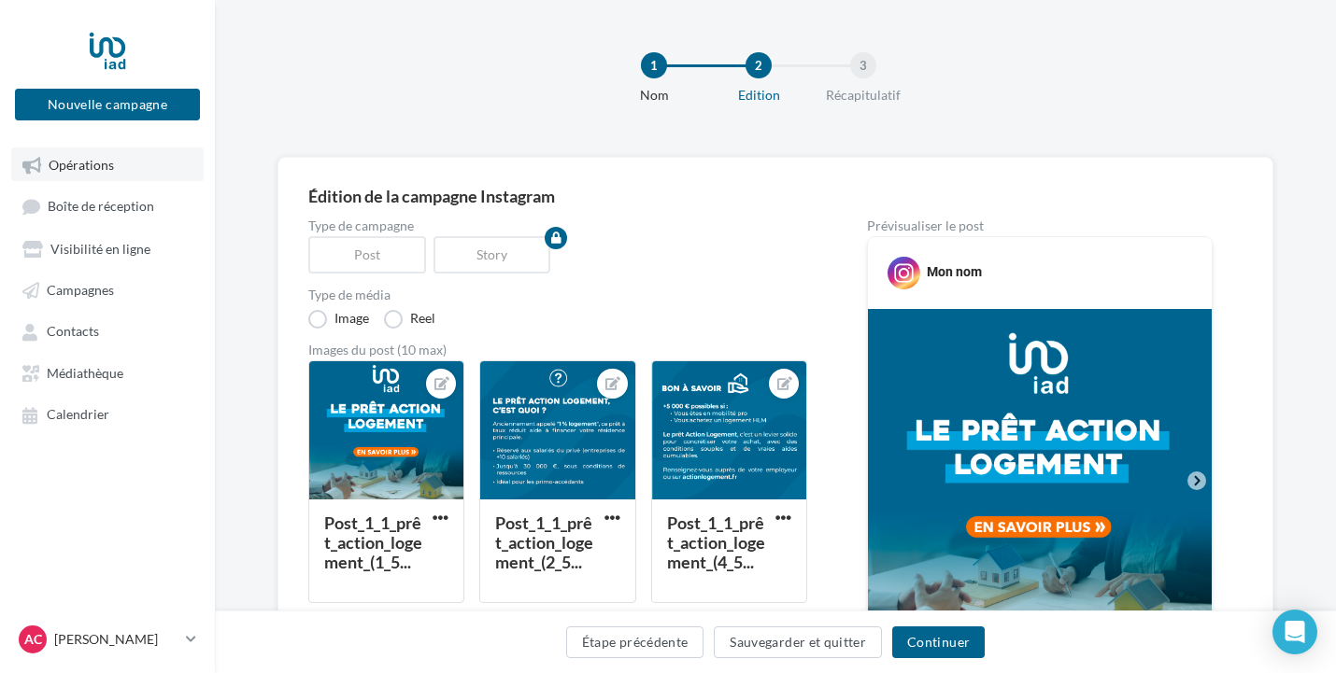
click at [153, 172] on link "Opérations" at bounding box center [107, 165] width 192 height 34
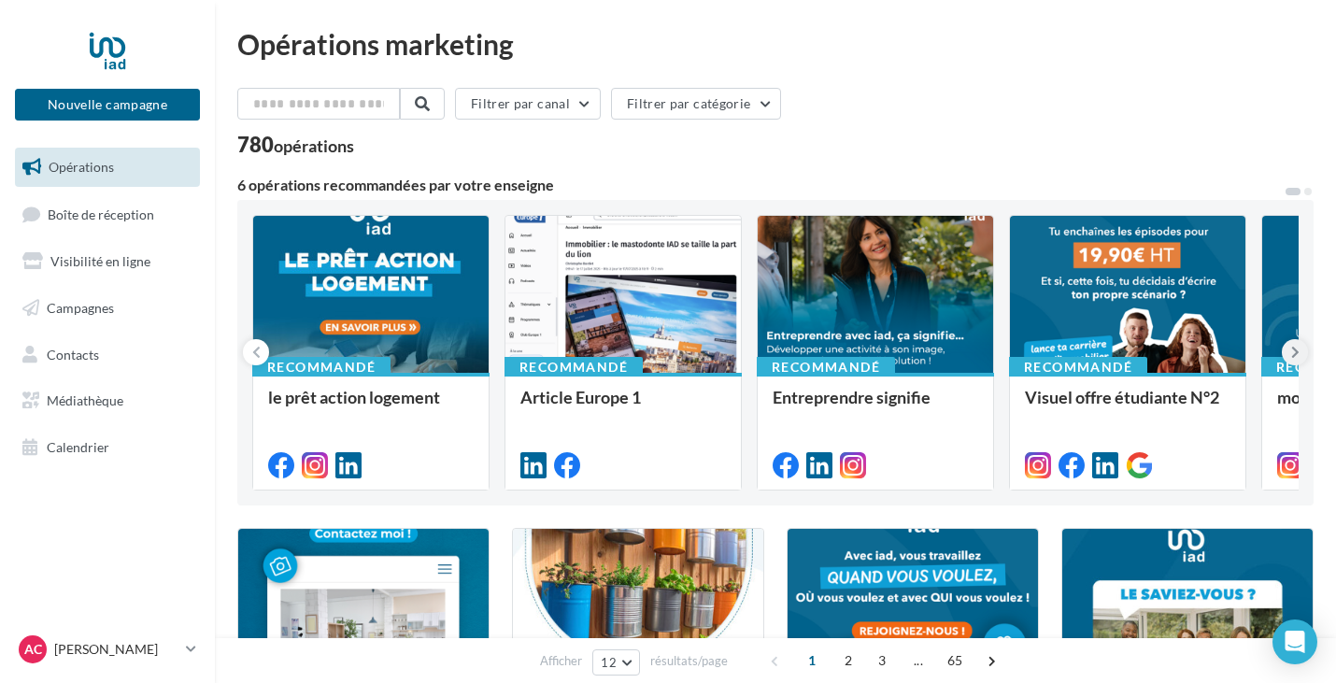
click at [1297, 351] on icon at bounding box center [1295, 352] width 8 height 19
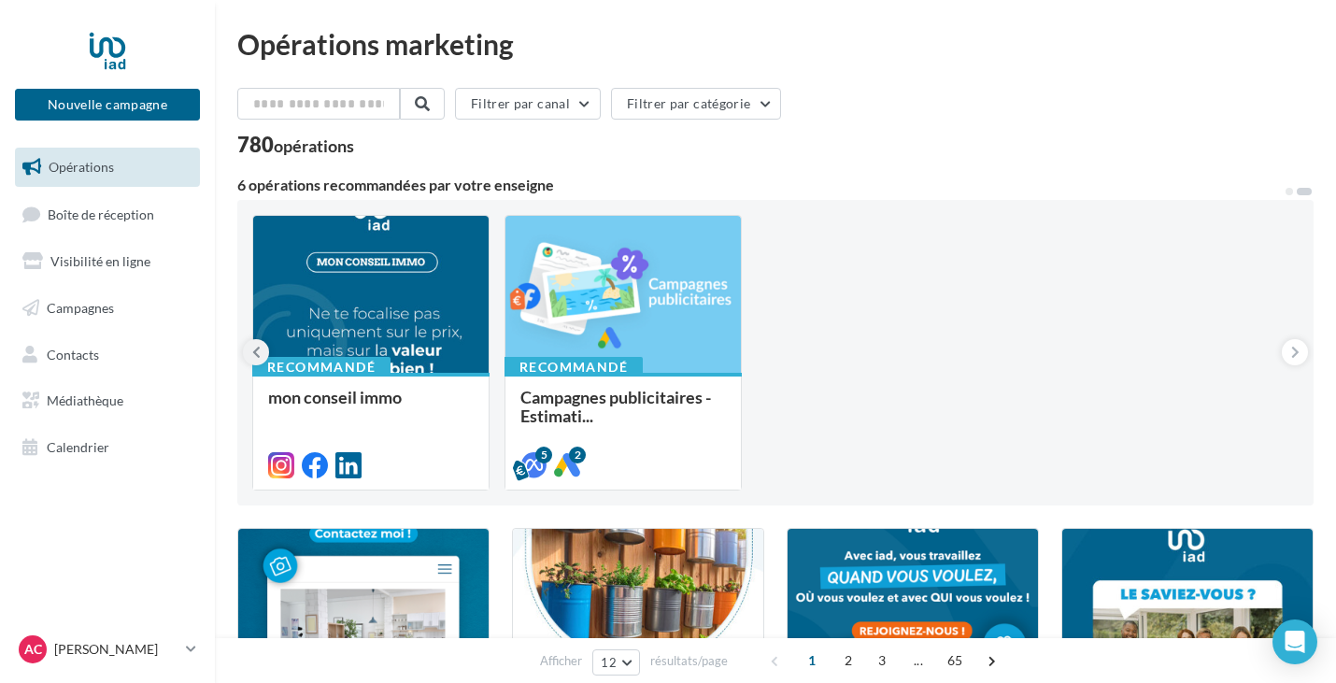
click at [253, 347] on icon at bounding box center [256, 352] width 8 height 19
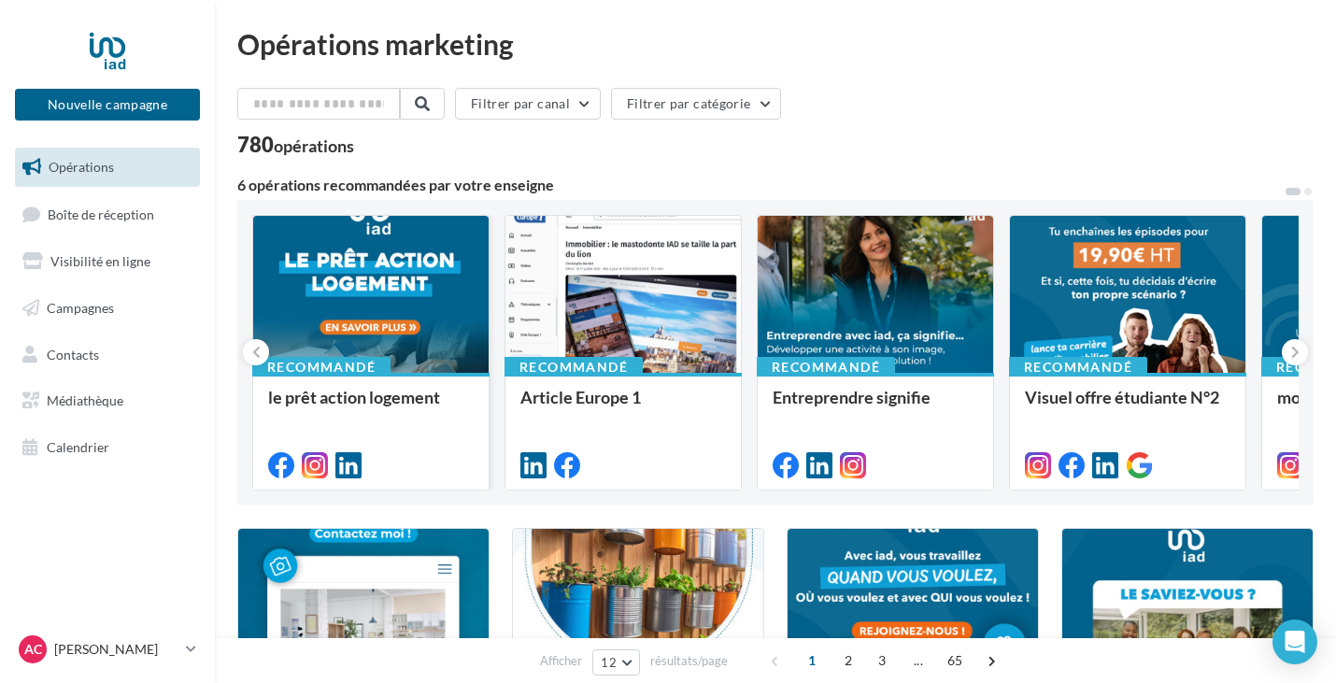
click at [308, 279] on div at bounding box center [370, 295] width 235 height 159
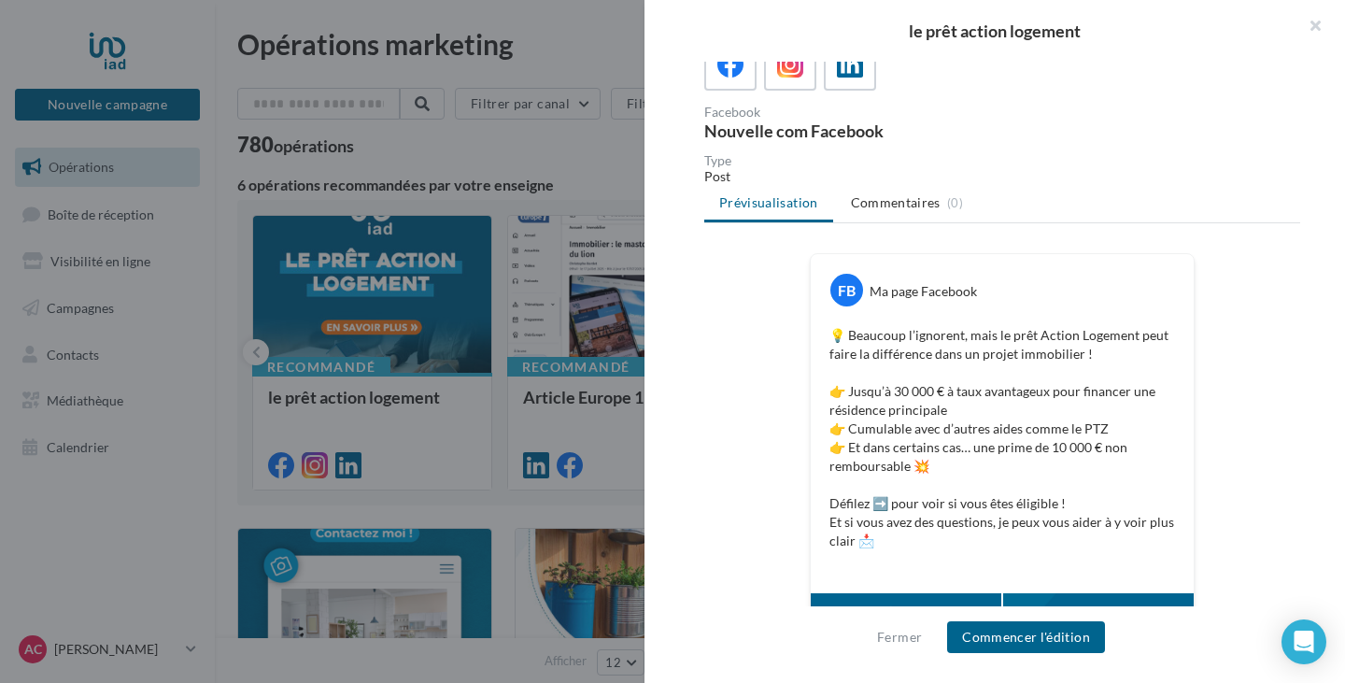
scroll to position [229, 0]
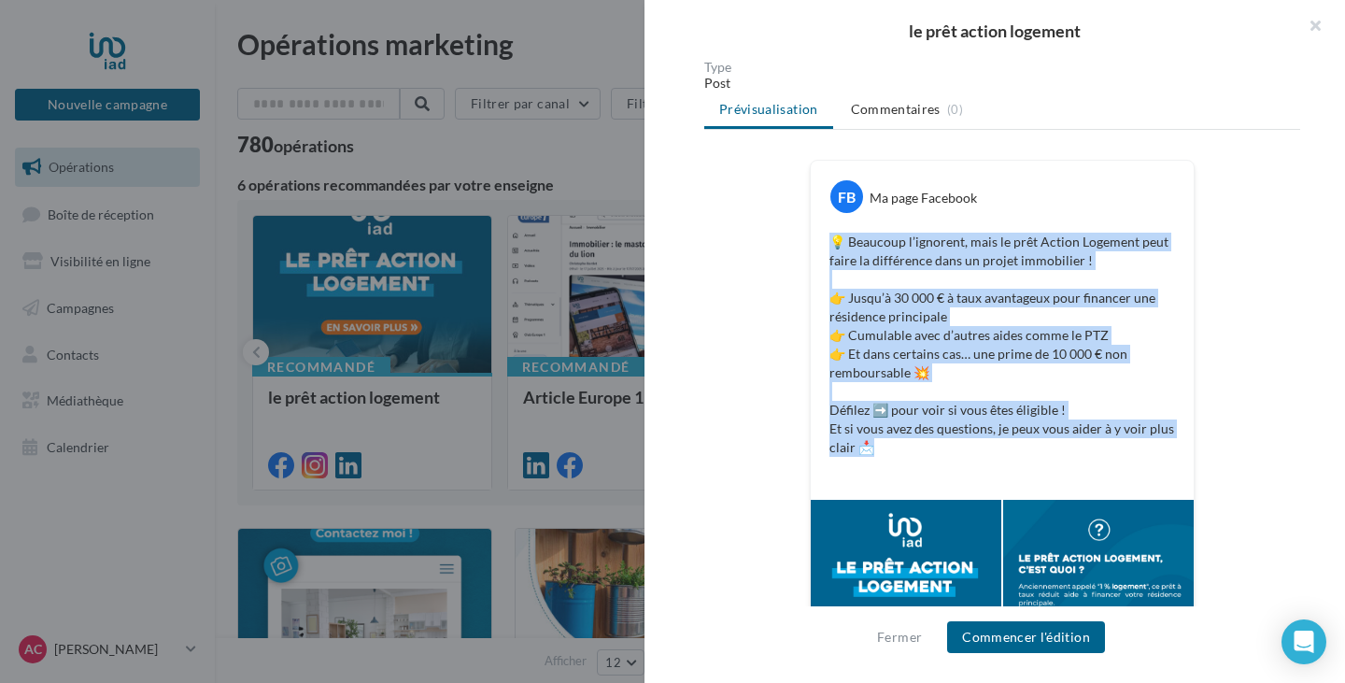
drag, startPoint x: 828, startPoint y: 237, endPoint x: 959, endPoint y: 444, distance: 244.9
click at [959, 444] on p "💡 Beaucoup l’ignorent, mais le prêt Action Logement peut faire la différence da…" at bounding box center [1002, 354] width 346 height 243
copy p "💡 Beaucoup l’ignorent, mais le prêt Action Logement peut faire la différence da…"
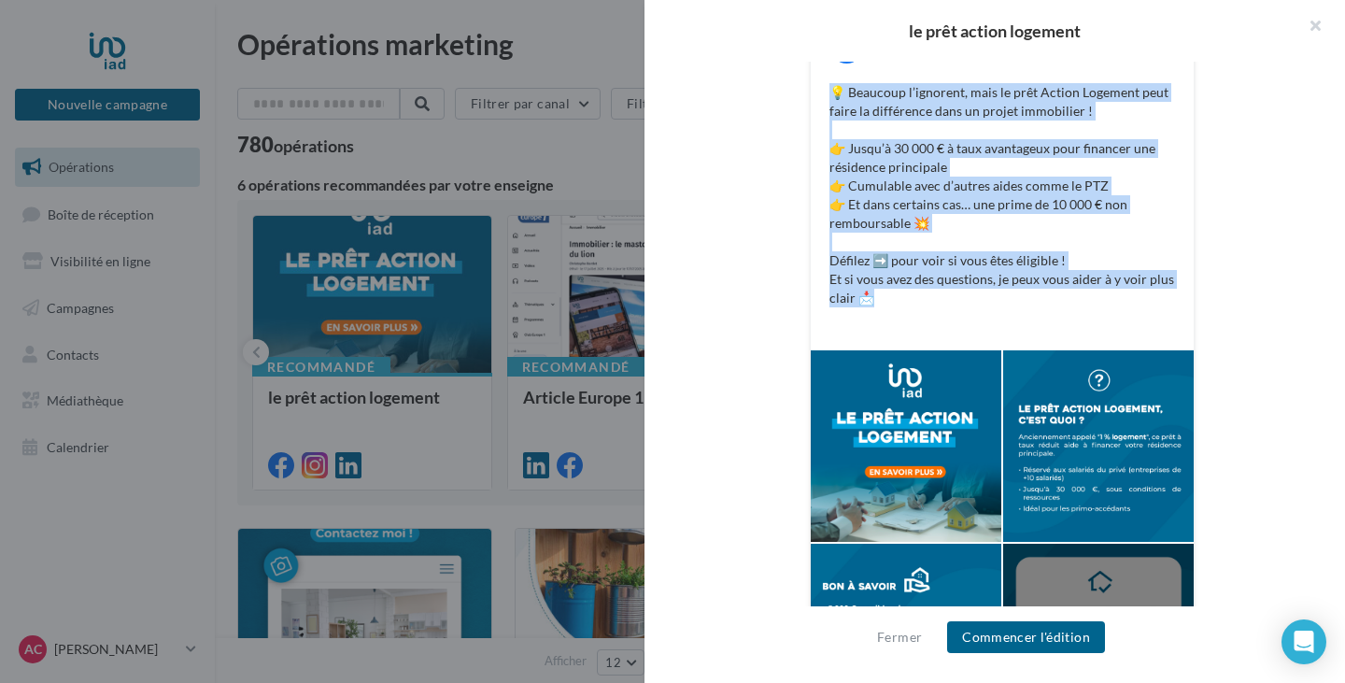
scroll to position [416, 0]
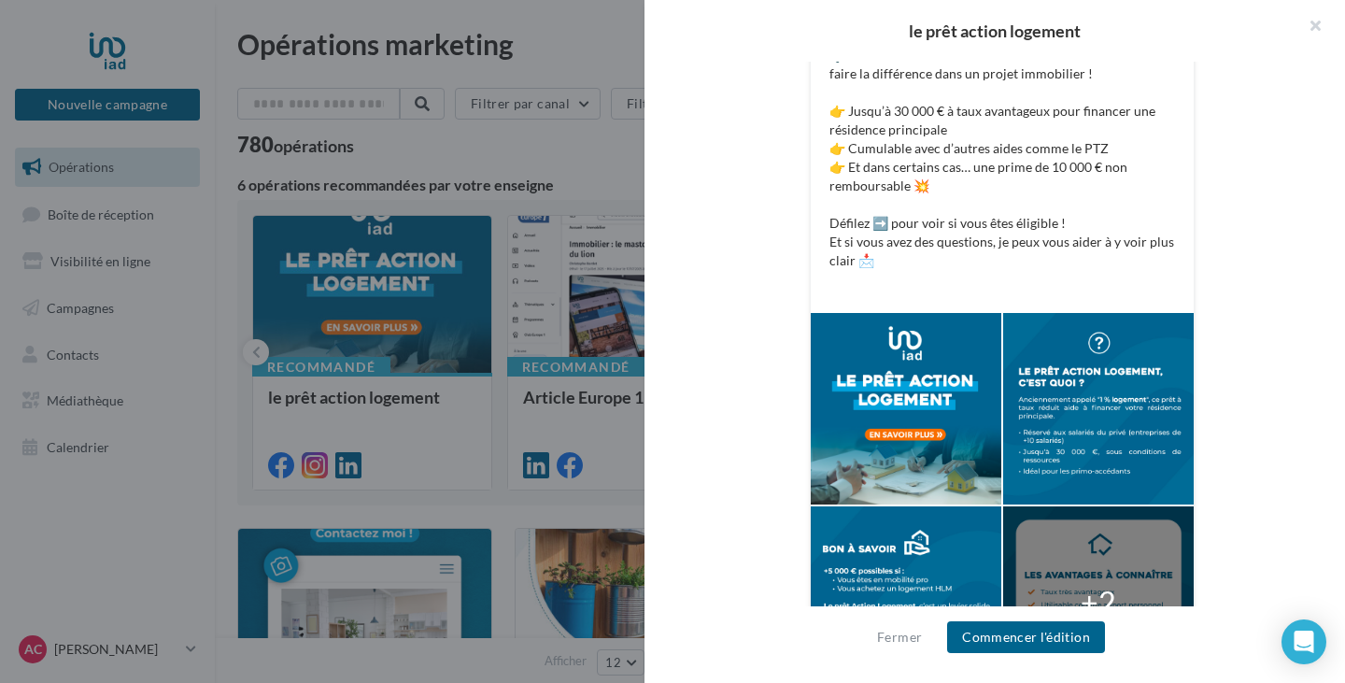
click at [930, 412] on div at bounding box center [906, 408] width 191 height 191
click at [1308, 30] on button "button" at bounding box center [1307, 28] width 75 height 56
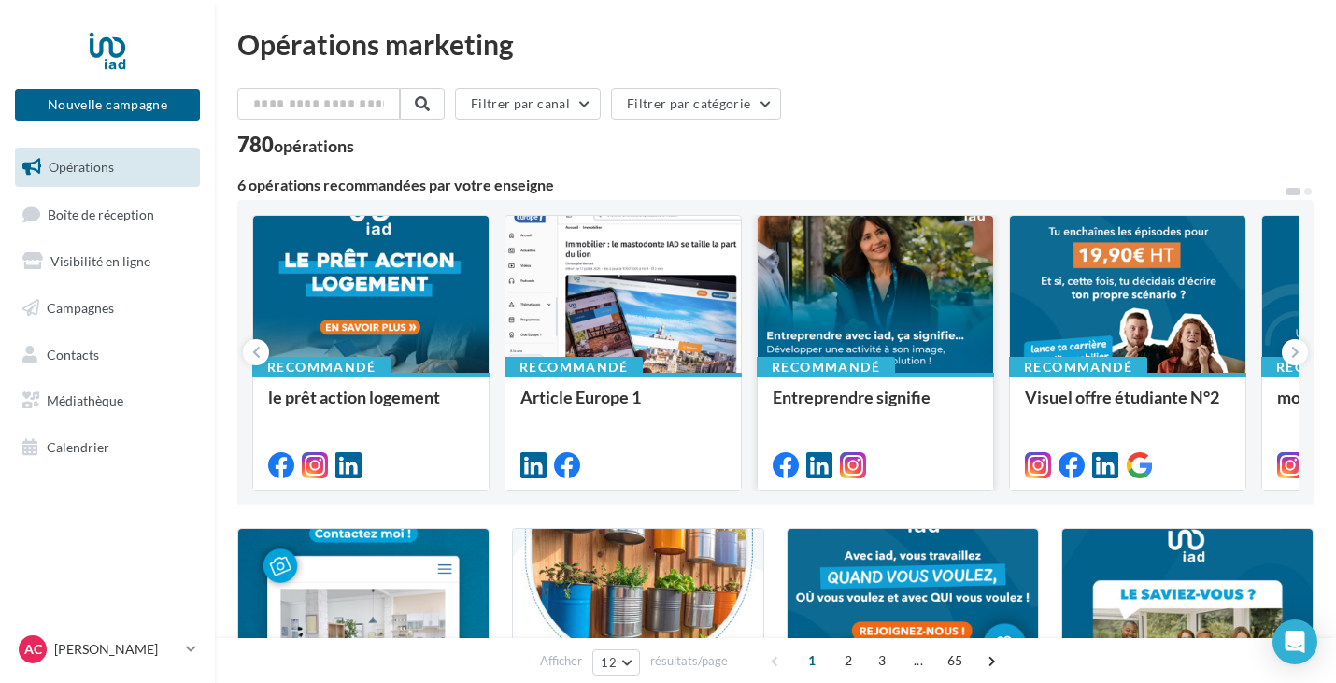
click at [913, 340] on div at bounding box center [875, 295] width 235 height 159
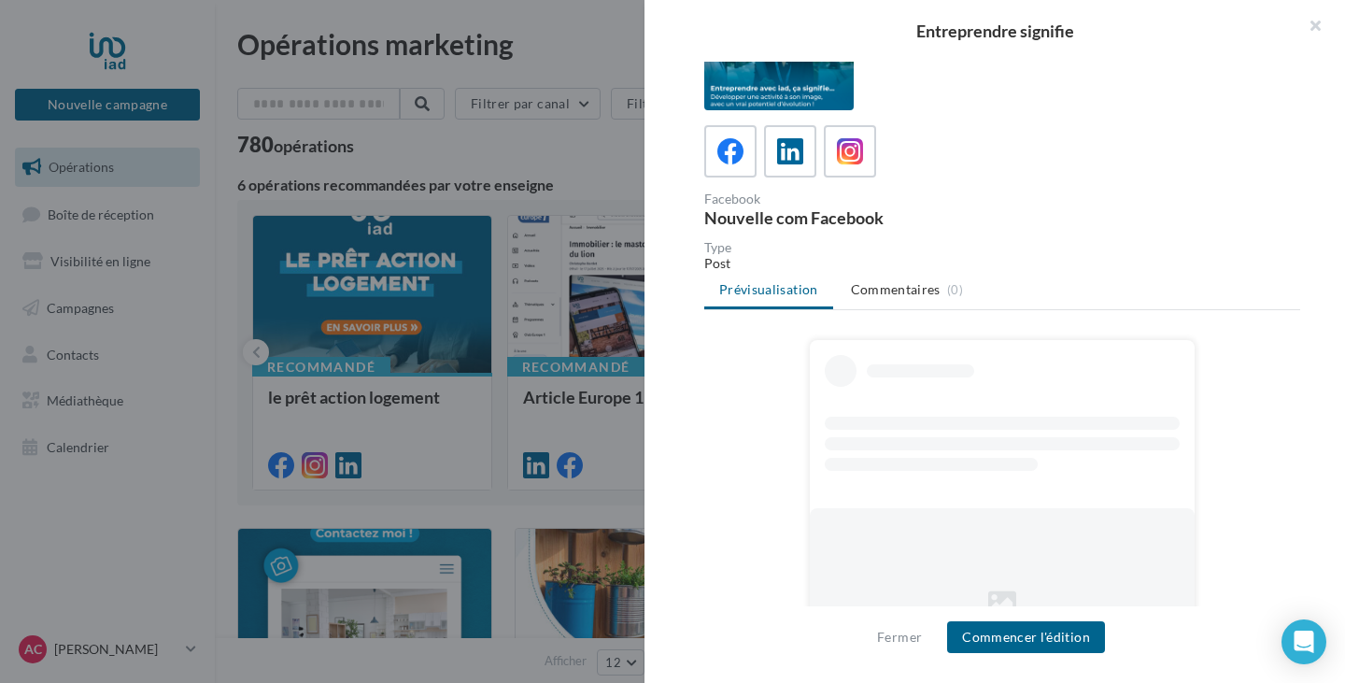
scroll to position [0, 0]
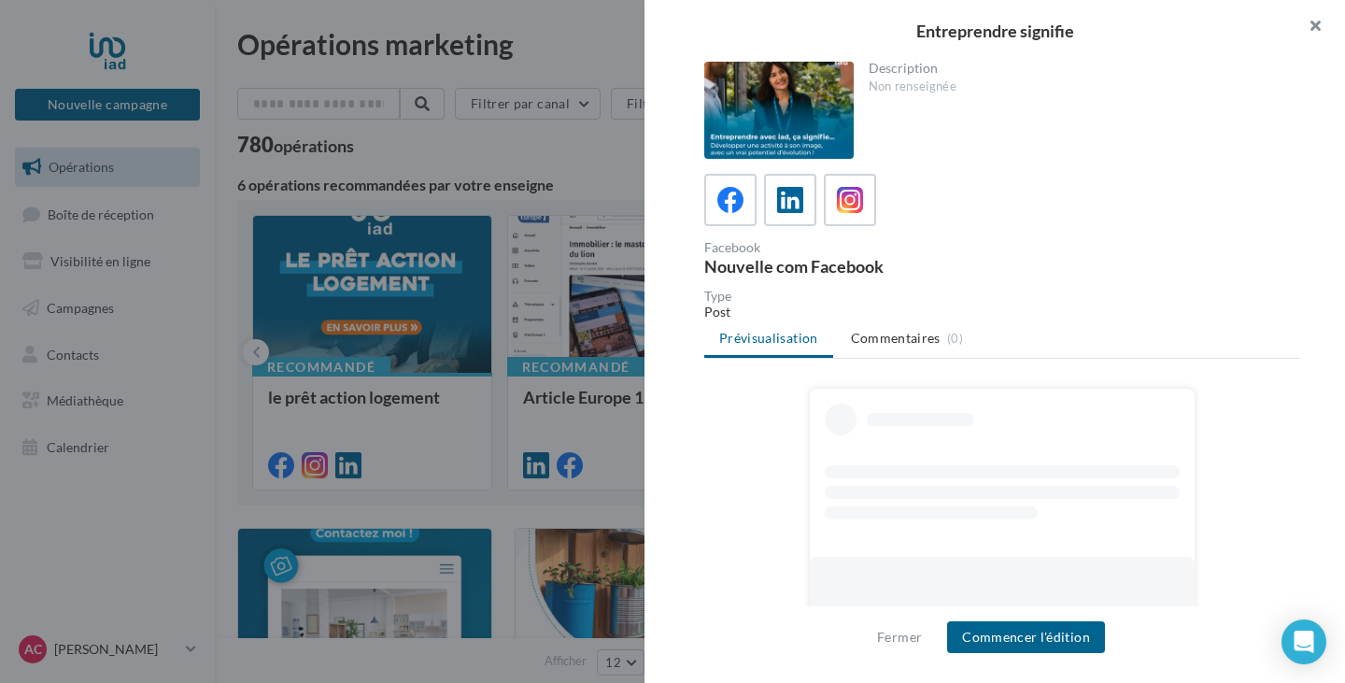
click at [1314, 36] on button "button" at bounding box center [1307, 28] width 75 height 56
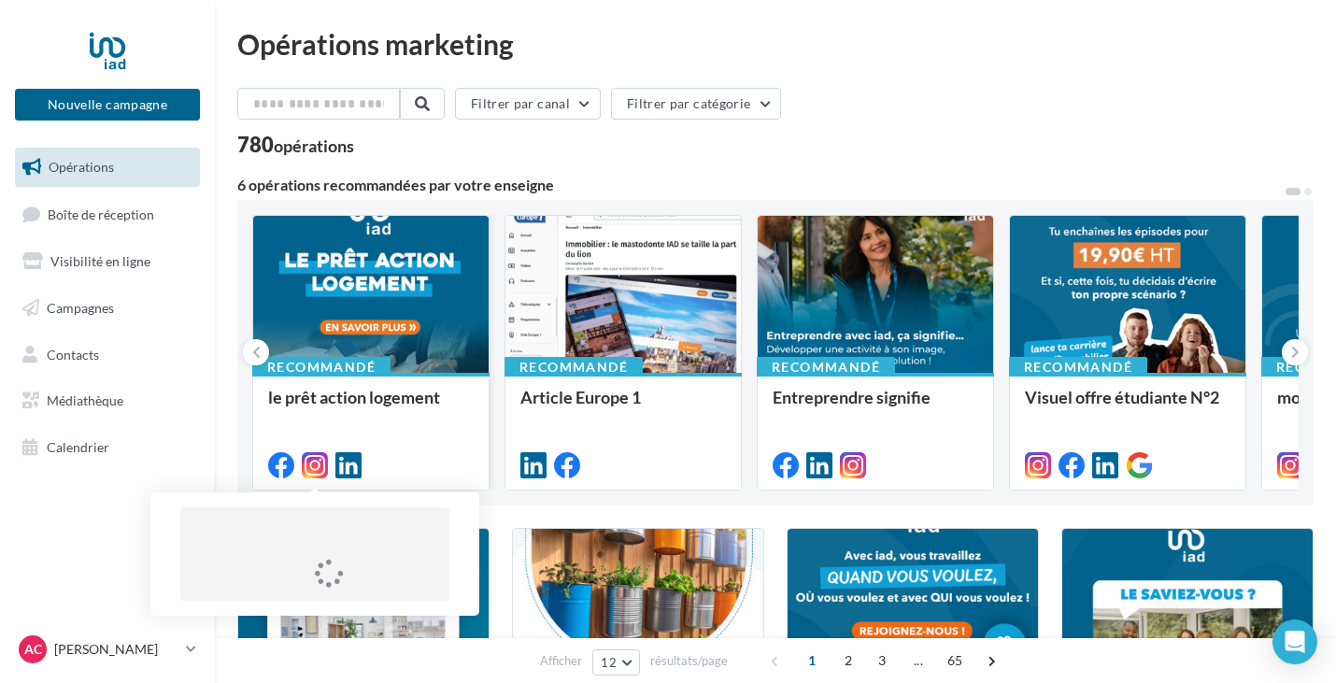
click at [315, 458] on icon at bounding box center [315, 465] width 26 height 26
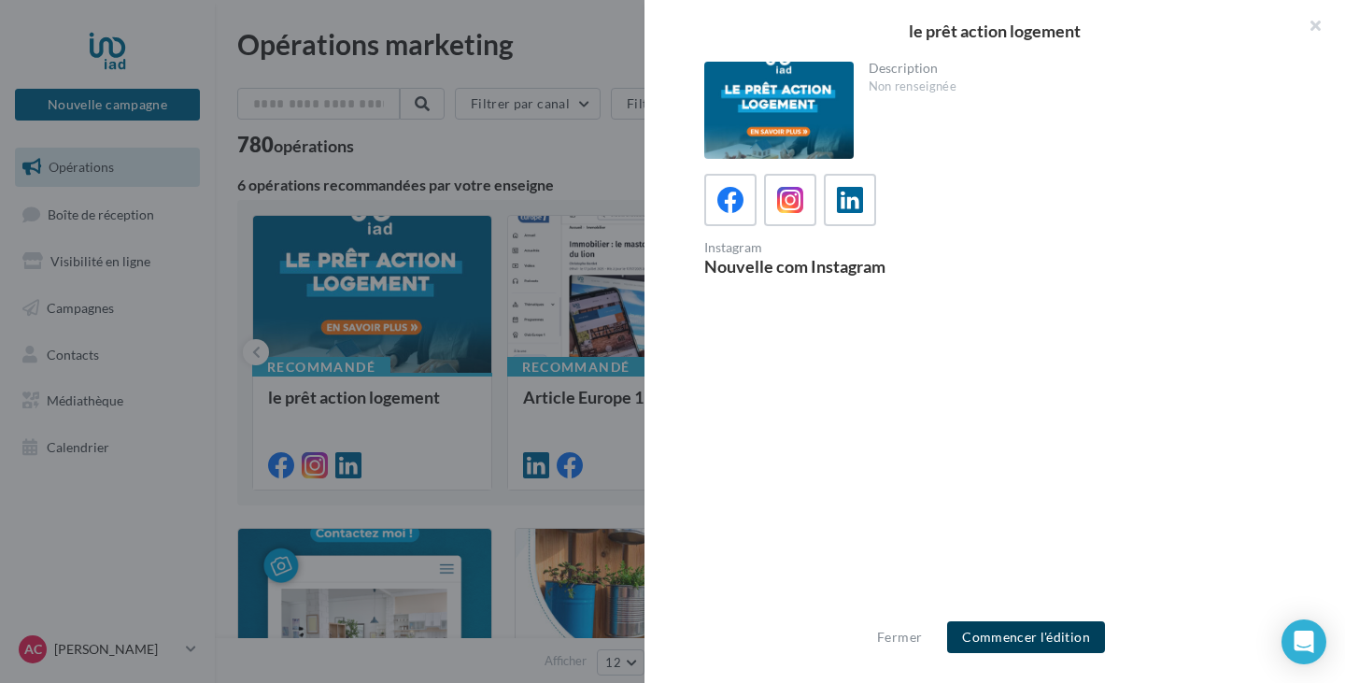
click at [1046, 638] on button "Commencer l'édition" at bounding box center [1026, 637] width 158 height 32
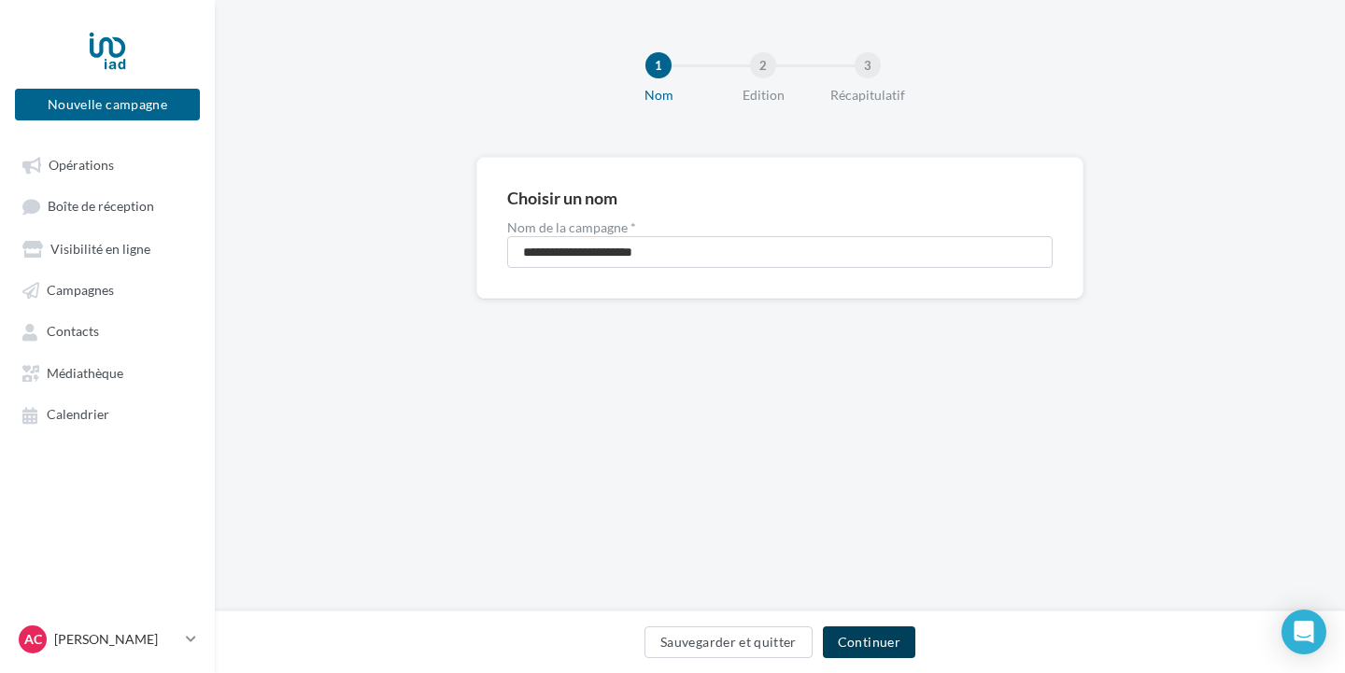
click at [888, 651] on button "Continuer" at bounding box center [869, 643] width 92 height 32
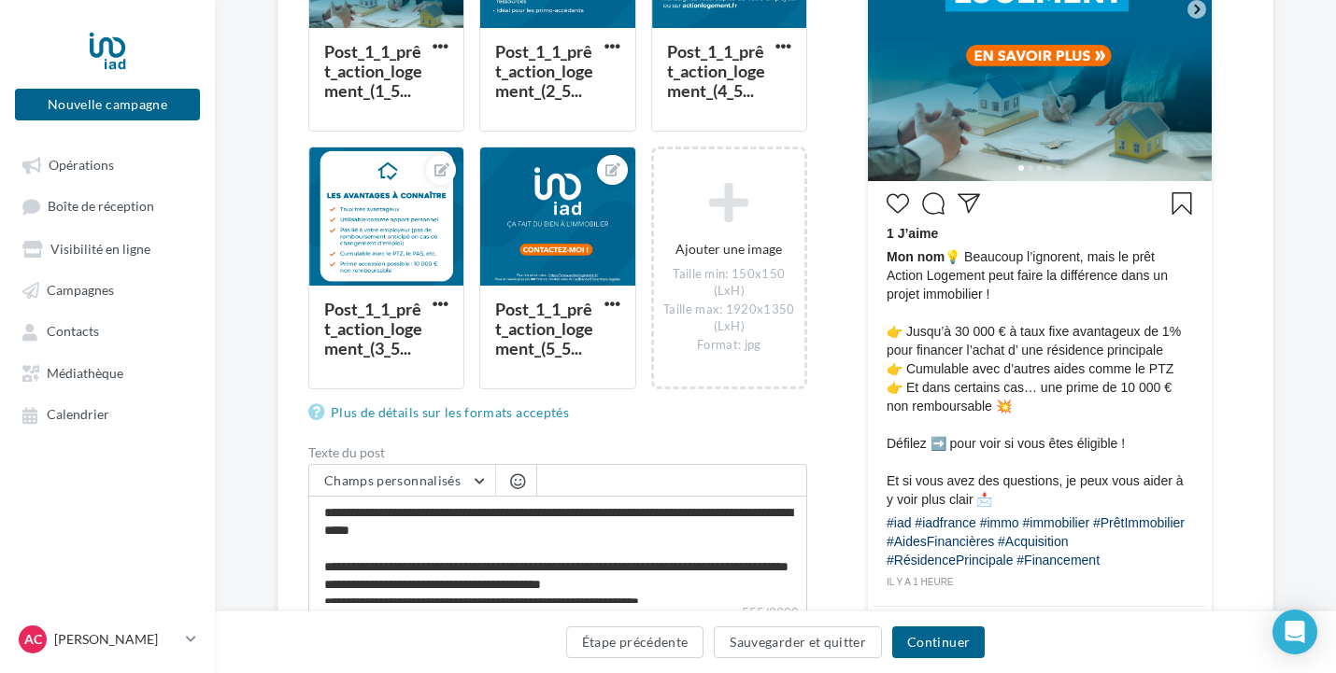
scroll to position [560, 0]
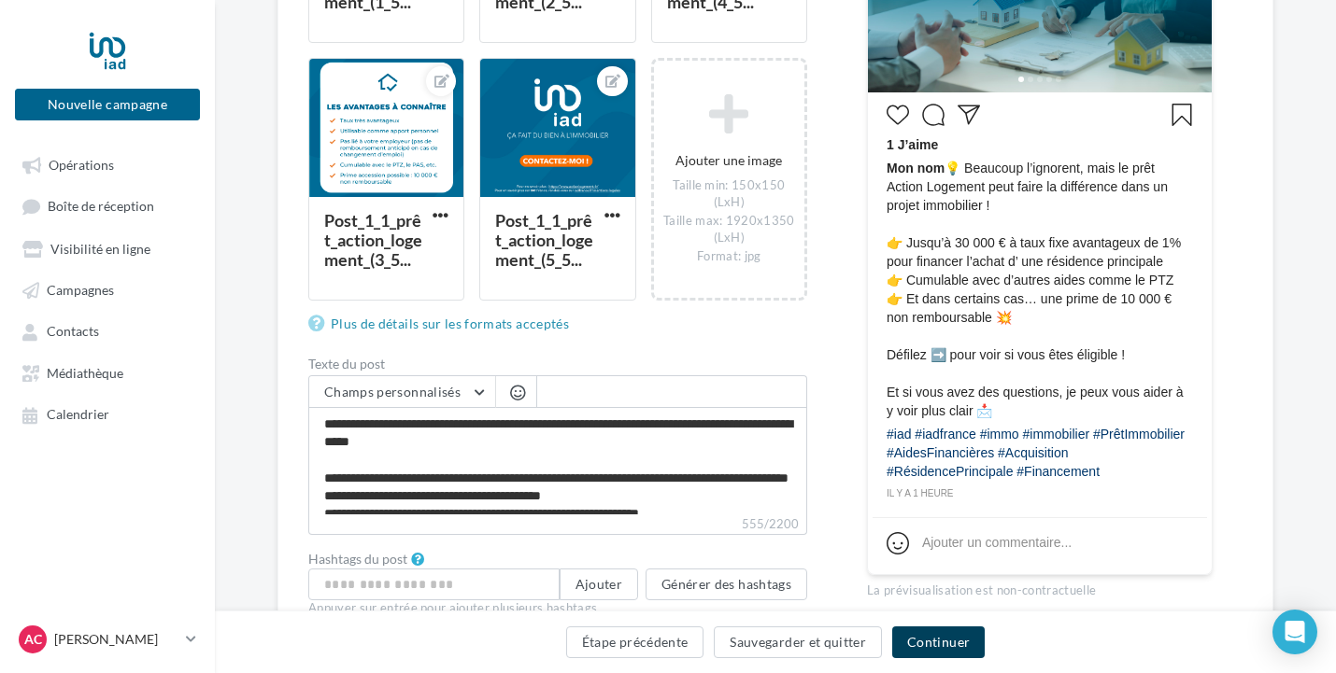
click at [937, 644] on button "Continuer" at bounding box center [938, 643] width 92 height 32
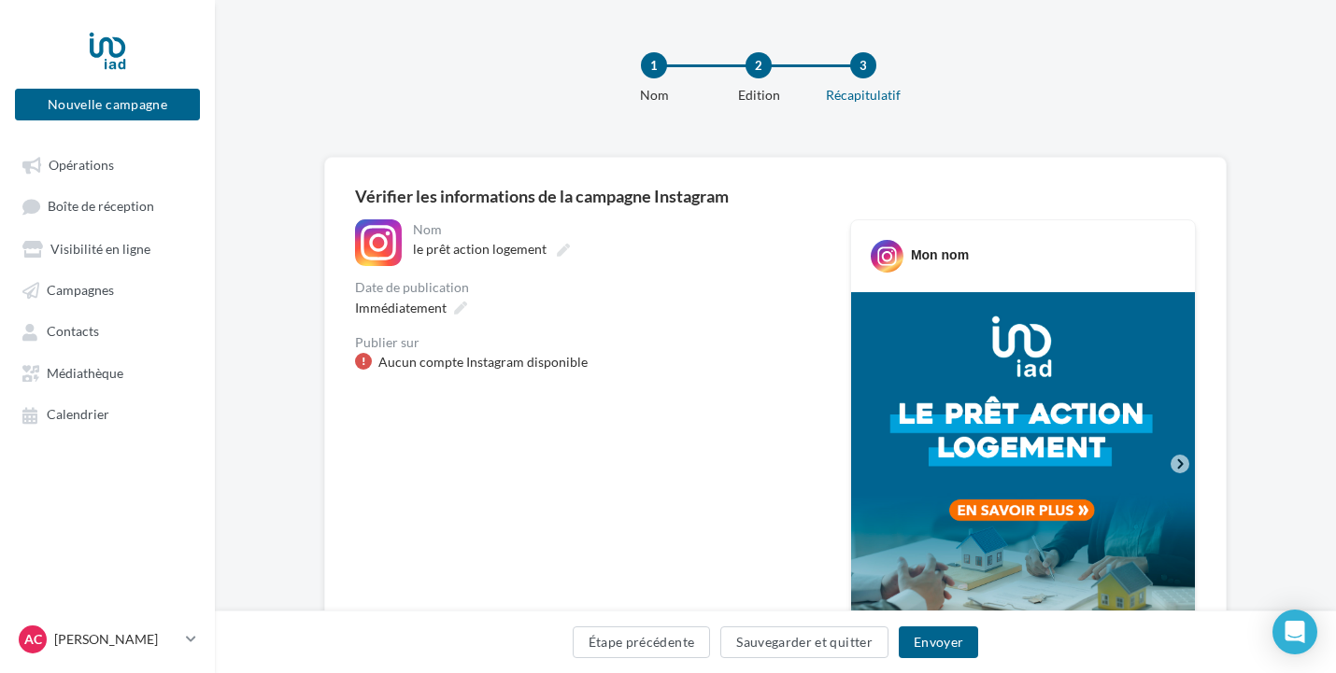
scroll to position [187, 0]
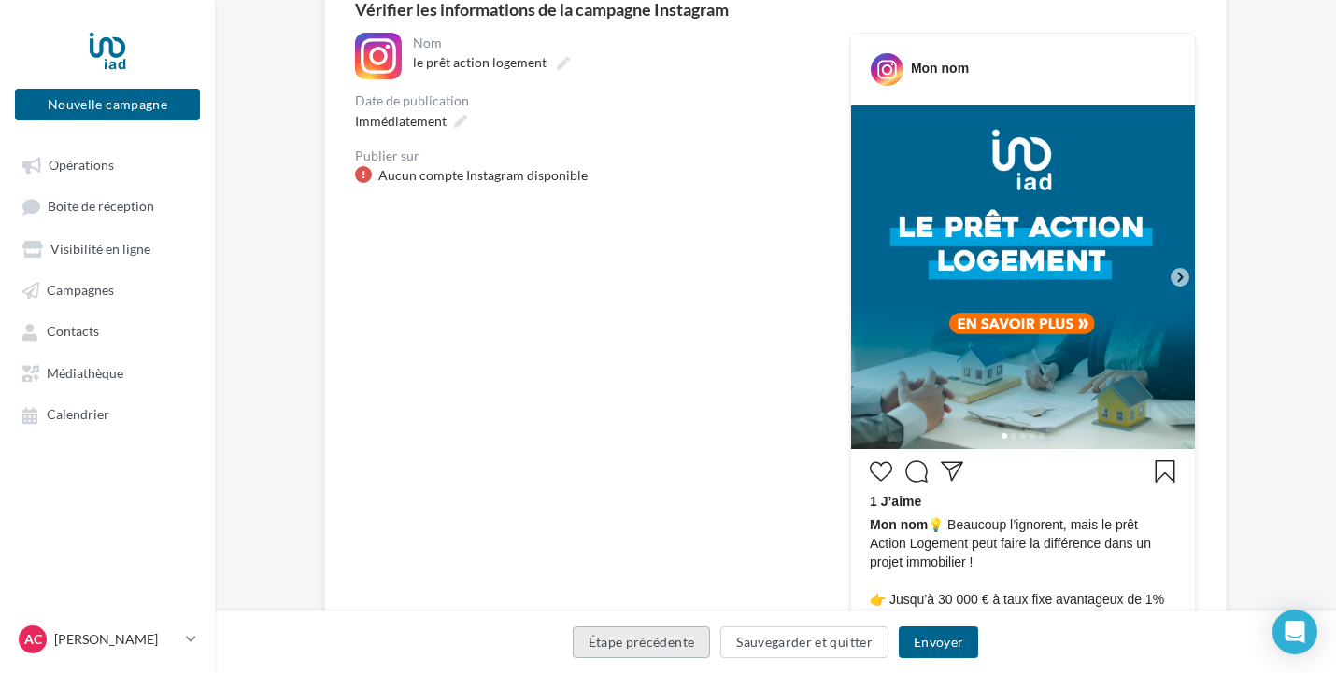
click at [689, 644] on button "Étape précédente" at bounding box center [642, 643] width 138 height 32
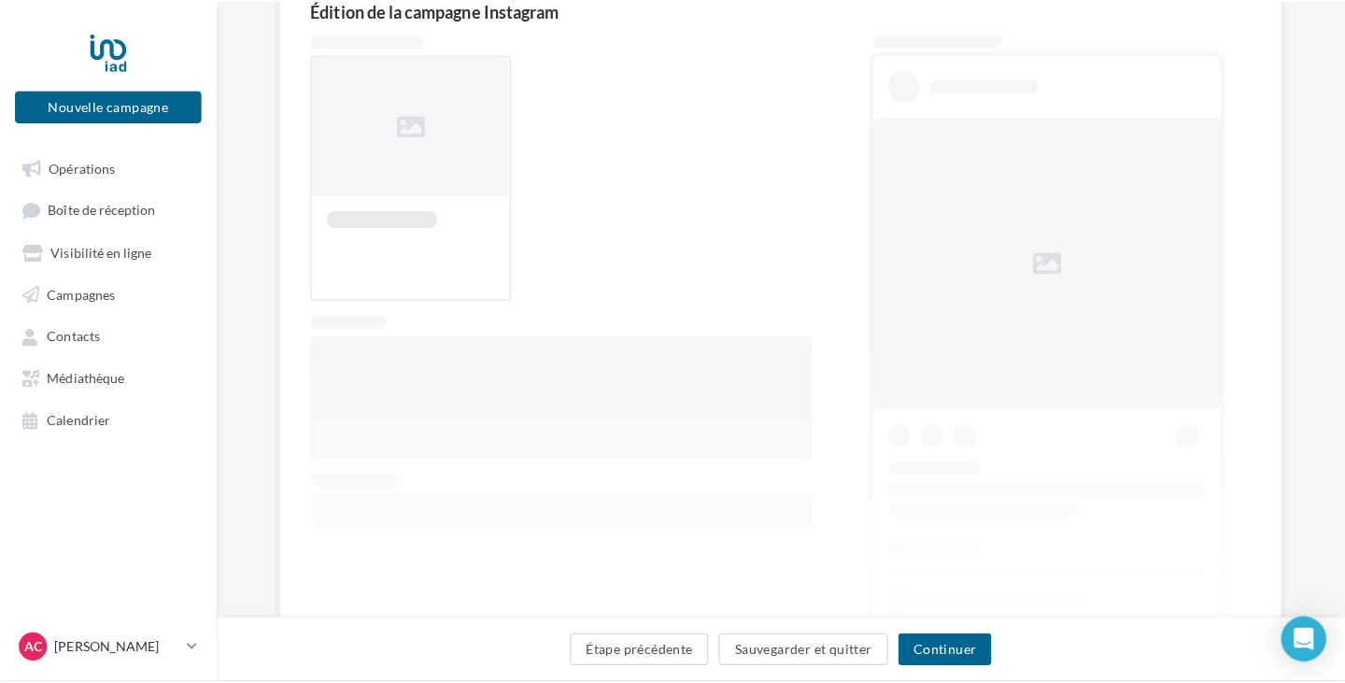
scroll to position [275, 0]
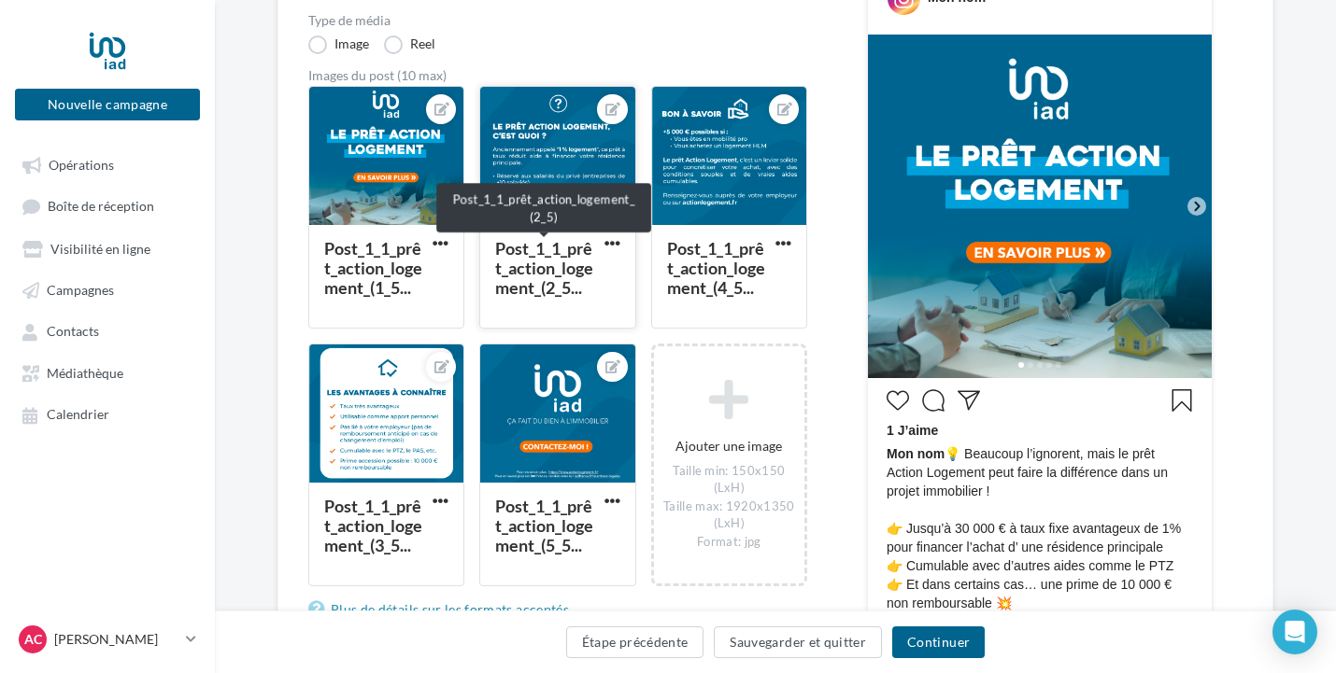
click at [581, 273] on div "Post_1_1_prêt_action_logement_(2_5..." at bounding box center [544, 268] width 98 height 60
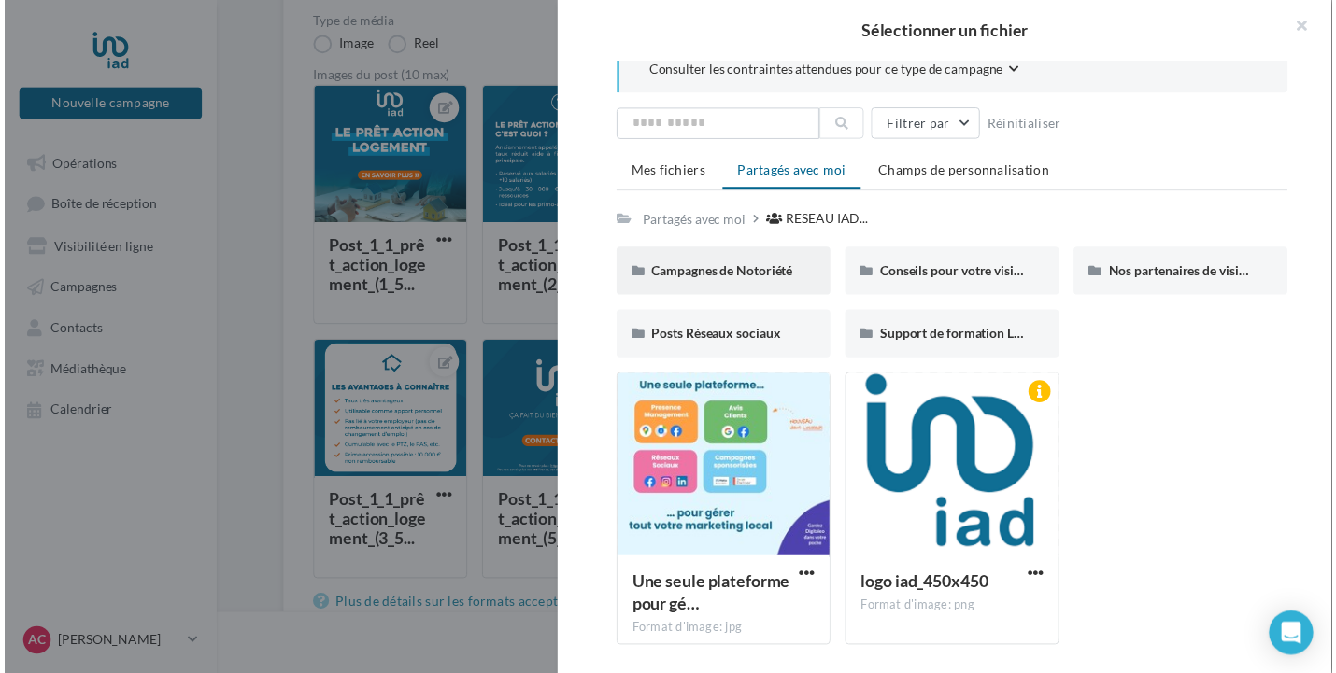
scroll to position [25, 0]
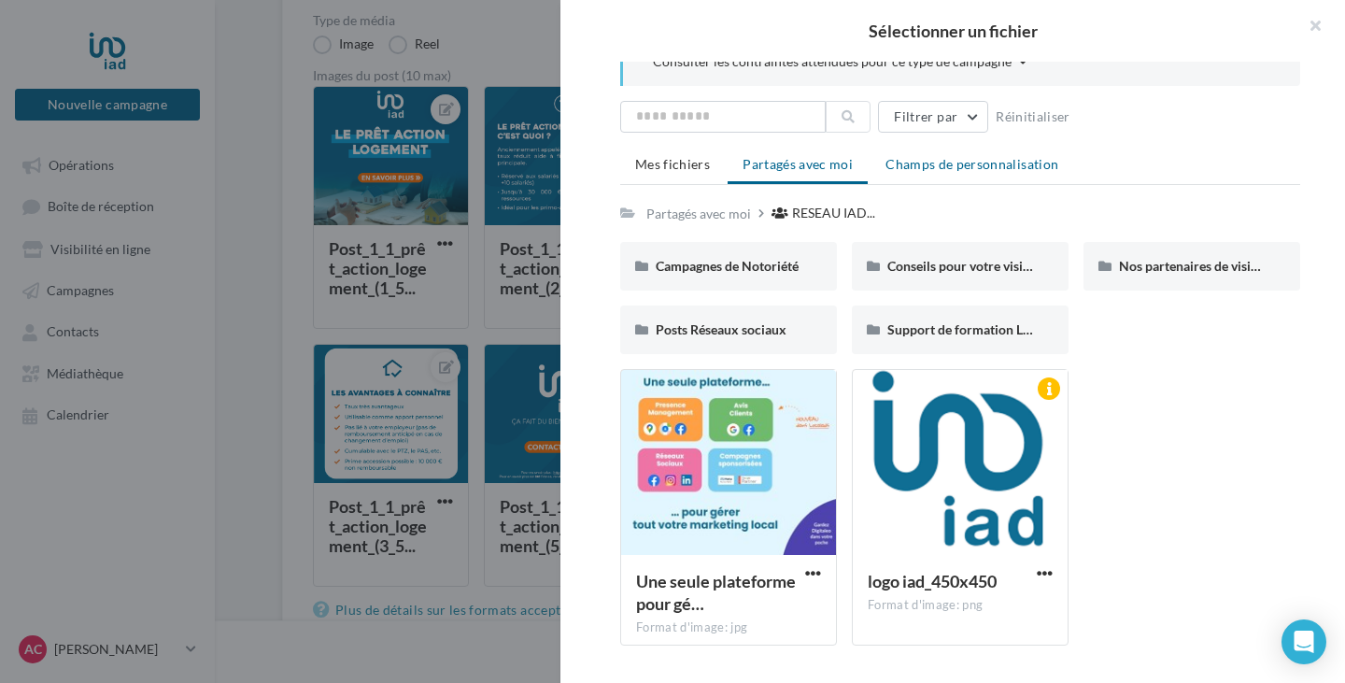
click at [940, 171] on span "Champs de personnalisation" at bounding box center [971, 164] width 173 height 16
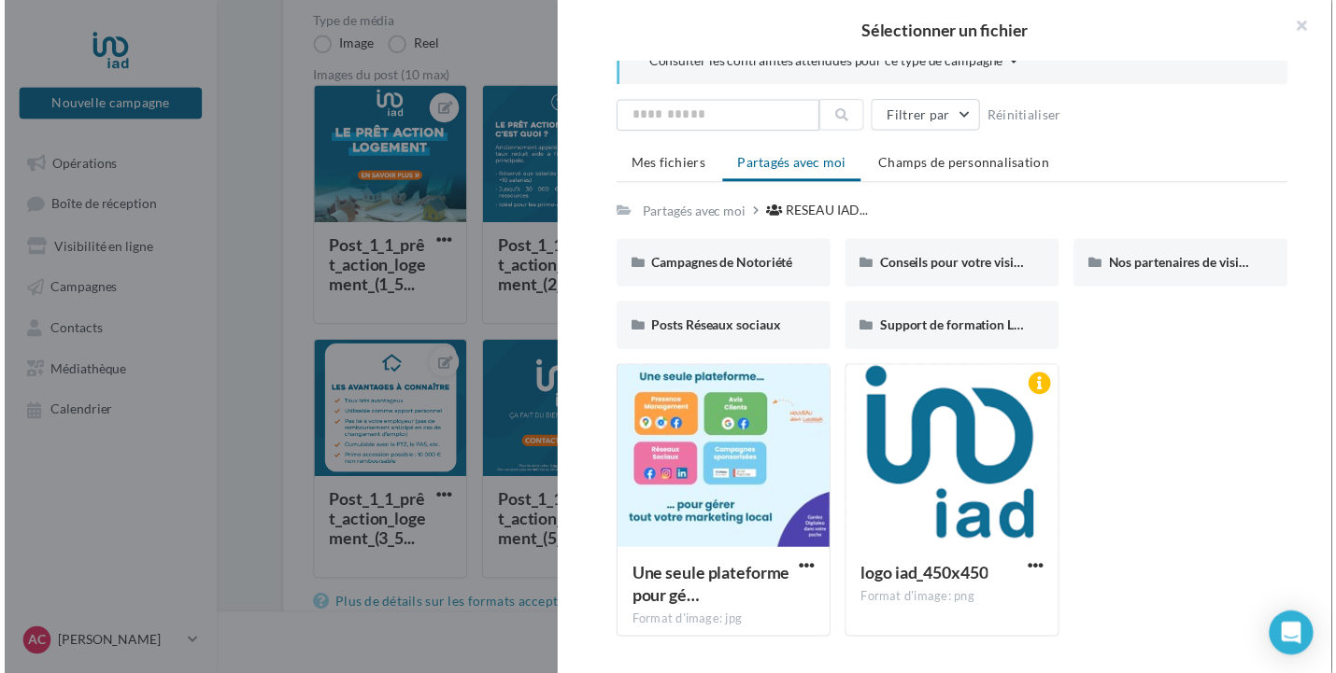
scroll to position [0, 0]
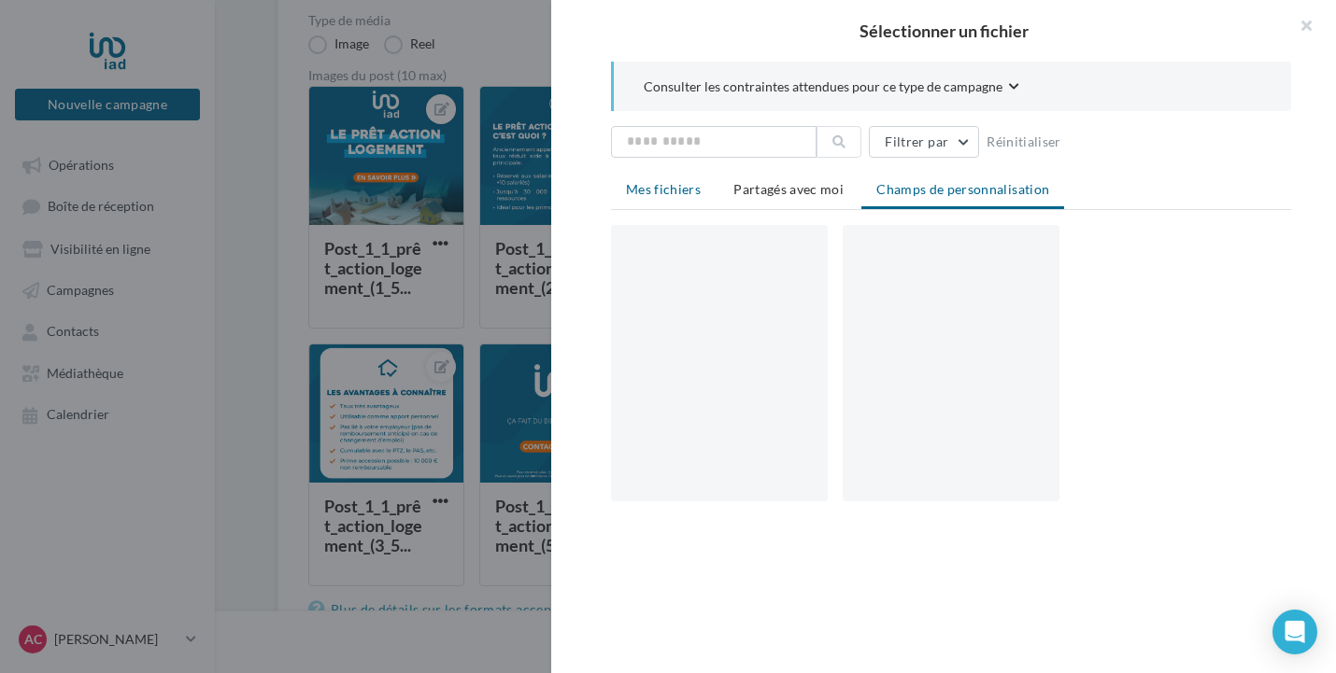
click at [665, 184] on span "Mes fichiers" at bounding box center [663, 189] width 75 height 16
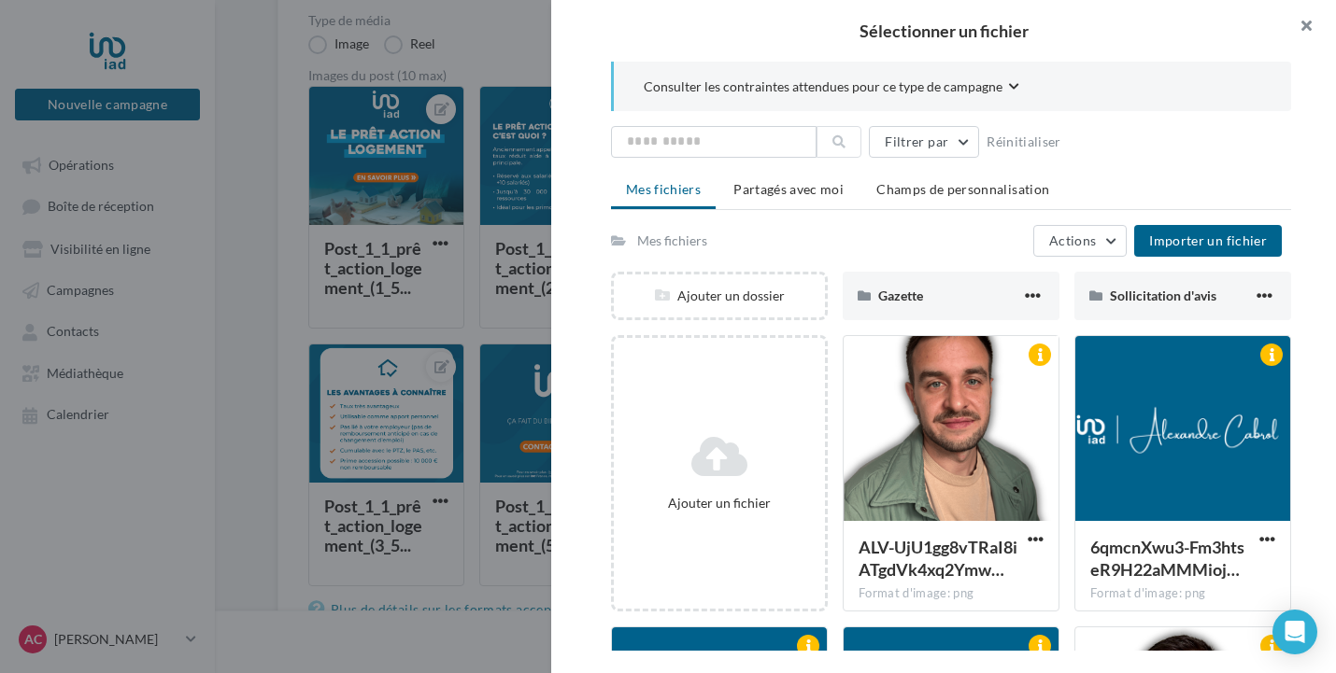
click at [1317, 25] on button "button" at bounding box center [1298, 28] width 75 height 56
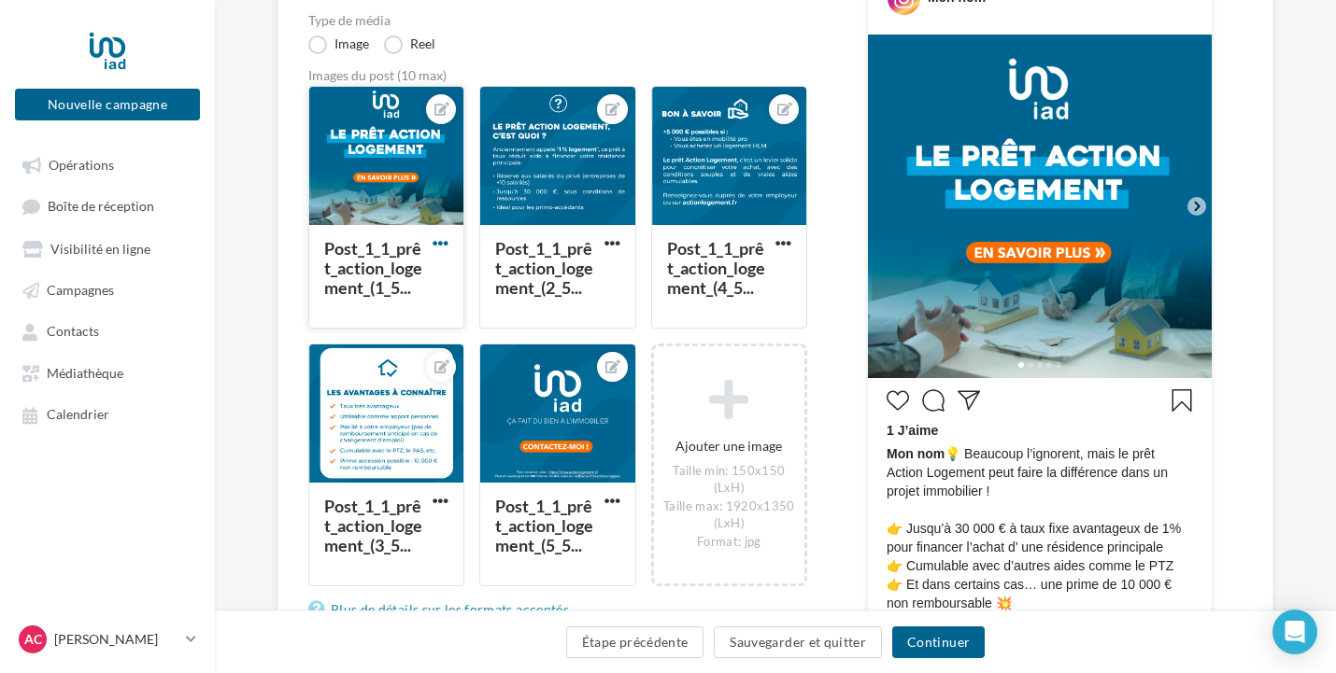
click at [446, 244] on span "button" at bounding box center [440, 243] width 16 height 16
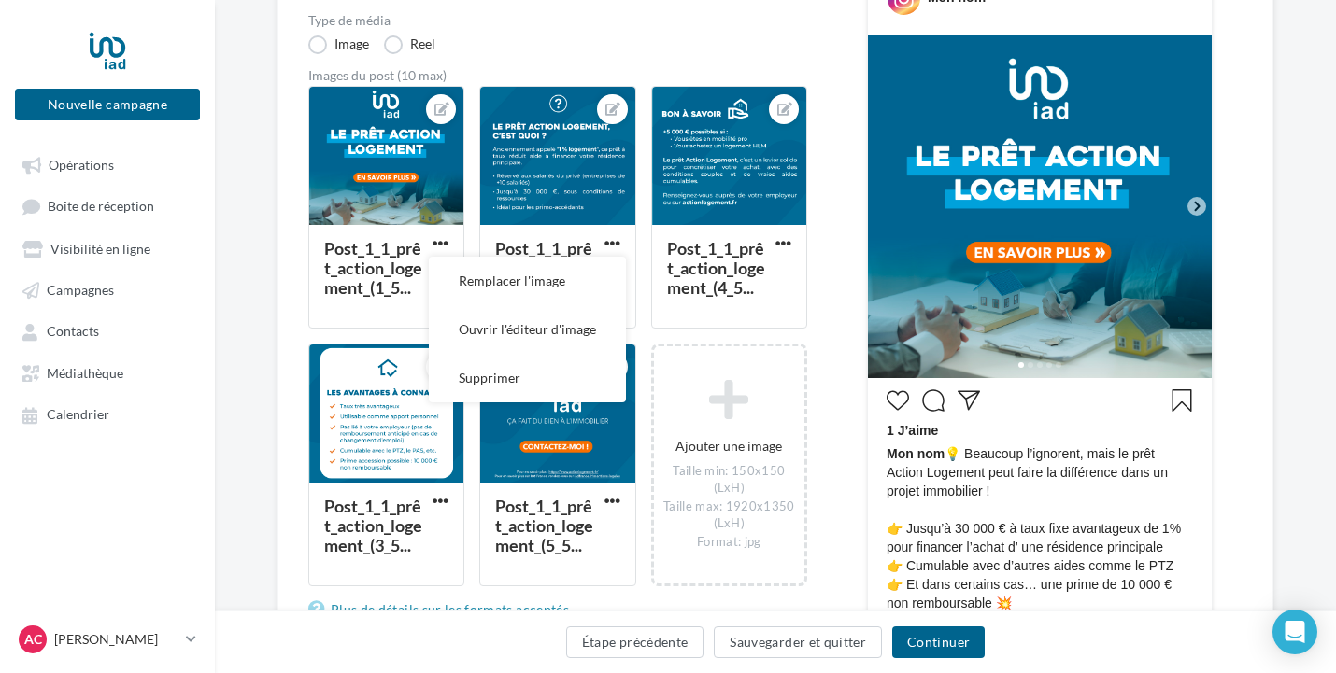
click at [846, 260] on div "Type de campagne Post Story Type de média Image Reel Images du post (10 max) Po…" at bounding box center [775, 519] width 934 height 1148
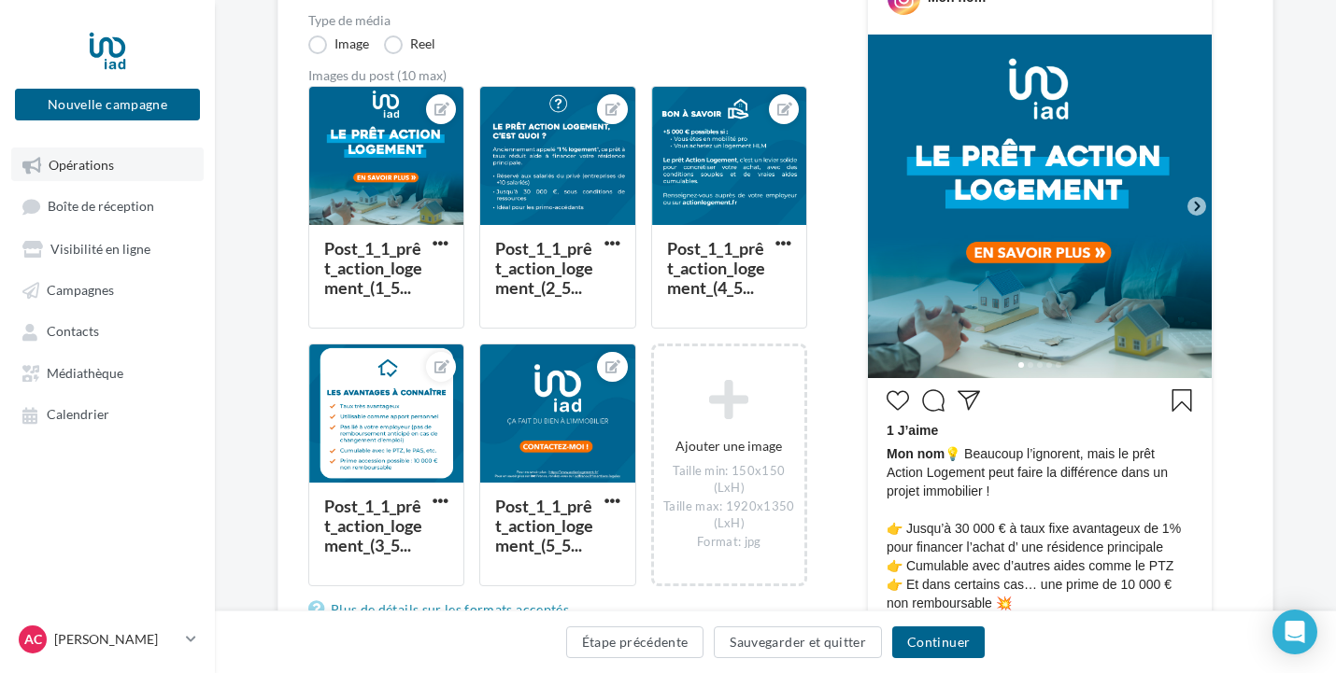
click at [98, 167] on span "Opérations" at bounding box center [81, 165] width 65 height 16
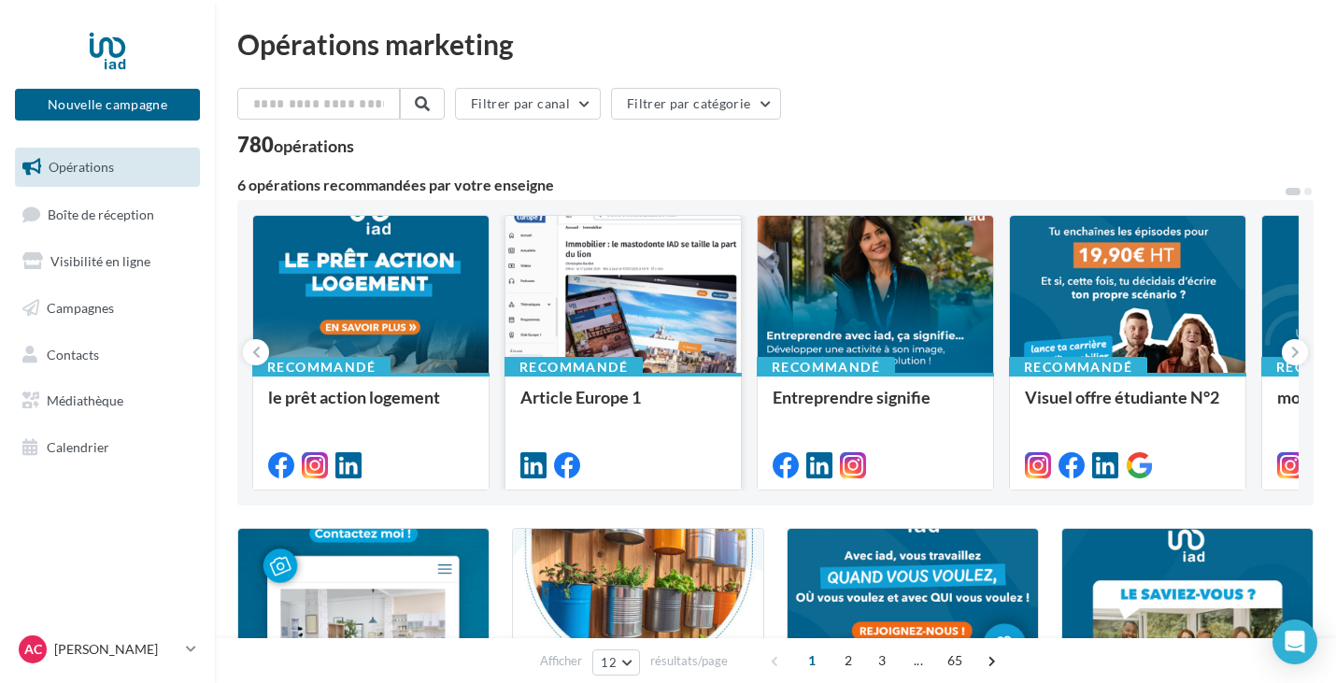
click at [674, 311] on div at bounding box center [622, 295] width 235 height 159
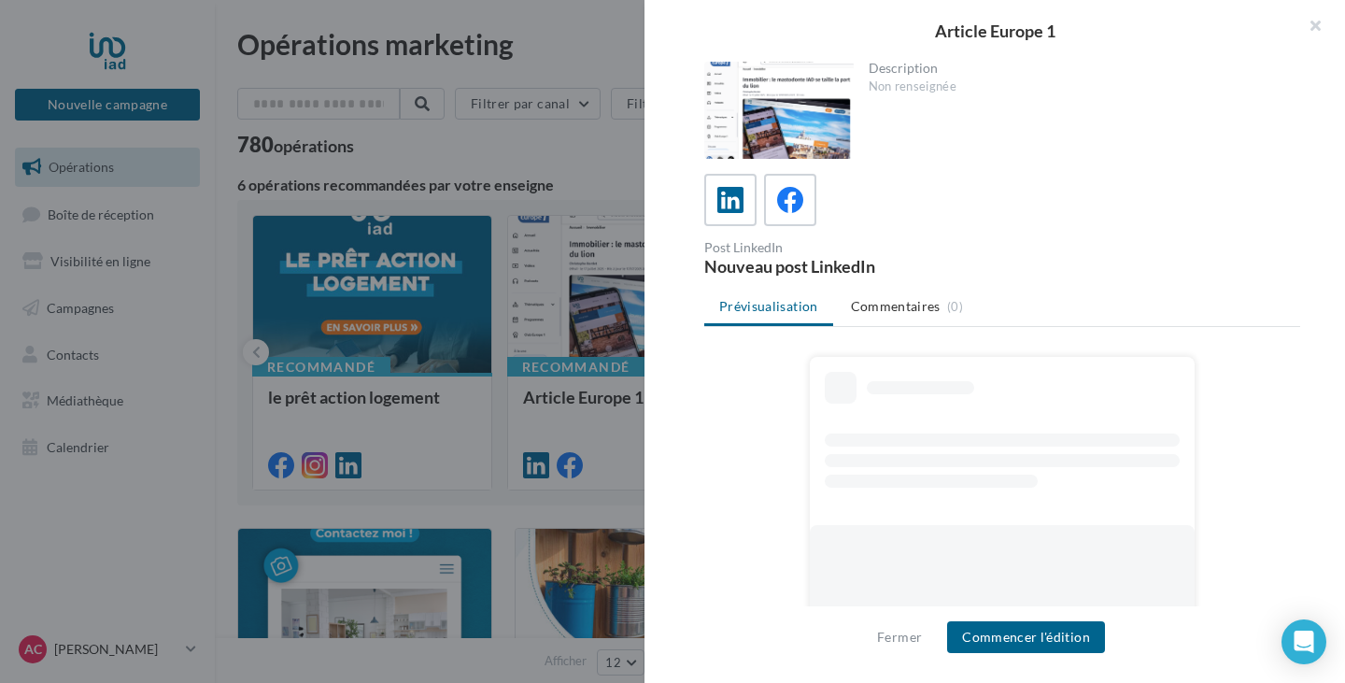
scroll to position [93, 0]
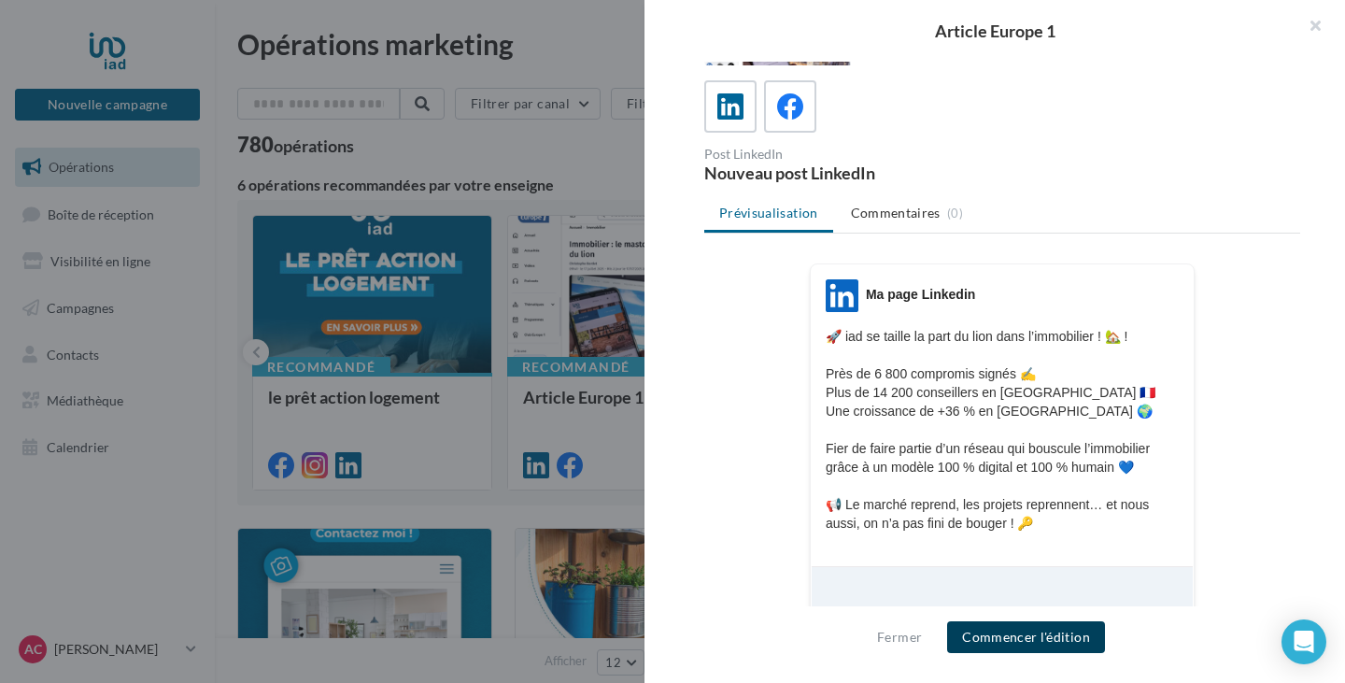
click at [1027, 644] on button "Commencer l'édition" at bounding box center [1026, 637] width 158 height 32
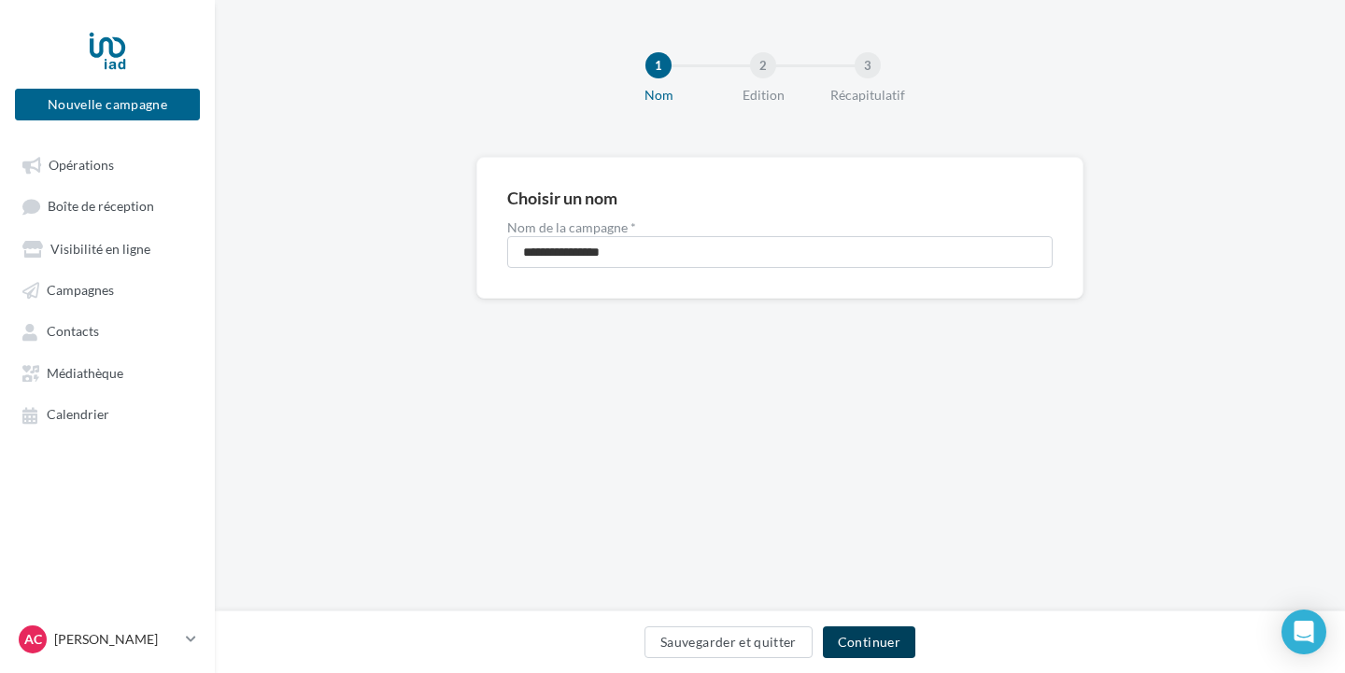
click at [876, 649] on button "Continuer" at bounding box center [869, 643] width 92 height 32
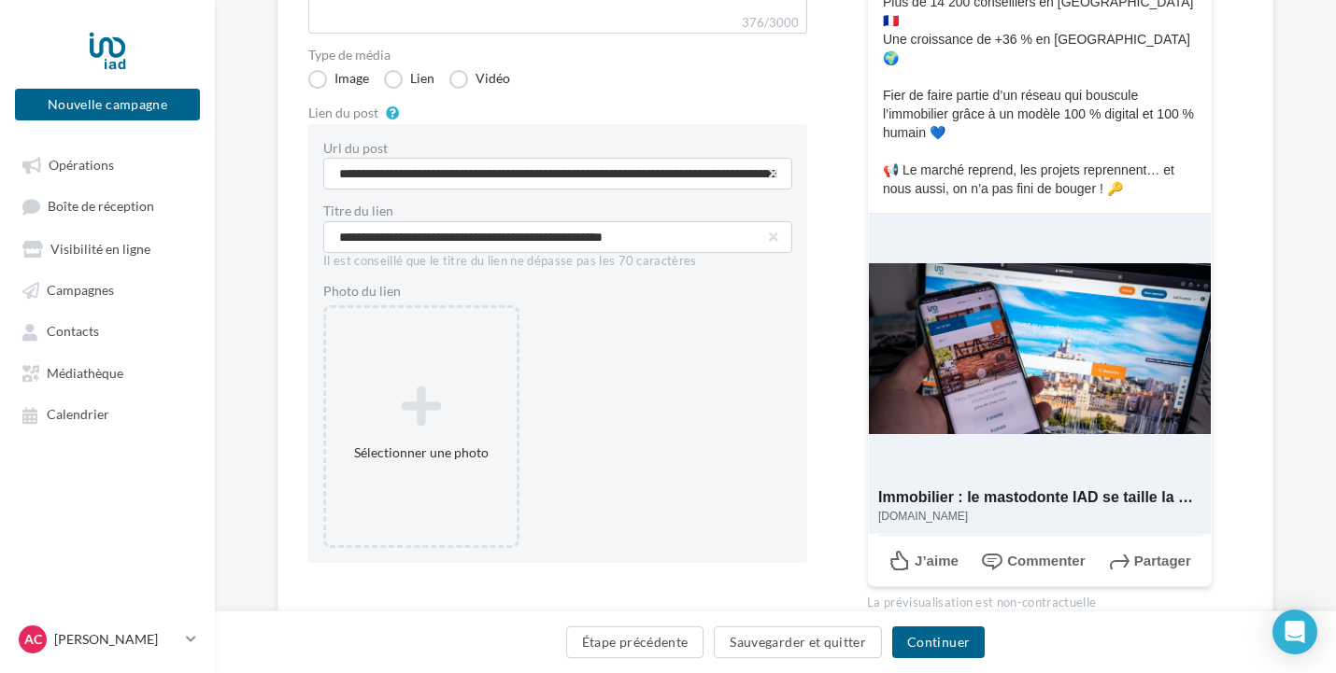
scroll to position [346, 0]
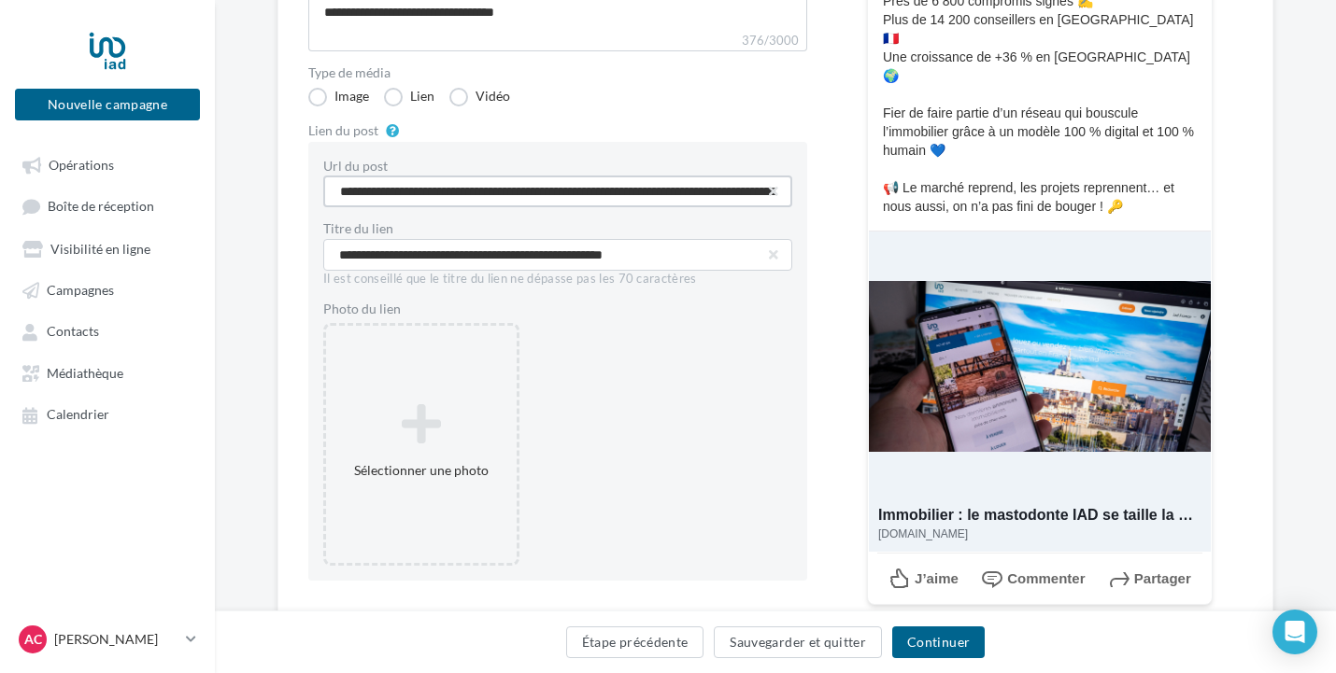
click at [688, 190] on input "**********" at bounding box center [557, 192] width 469 height 32
drag, startPoint x: 338, startPoint y: 190, endPoint x: 854, endPoint y: 218, distance: 516.4
click at [854, 218] on div "**********" at bounding box center [775, 259] width 934 height 771
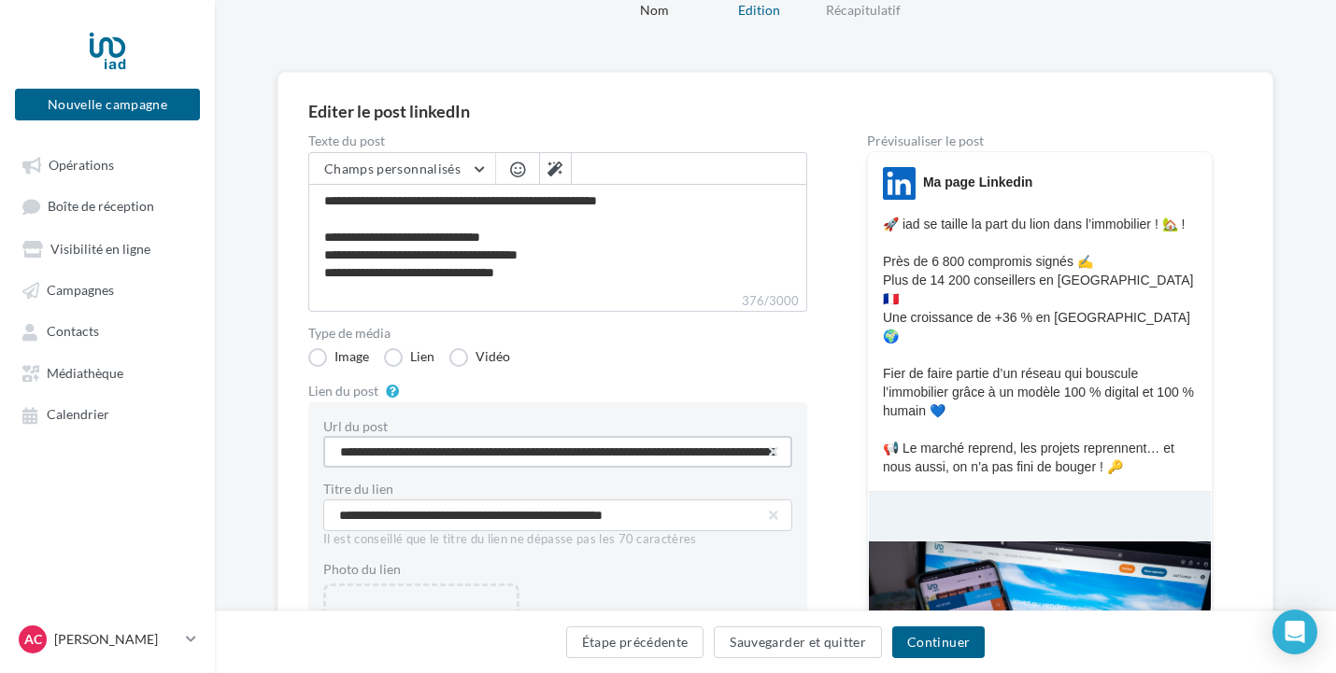
scroll to position [65, 0]
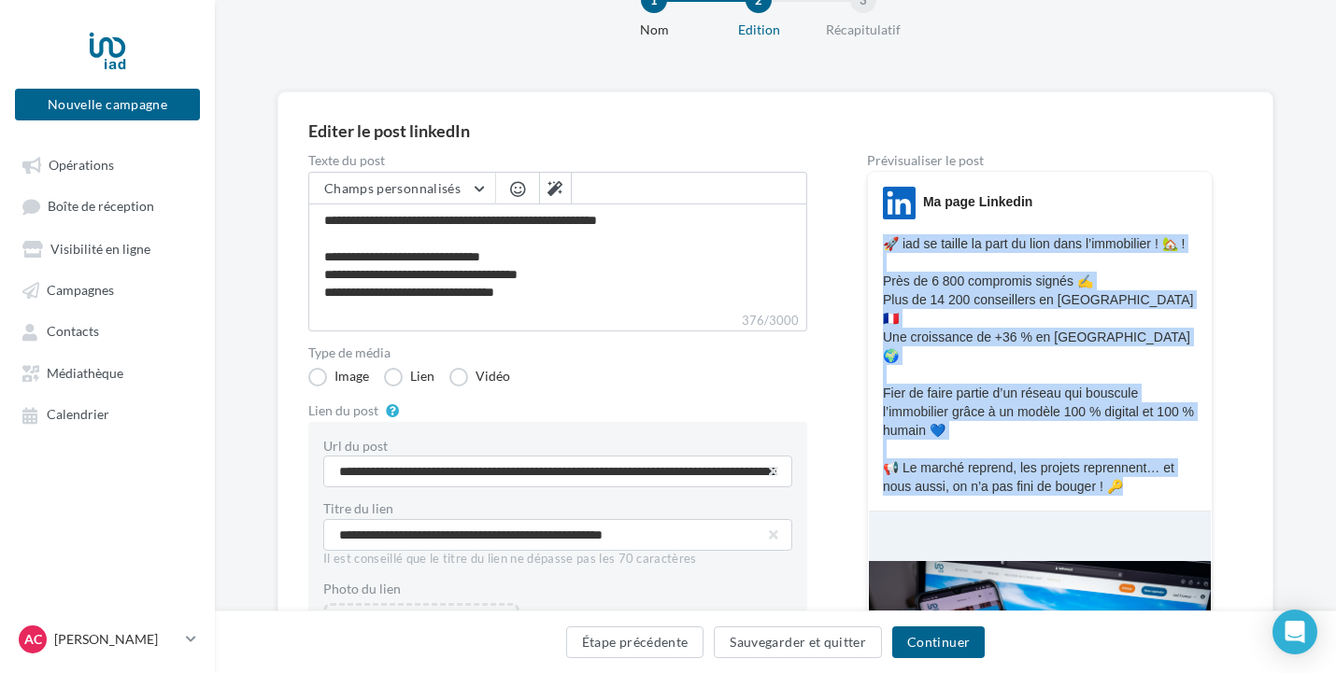
drag, startPoint x: 881, startPoint y: 241, endPoint x: 1113, endPoint y: 477, distance: 331.6
click at [1118, 483] on div "LinkedIn Ma page Linkedin 🚀 iad se taille la part du lion dans l’immobilier ! 🏡…" at bounding box center [1040, 528] width 346 height 715
copy div "🚀 iad se taille la part du lion dans l’immobilier ! 🏡 ! Près de 6 800 compromis…"
